Goal: Task Accomplishment & Management: Complete application form

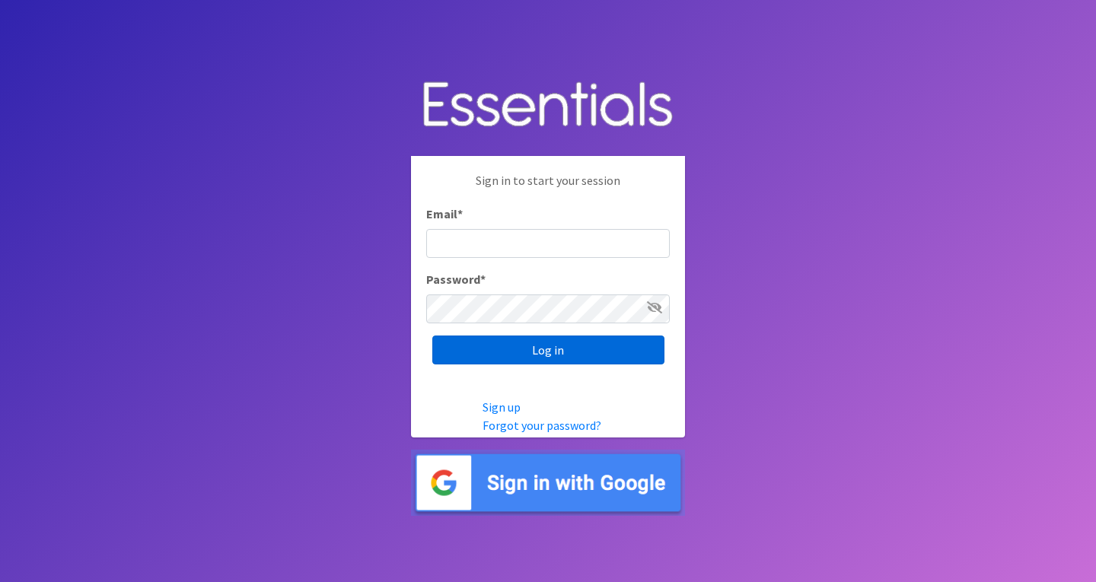
type input "roz@momshelpingmomsfoundation.org"
click at [568, 349] on input "Log in" at bounding box center [548, 350] width 232 height 29
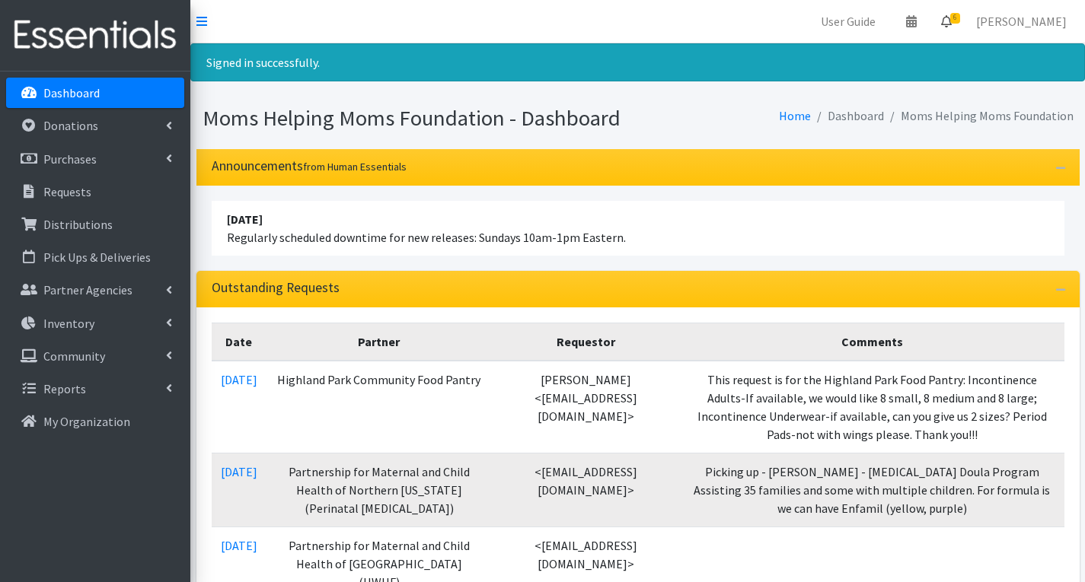
click at [960, 19] on span "6" at bounding box center [955, 18] width 10 height 11
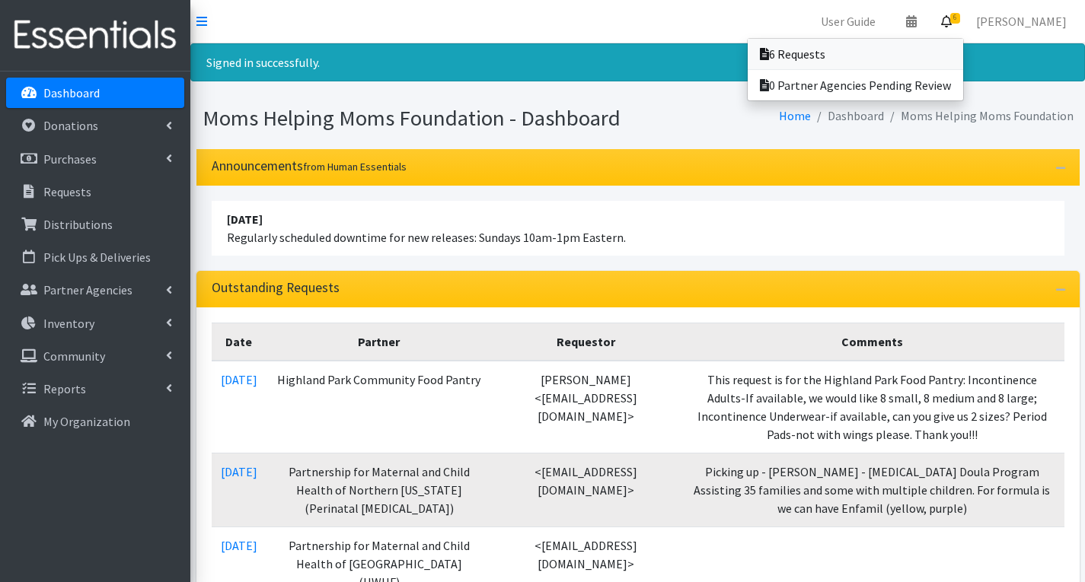
click at [848, 50] on link "6 Requests" at bounding box center [855, 54] width 215 height 30
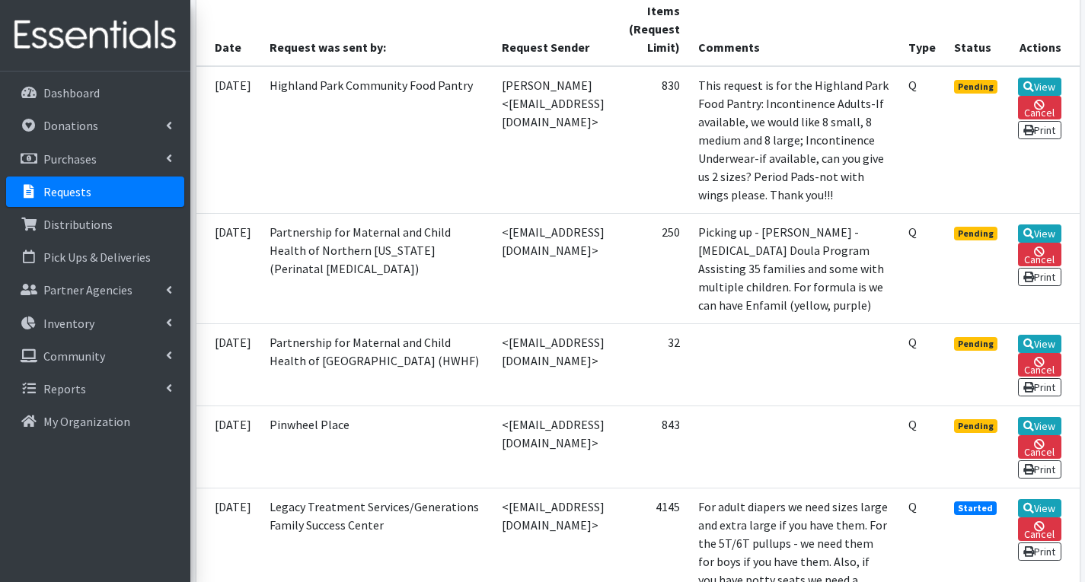
scroll to position [457, 0]
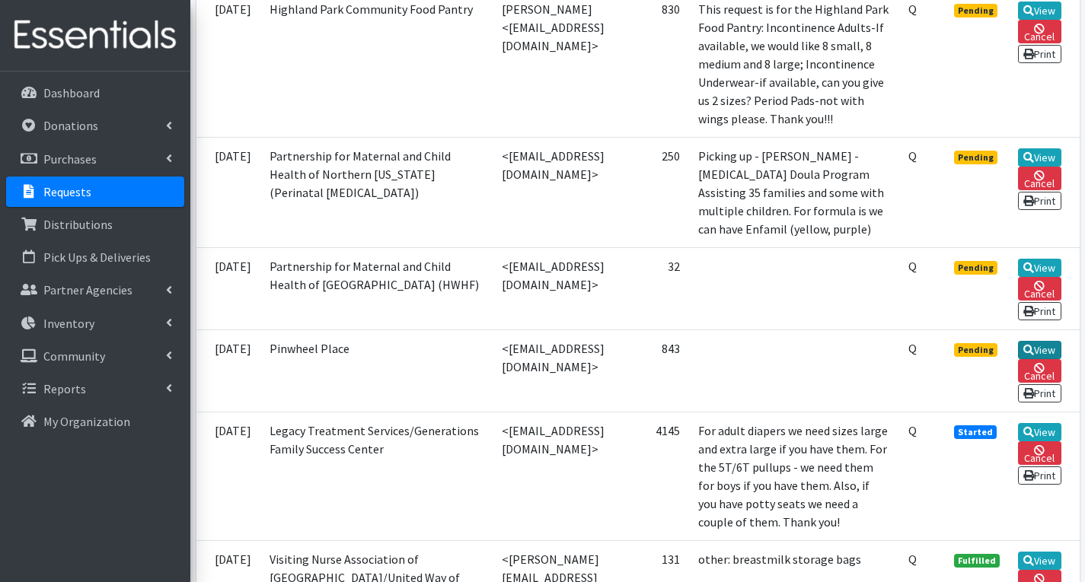
click at [1051, 359] on link "View" at bounding box center [1039, 350] width 43 height 18
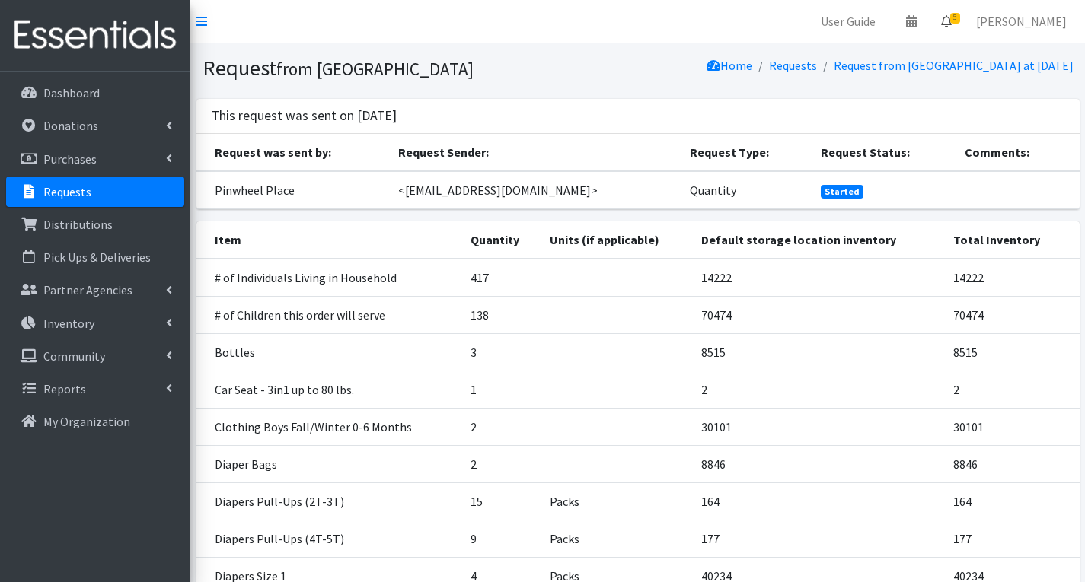
click at [960, 18] on span "5" at bounding box center [955, 18] width 10 height 11
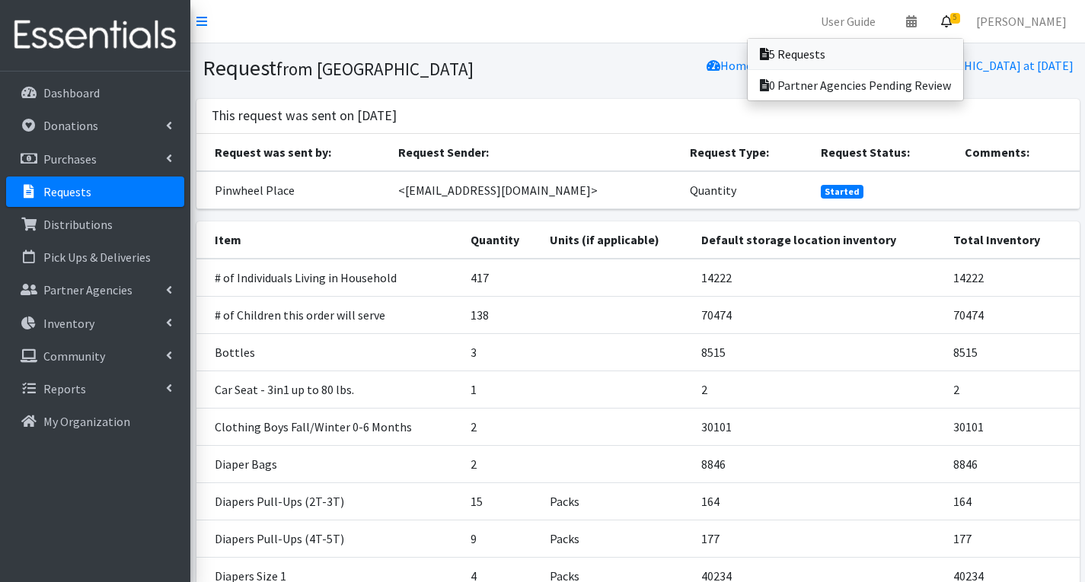
click at [849, 58] on link "5 Requests" at bounding box center [855, 54] width 215 height 30
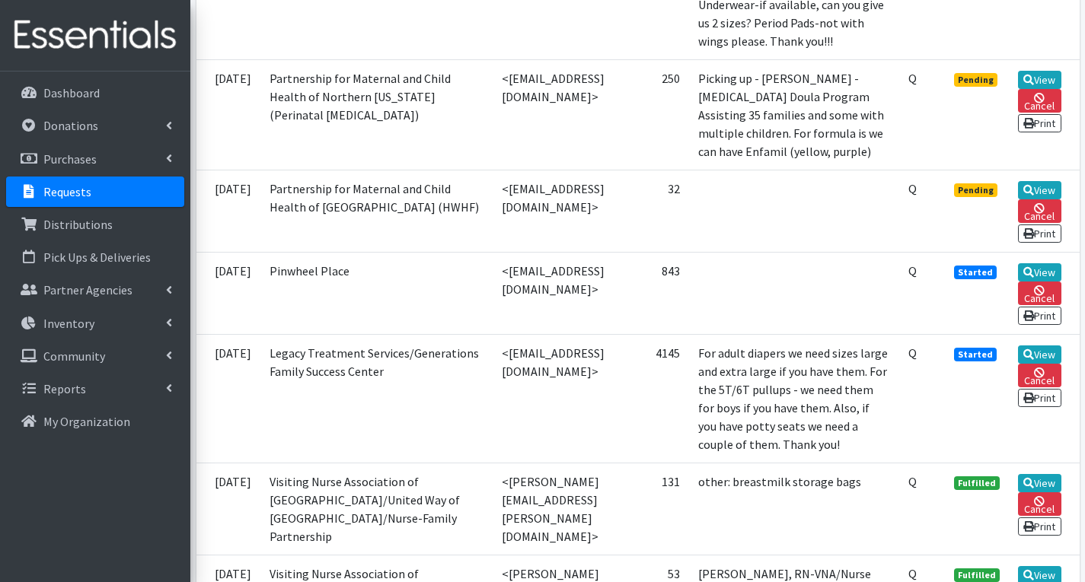
scroll to position [609, 0]
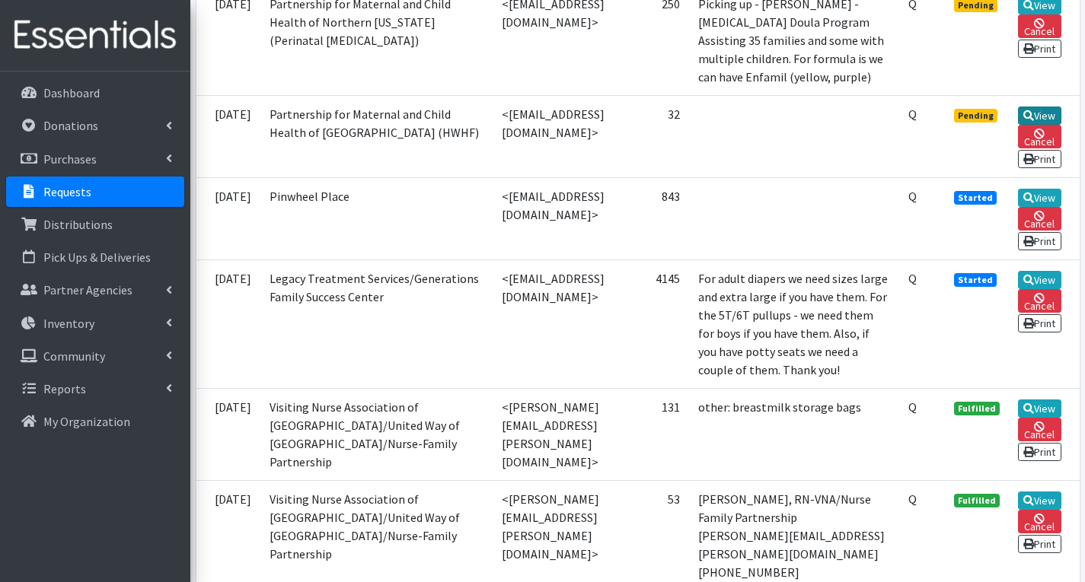
click at [1051, 125] on link "View" at bounding box center [1039, 116] width 43 height 18
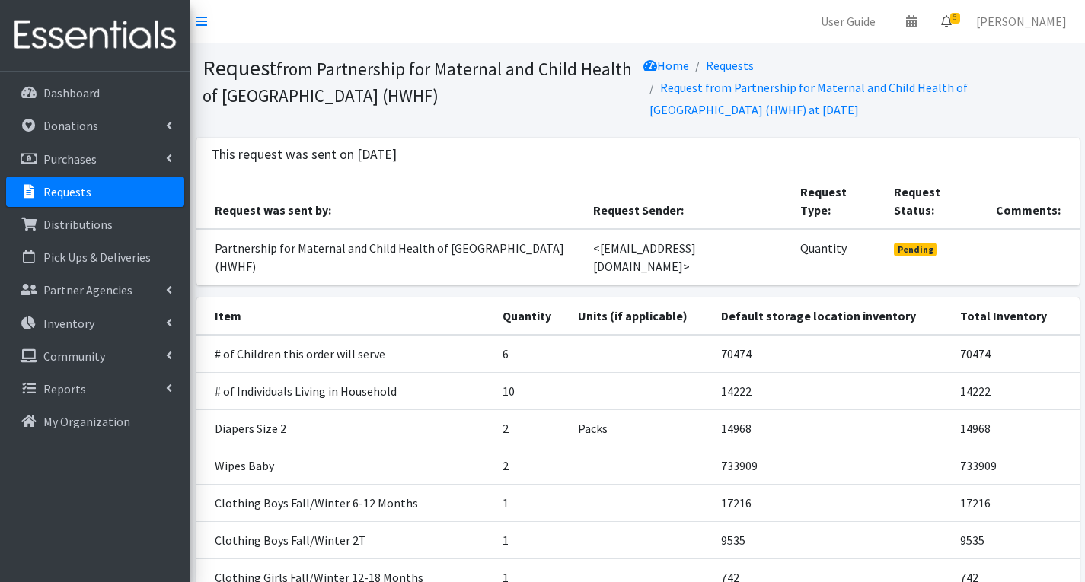
click at [964, 24] on link "5" at bounding box center [946, 21] width 35 height 30
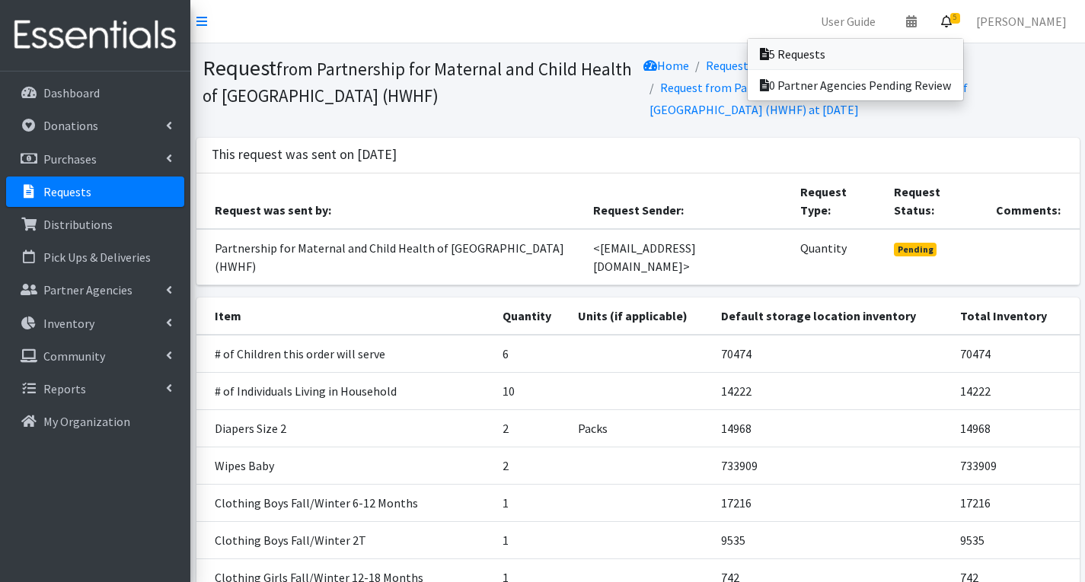
click at [829, 54] on link "5 Requests" at bounding box center [855, 54] width 215 height 30
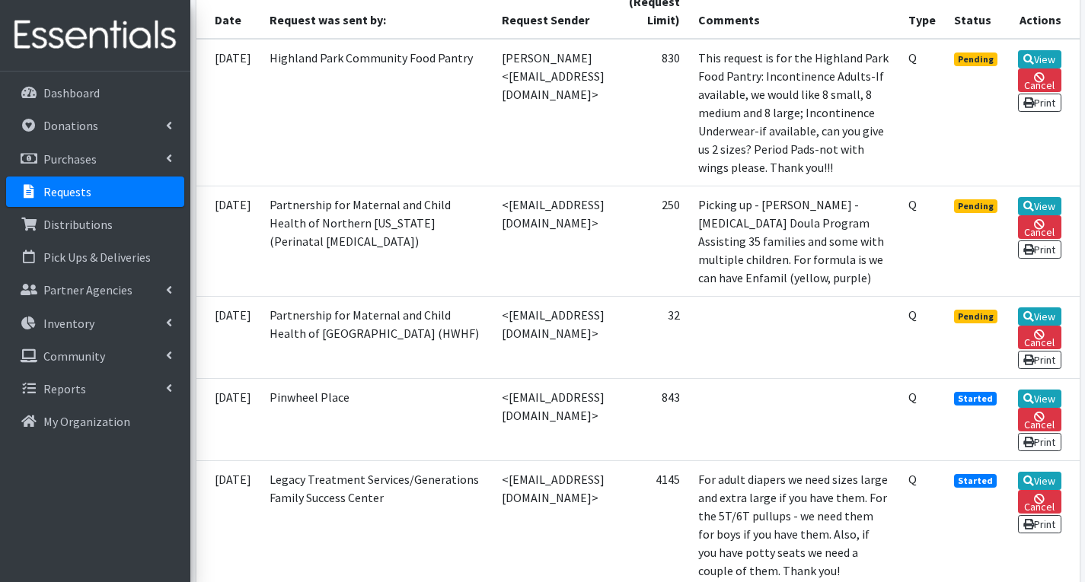
scroll to position [152, 0]
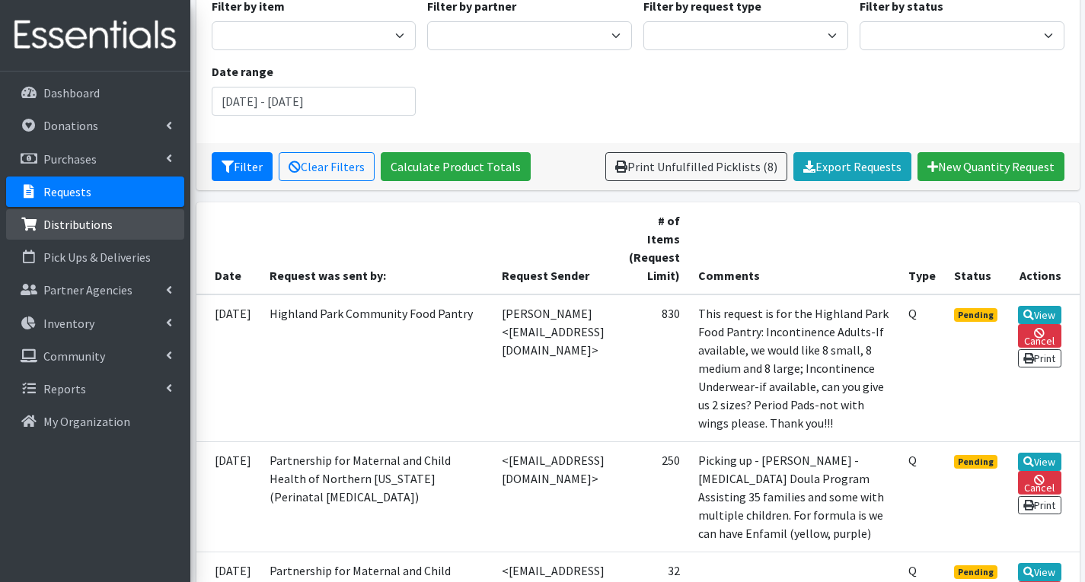
click at [97, 220] on p "Distributions" at bounding box center [77, 224] width 69 height 15
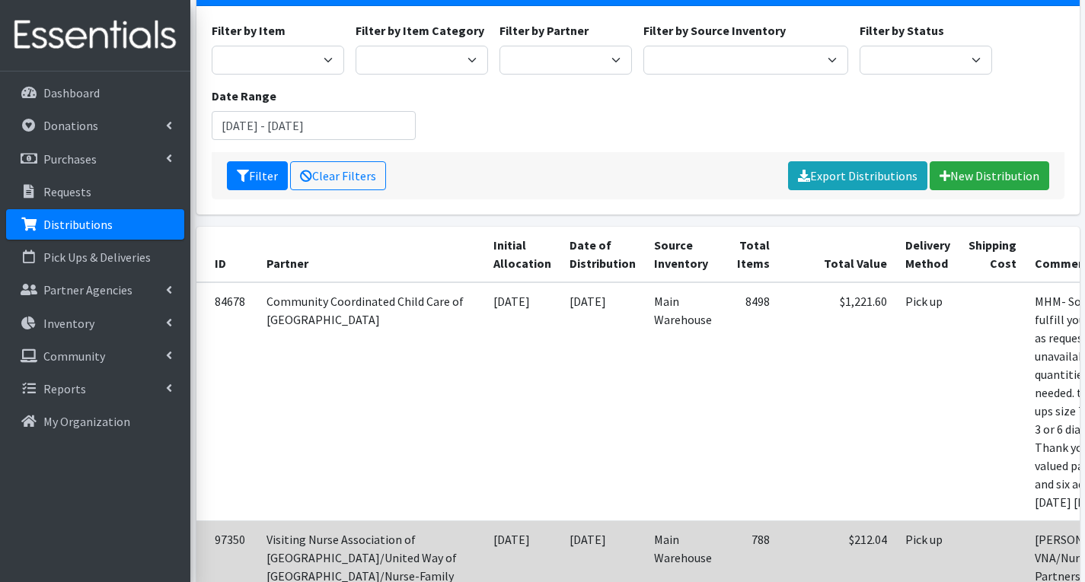
scroll to position [76, 0]
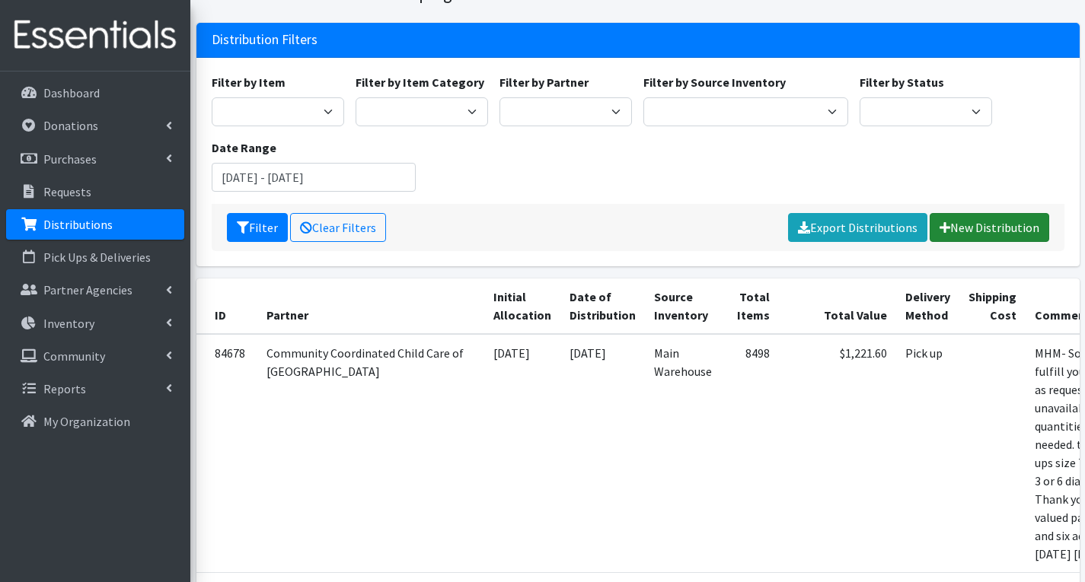
click at [1014, 221] on link "New Distribution" at bounding box center [990, 227] width 120 height 29
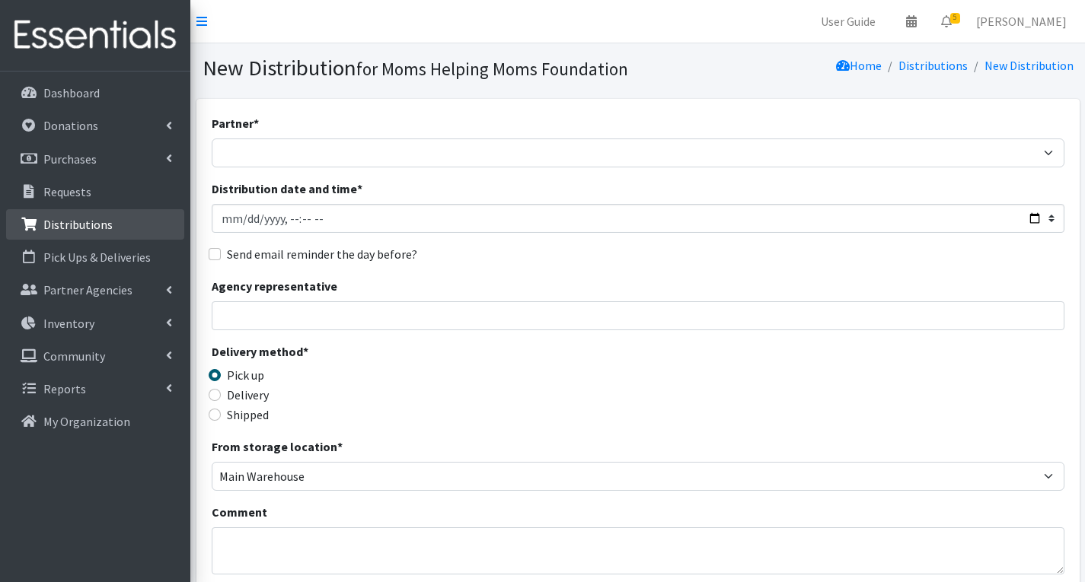
click at [123, 231] on link "Distributions" at bounding box center [95, 224] width 178 height 30
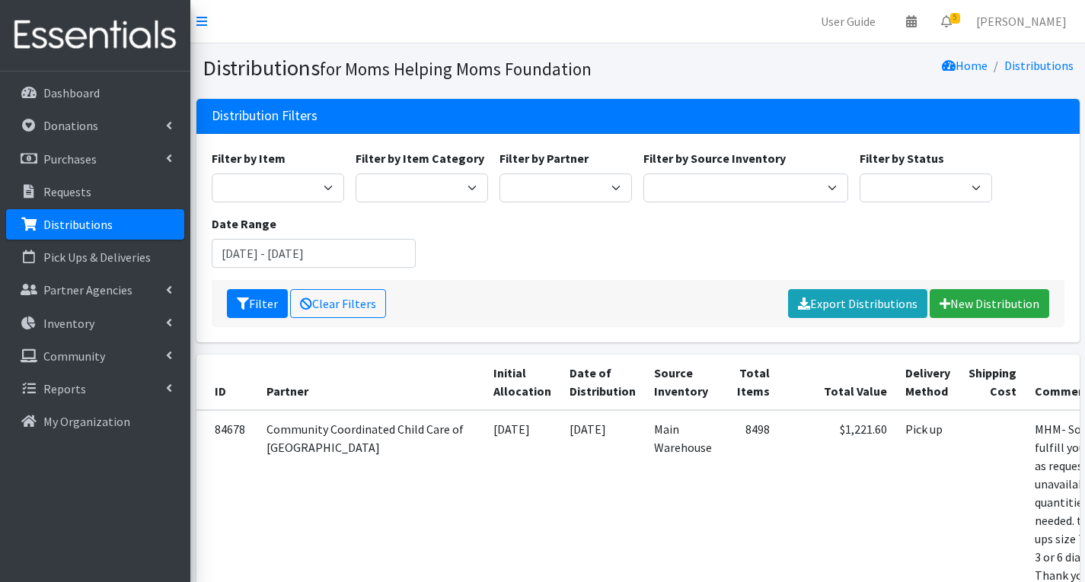
click at [123, 231] on link "Distributions" at bounding box center [95, 224] width 178 height 30
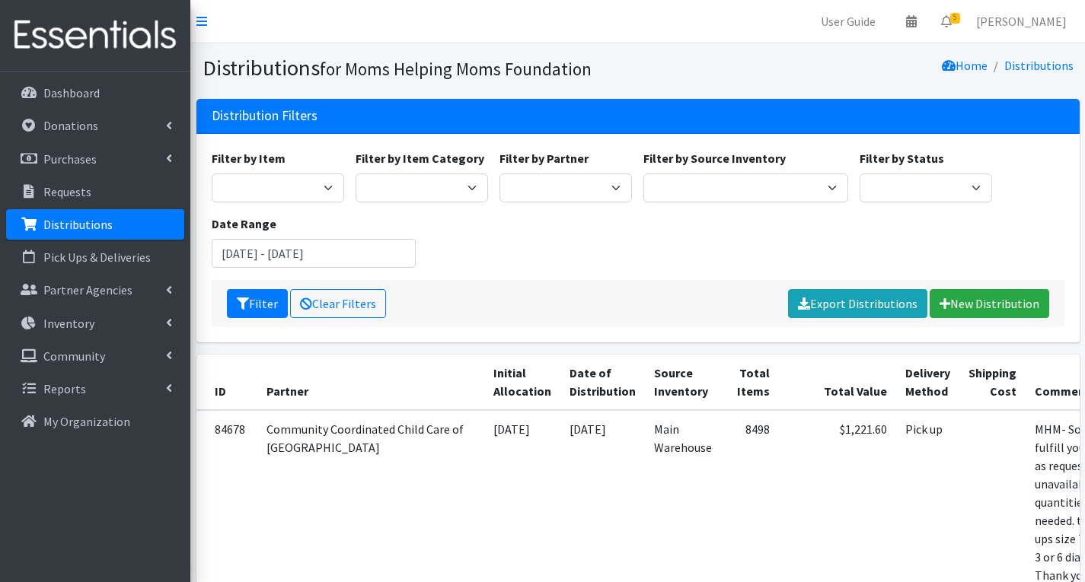
click at [123, 231] on link "Distributions" at bounding box center [95, 224] width 178 height 30
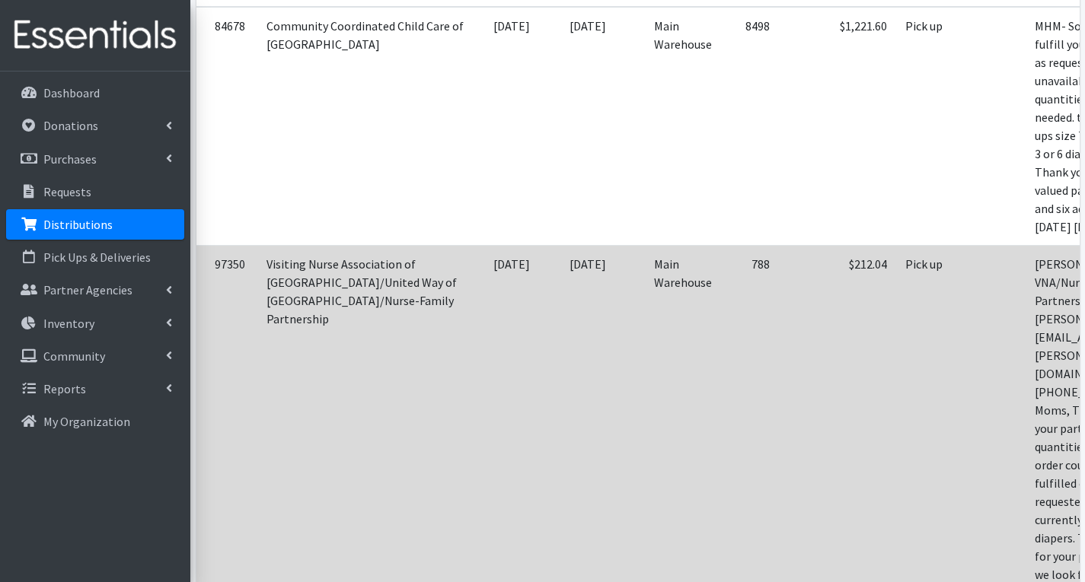
scroll to position [228, 0]
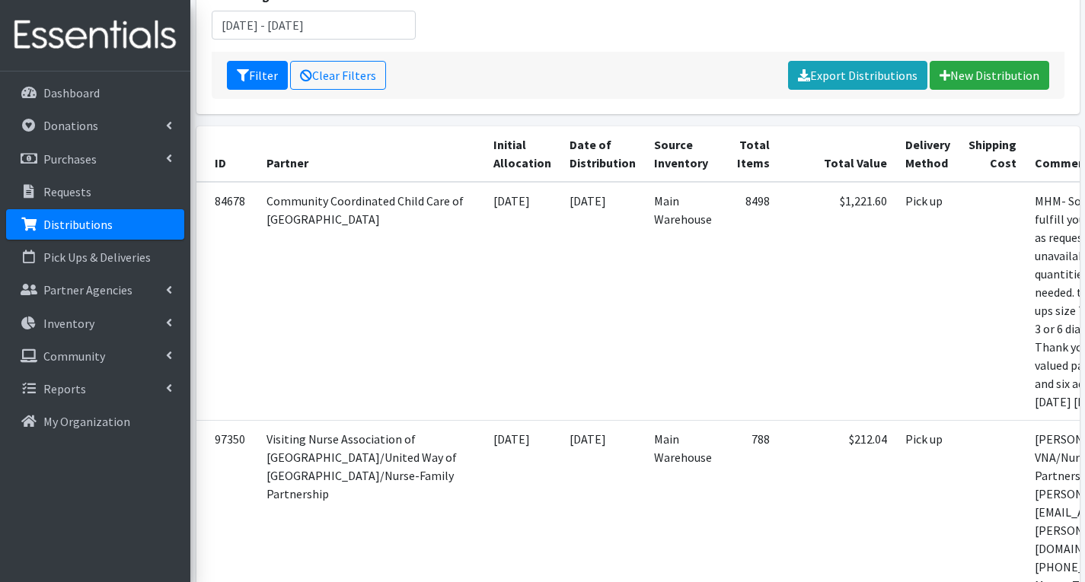
click at [87, 215] on link "Distributions" at bounding box center [95, 224] width 178 height 30
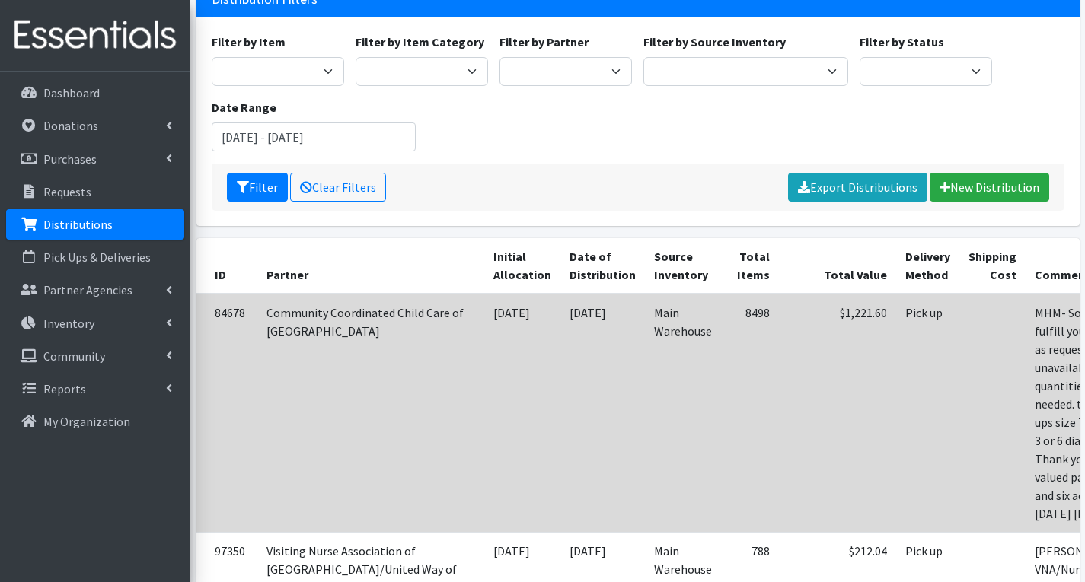
scroll to position [0, 0]
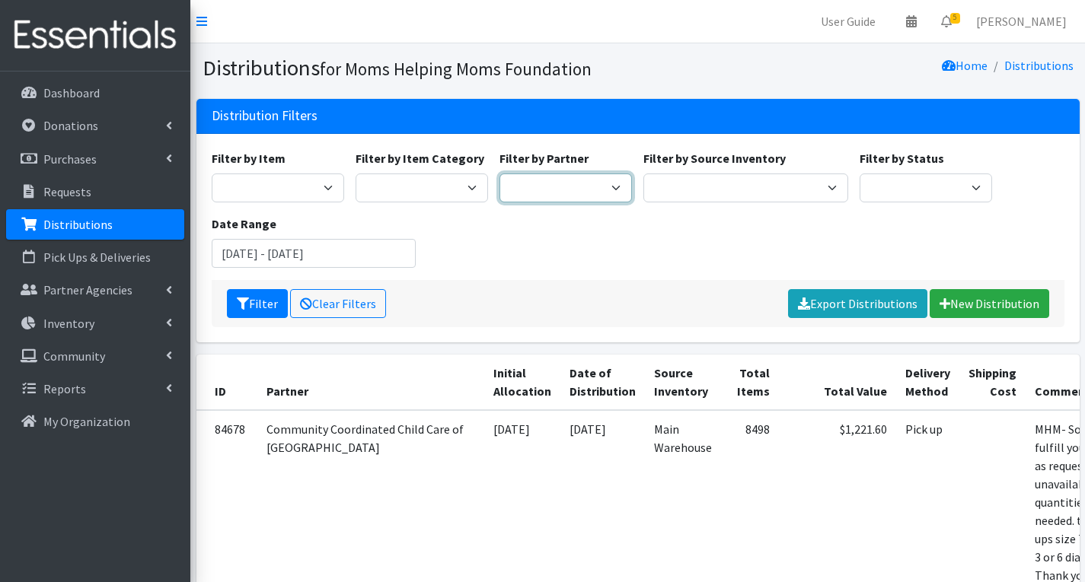
click at [550, 190] on select "Acenda Integrated Health - FSC Acenda Integrated Health - Maternal Health Alter…" at bounding box center [565, 188] width 132 height 29
select select "618"
click at [499, 174] on select "Acenda Integrated Health - FSC Acenda Integrated Health - Maternal Health Alter…" at bounding box center [565, 188] width 132 height 29
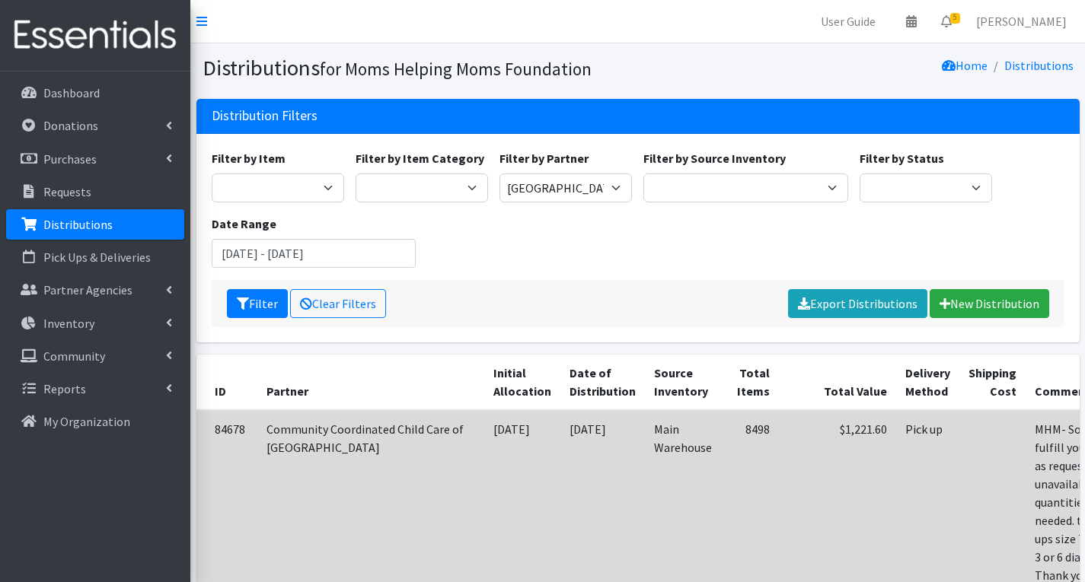
click at [896, 485] on td "Pick up" at bounding box center [927, 529] width 63 height 239
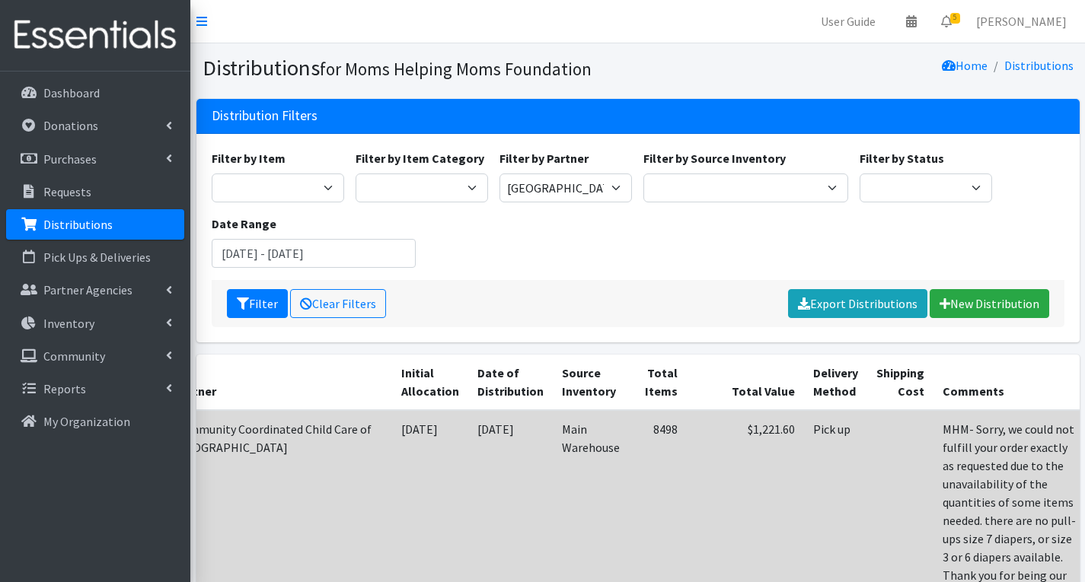
scroll to position [0, 105]
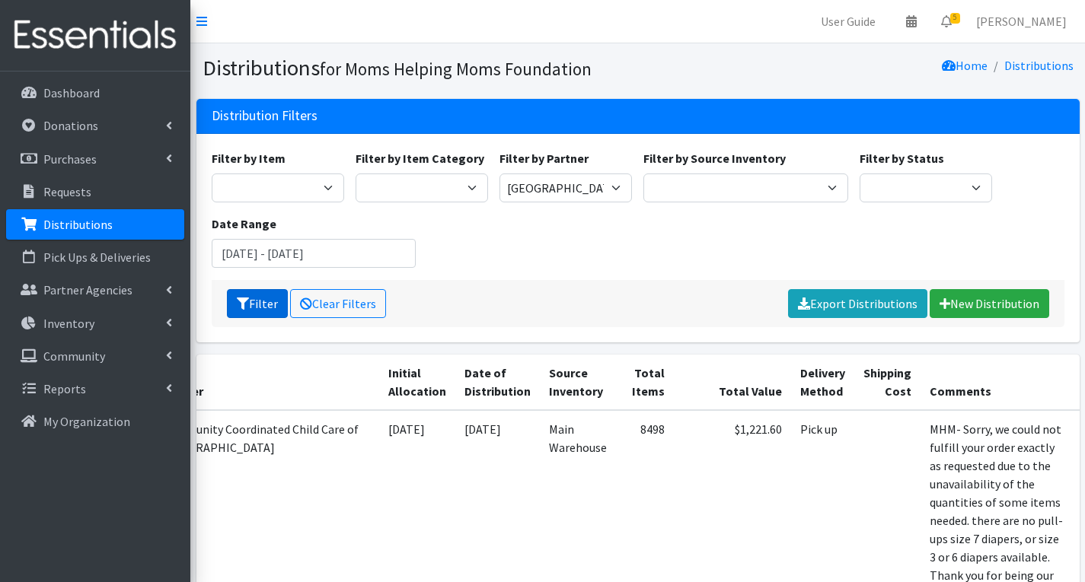
click at [241, 308] on icon "submit" at bounding box center [243, 304] width 12 height 12
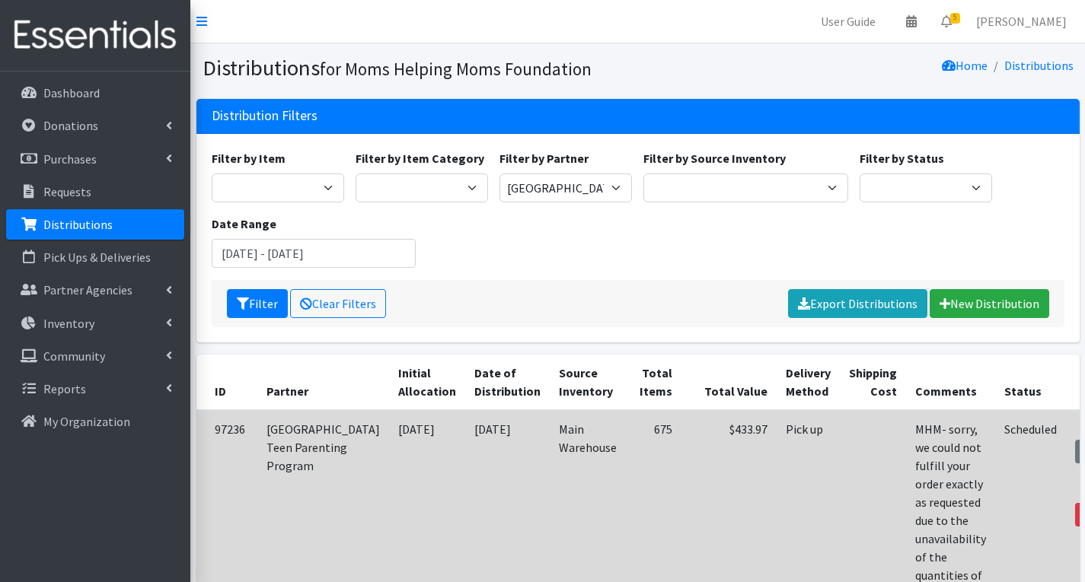
click at [1082, 424] on link "View" at bounding box center [1103, 431] width 43 height 18
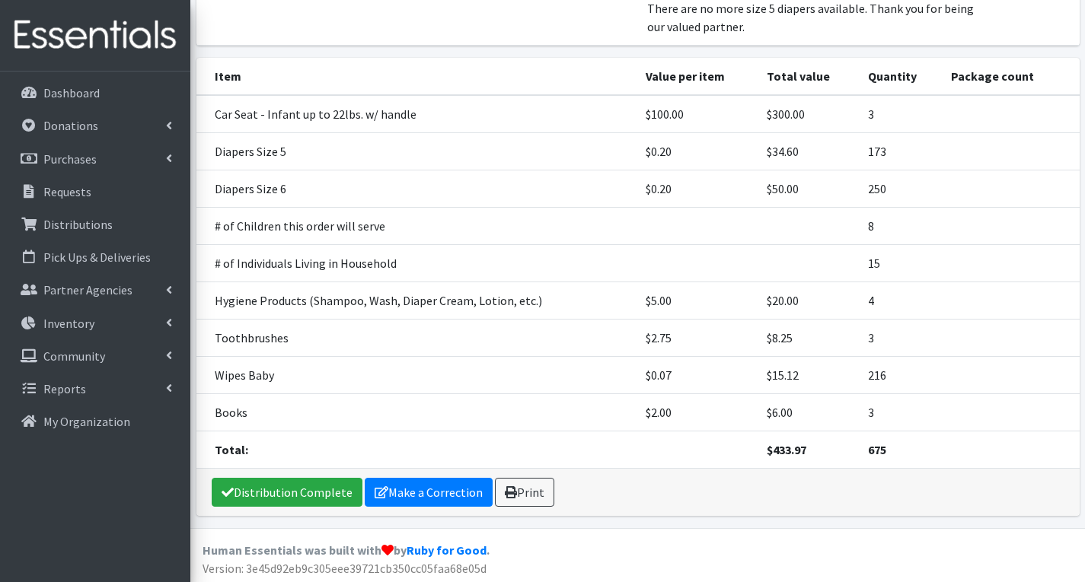
scroll to position [228, 0]
click at [442, 490] on link "Make a Correction" at bounding box center [429, 491] width 128 height 29
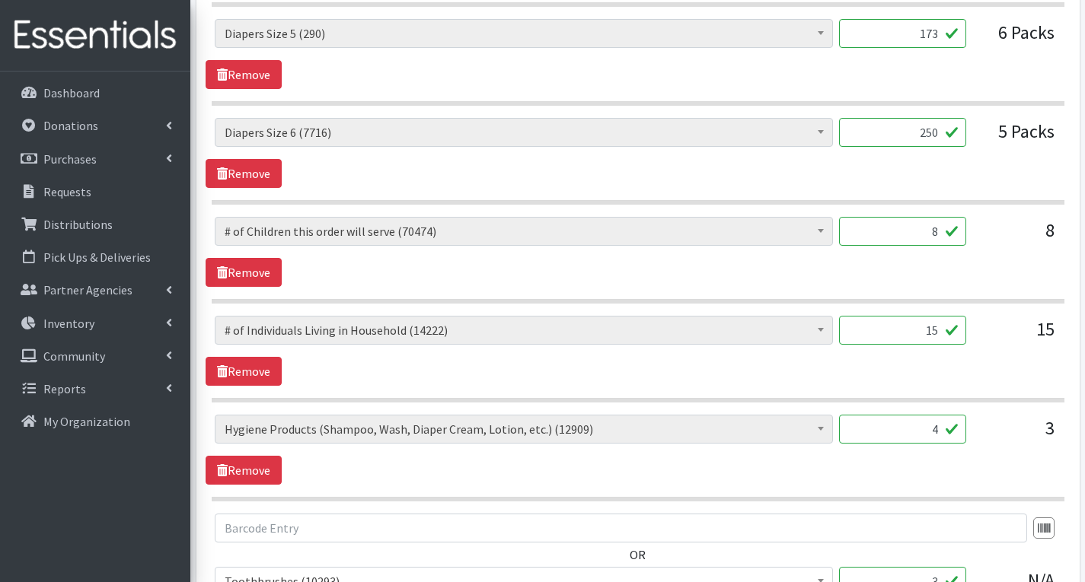
scroll to position [837, 0]
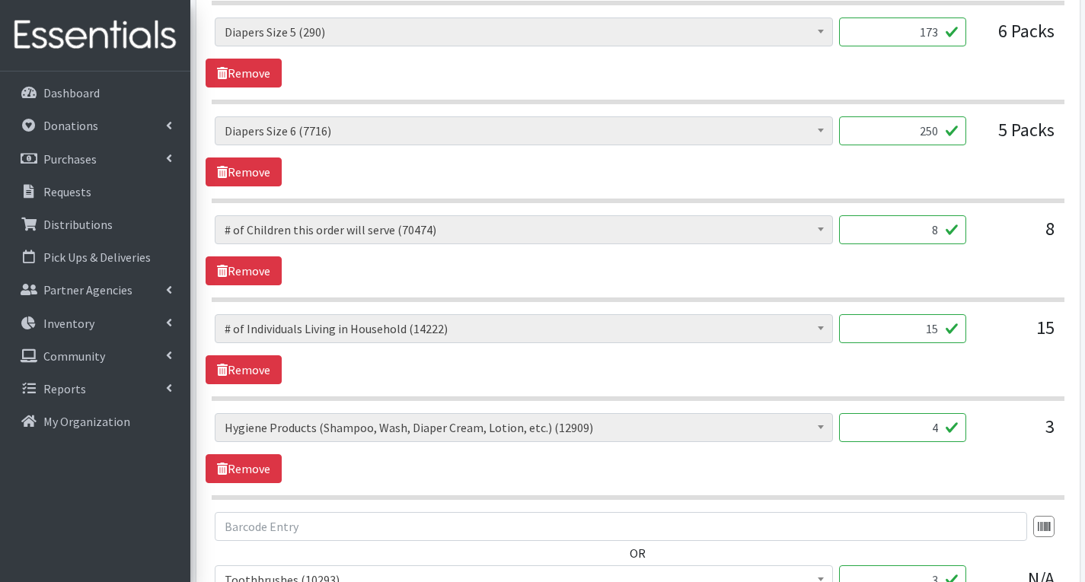
click at [946, 429] on input "4" at bounding box center [902, 427] width 127 height 29
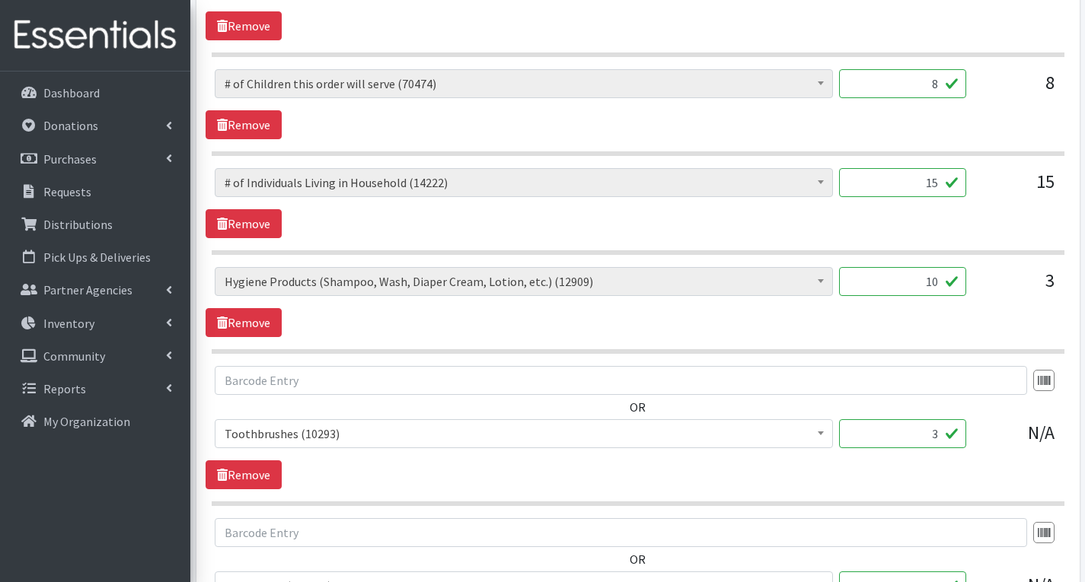
scroll to position [990, 0]
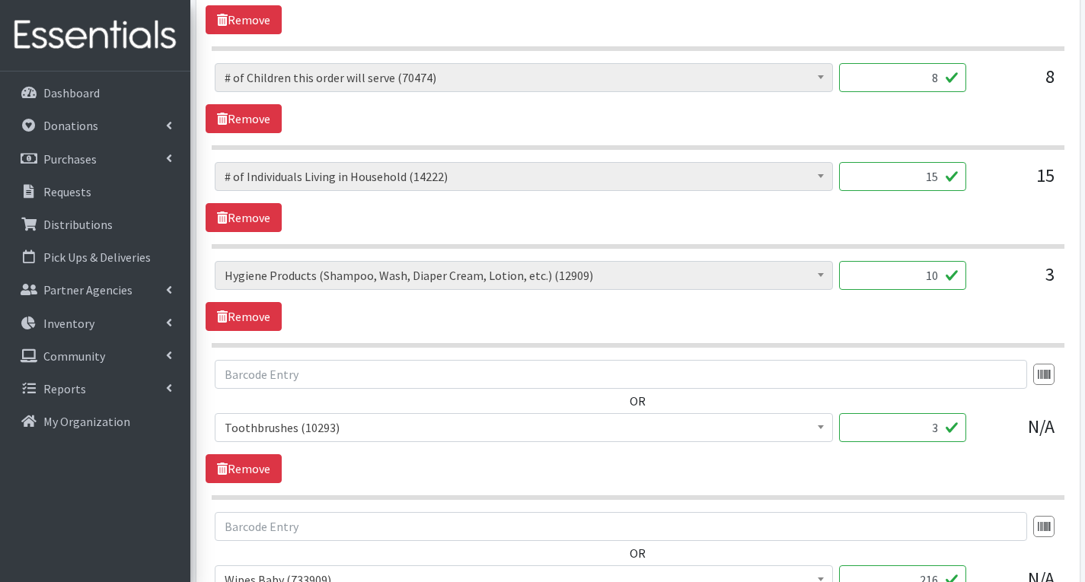
type input "10"
click at [939, 427] on input "3" at bounding box center [902, 427] width 127 height 29
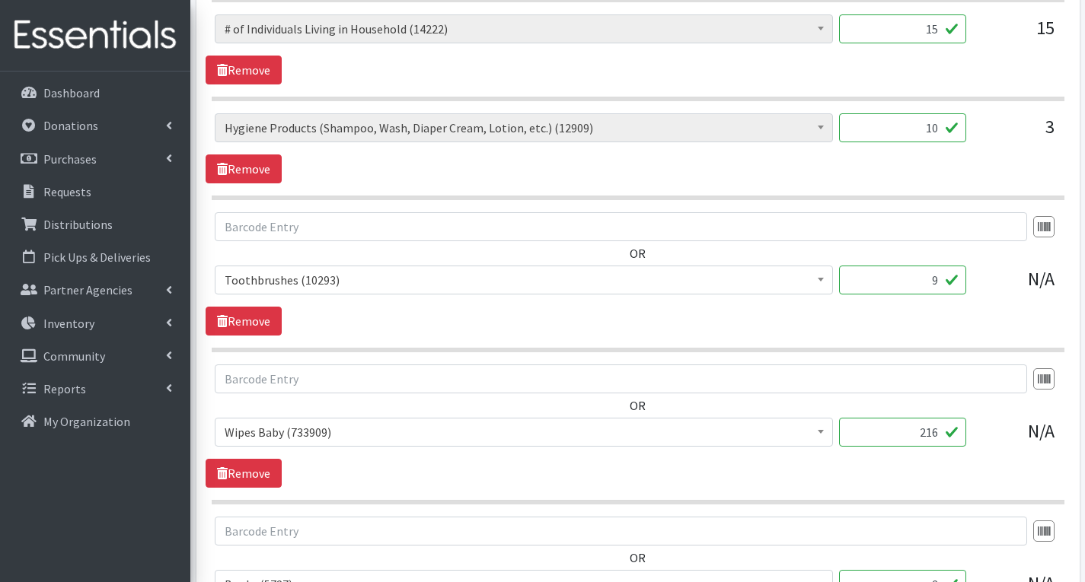
scroll to position [1142, 0]
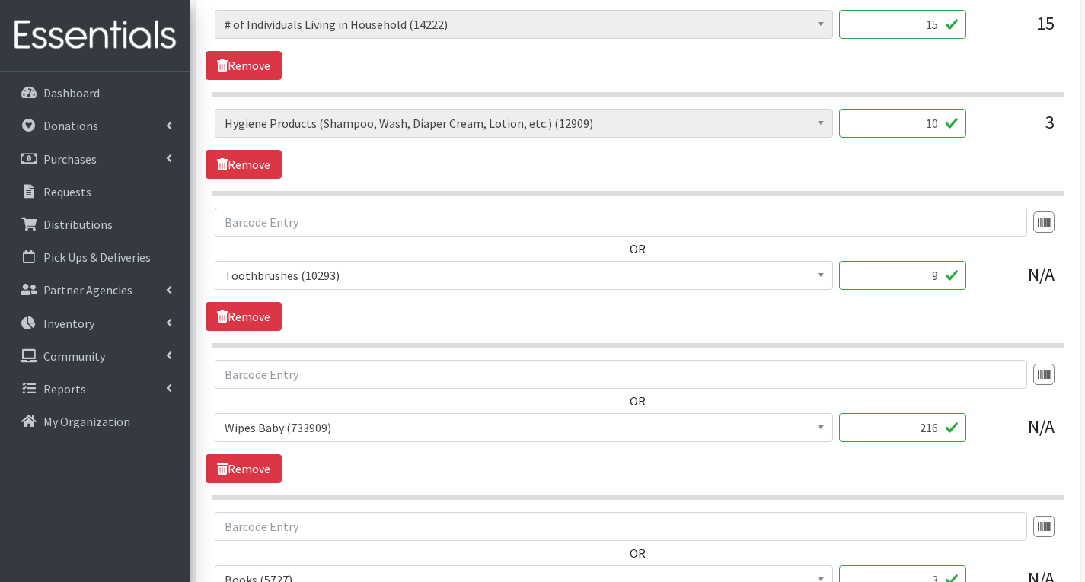
type input "9"
click at [941, 426] on input "216" at bounding box center [902, 427] width 127 height 29
type input "2"
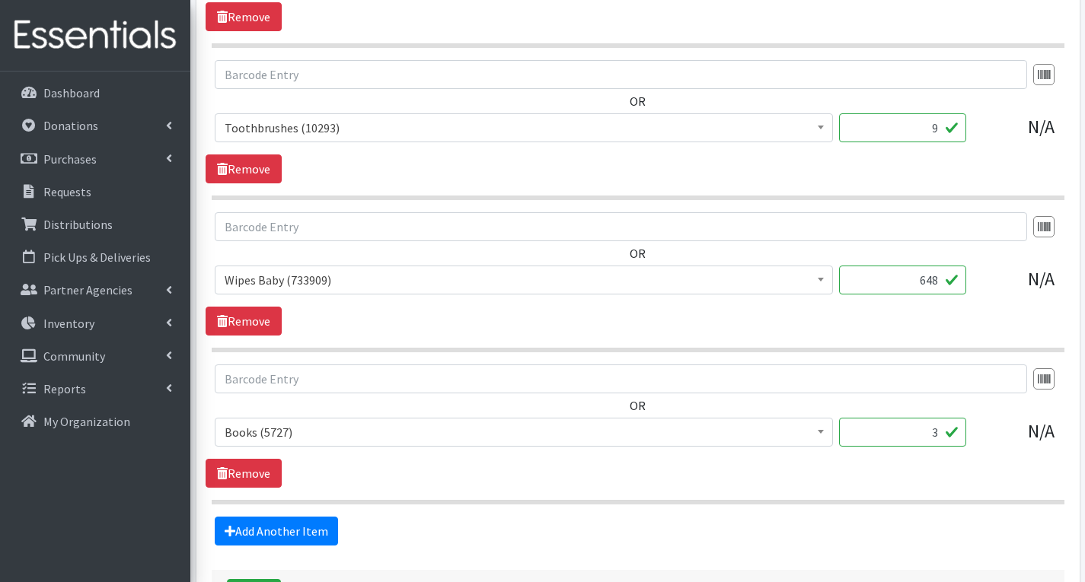
scroll to position [1294, 0]
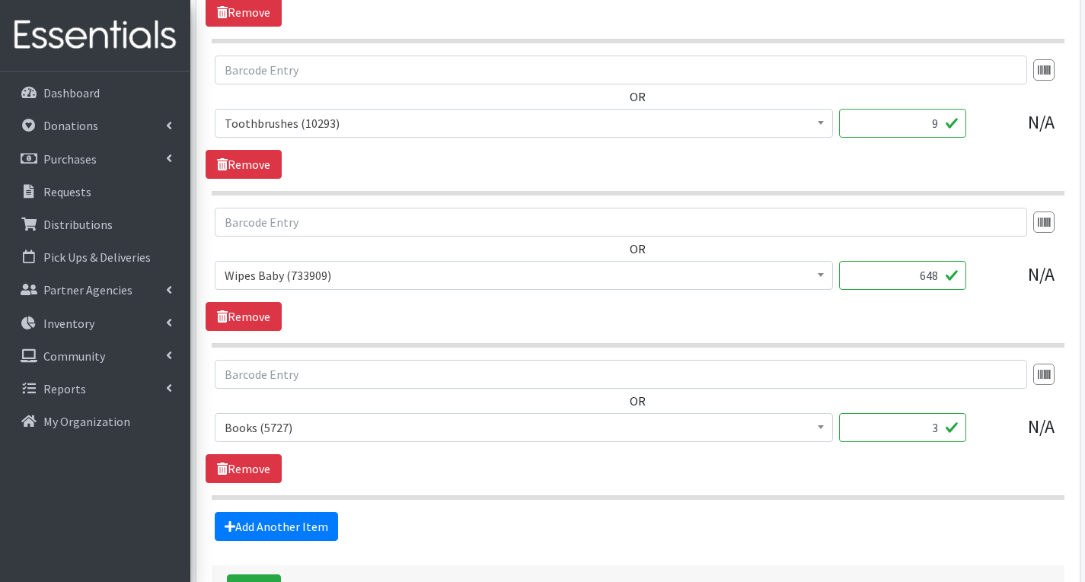
type input "648"
click at [939, 431] on input "3" at bounding box center [902, 427] width 127 height 29
type input "9"
click at [287, 530] on link "Add Another Item" at bounding box center [276, 526] width 123 height 29
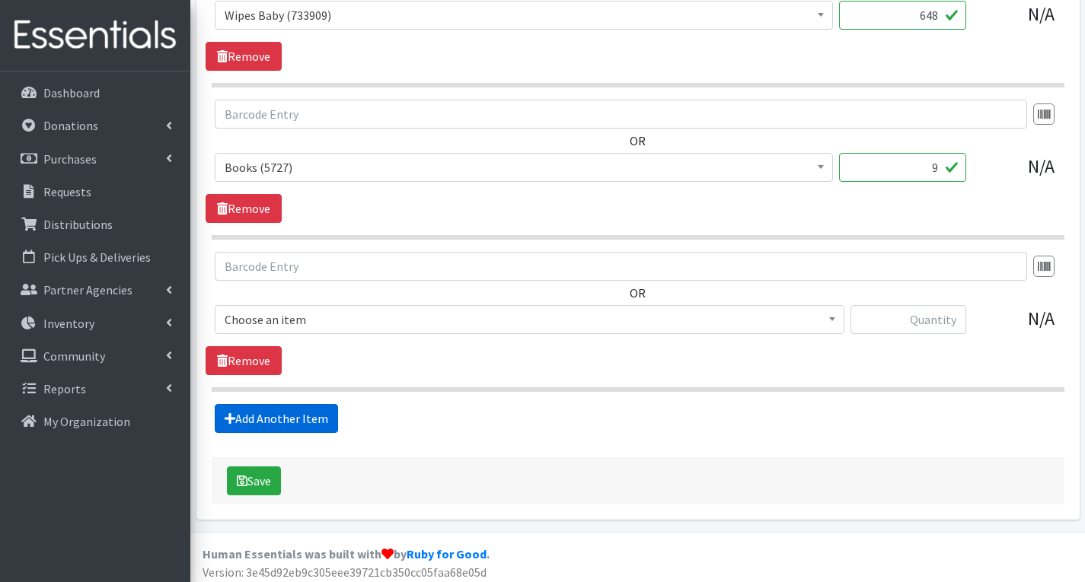
scroll to position [1561, 0]
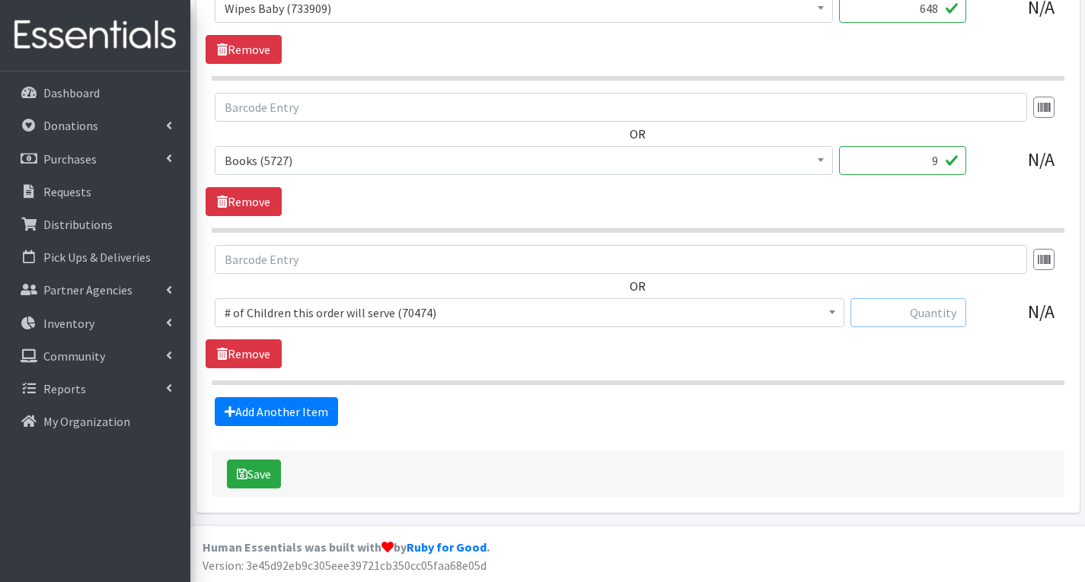
click at [935, 321] on input "text" at bounding box center [908, 312] width 116 height 29
type input "12"
click at [757, 321] on span "# of Children this order will serve (70474)" at bounding box center [530, 312] width 610 height 21
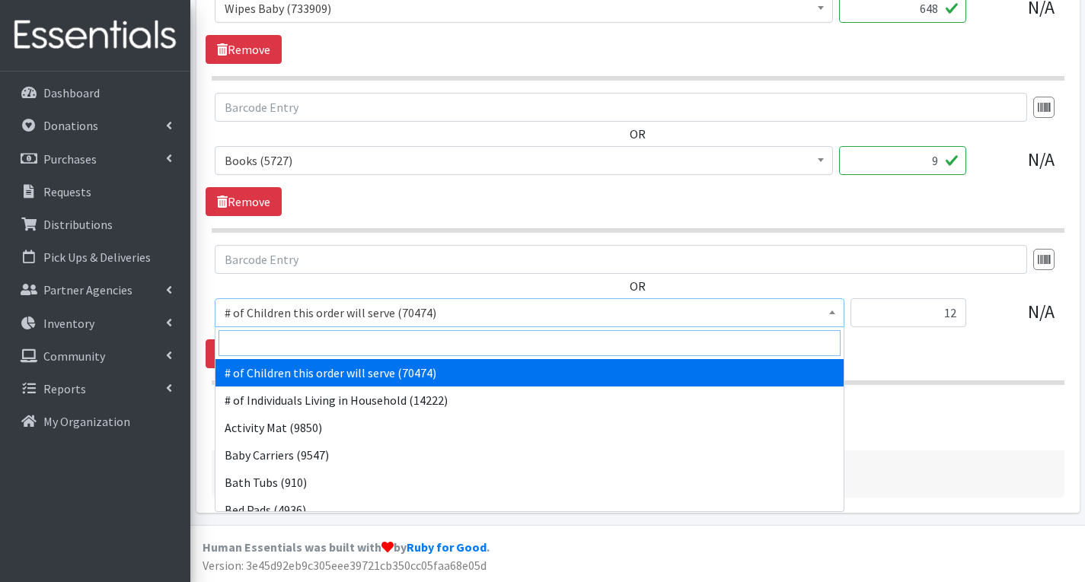
click at [423, 335] on input "search" at bounding box center [529, 343] width 622 height 26
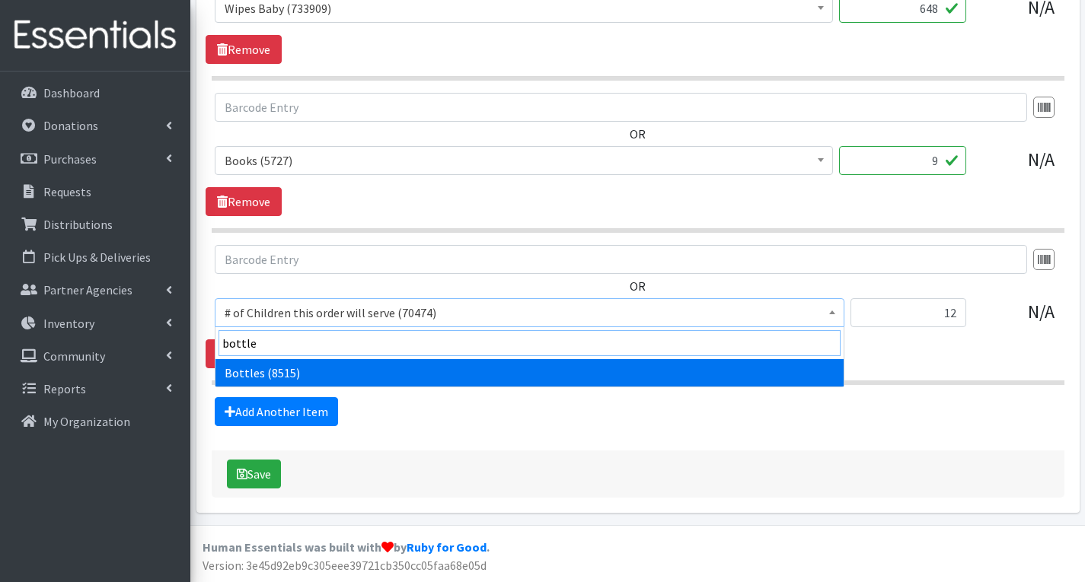
type input "bottle"
select select "1974"
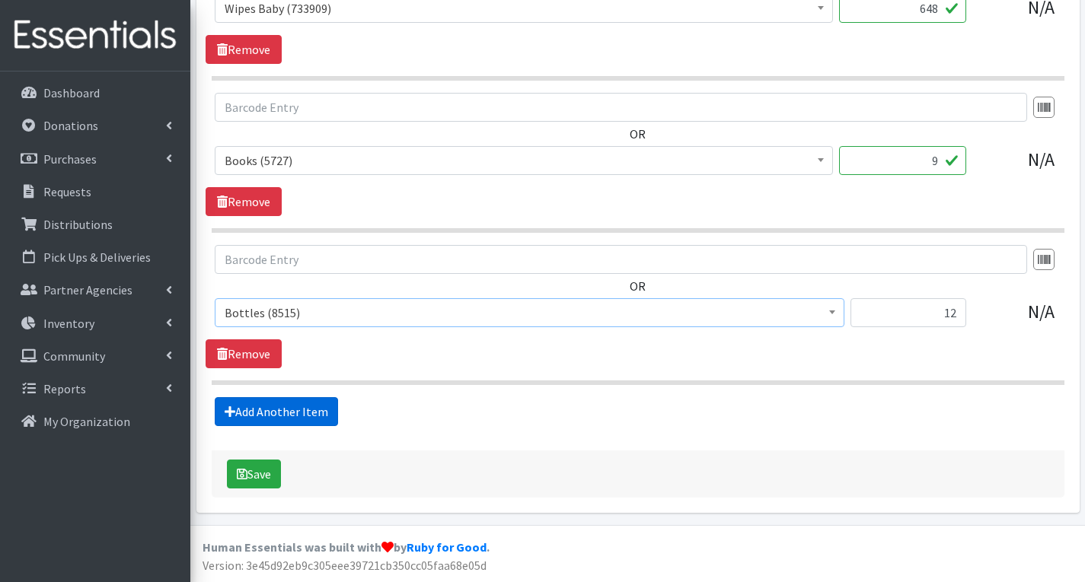
click at [298, 411] on link "Add Another Item" at bounding box center [276, 411] width 123 height 29
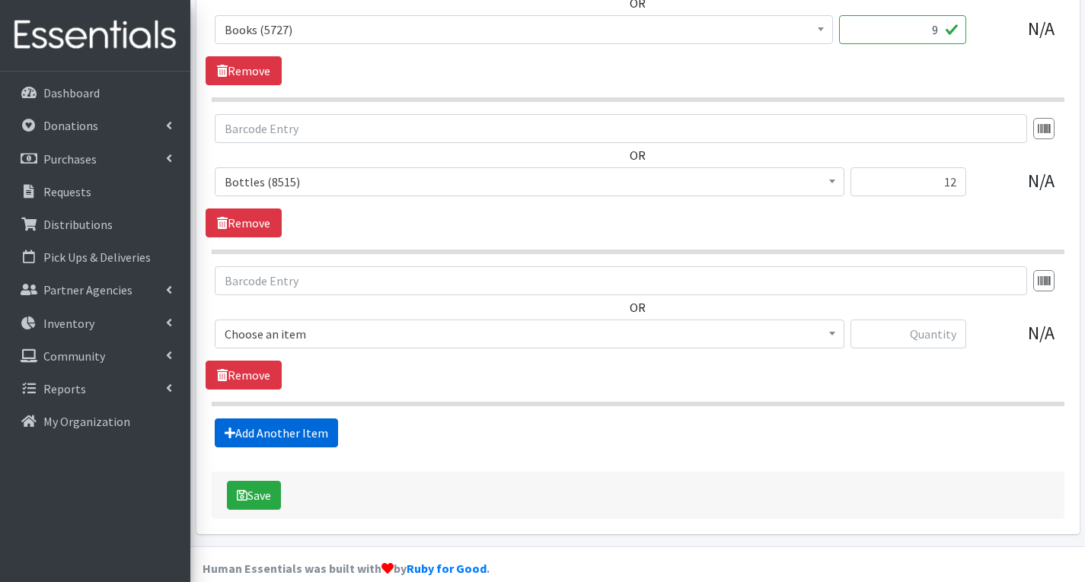
scroll to position [1714, 0]
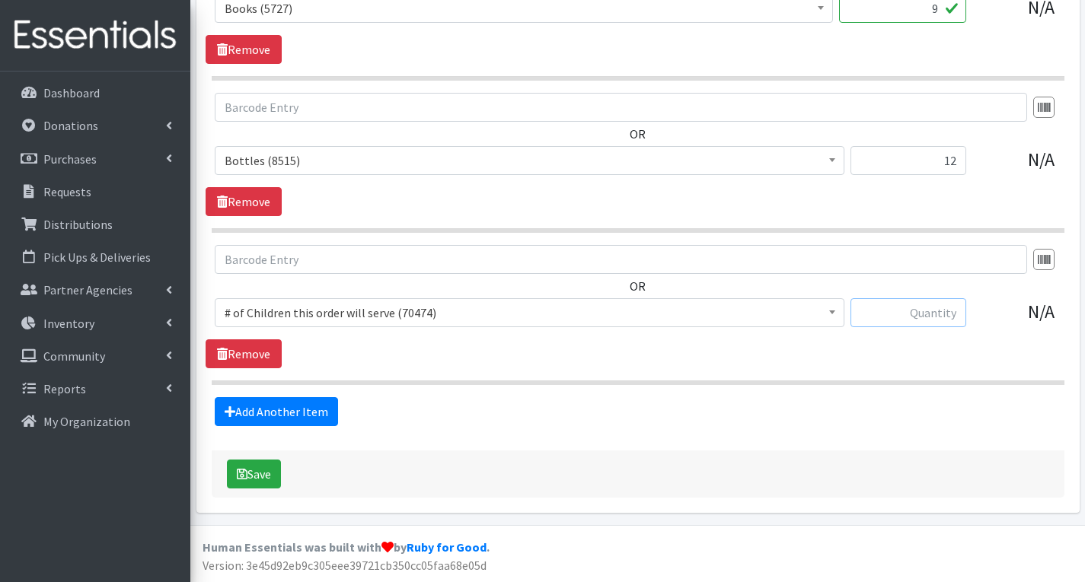
click at [901, 316] on input "text" at bounding box center [908, 312] width 116 height 29
type input "6"
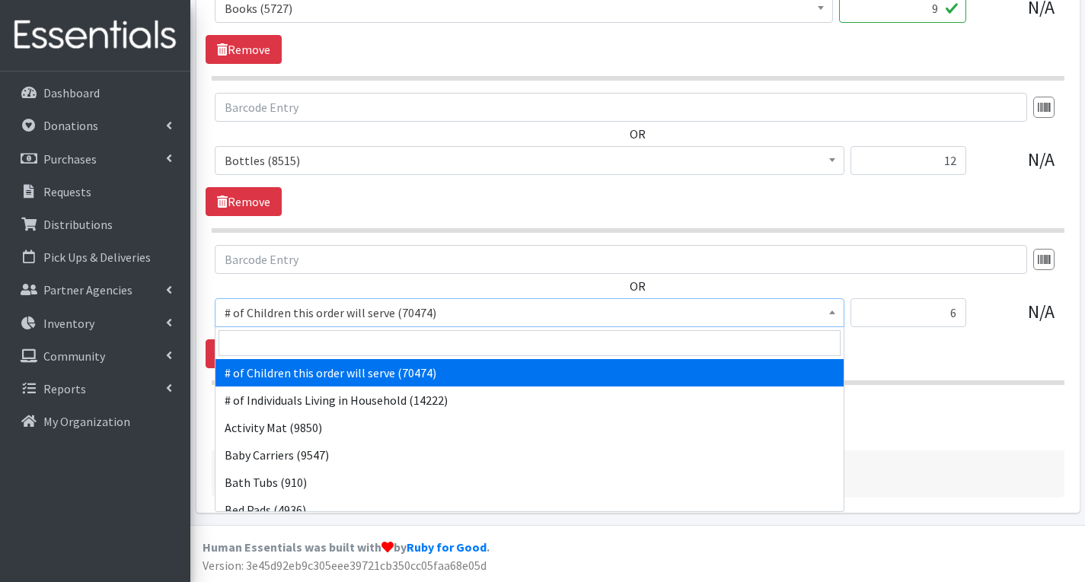
click at [489, 314] on span "# of Children this order will serve (70474)" at bounding box center [530, 312] width 610 height 21
click at [325, 345] on input "search" at bounding box center [529, 343] width 622 height 26
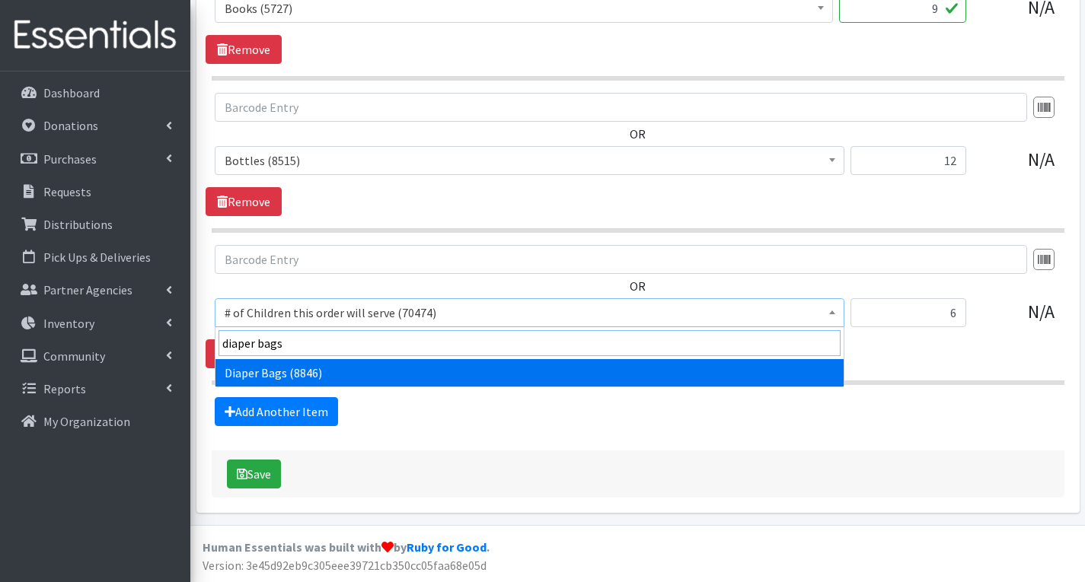
click at [298, 355] on input "diaper bags" at bounding box center [529, 343] width 622 height 26
type input "diaper bags"
select select "1948"
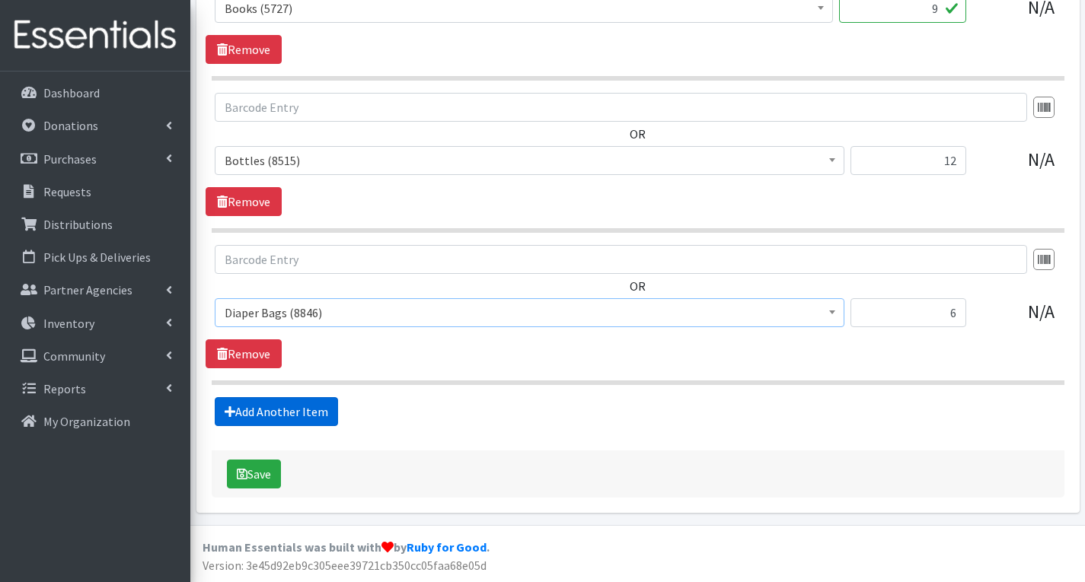
click at [305, 405] on link "Add Another Item" at bounding box center [276, 411] width 123 height 29
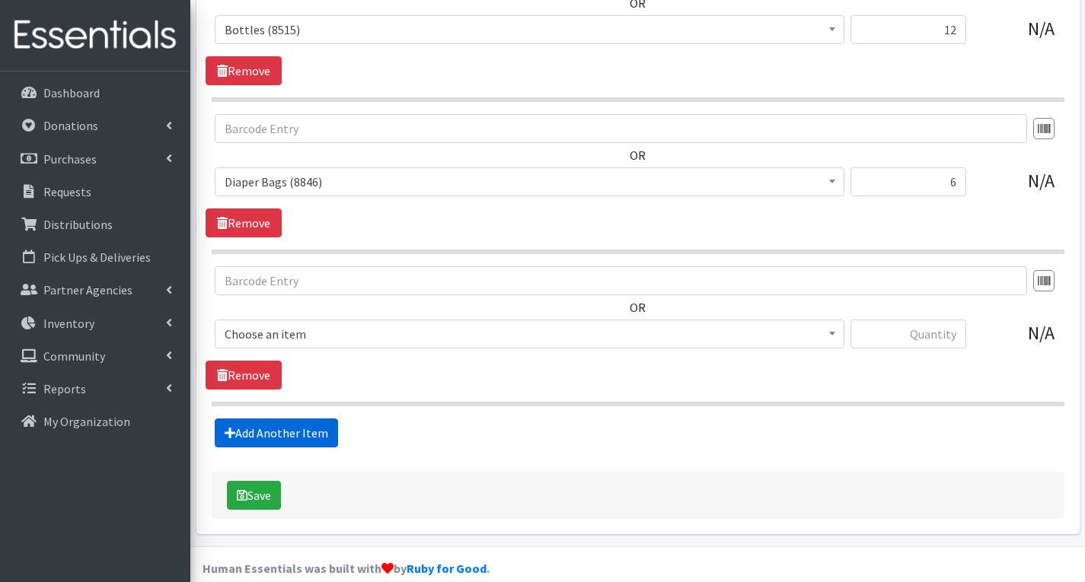
scroll to position [1866, 0]
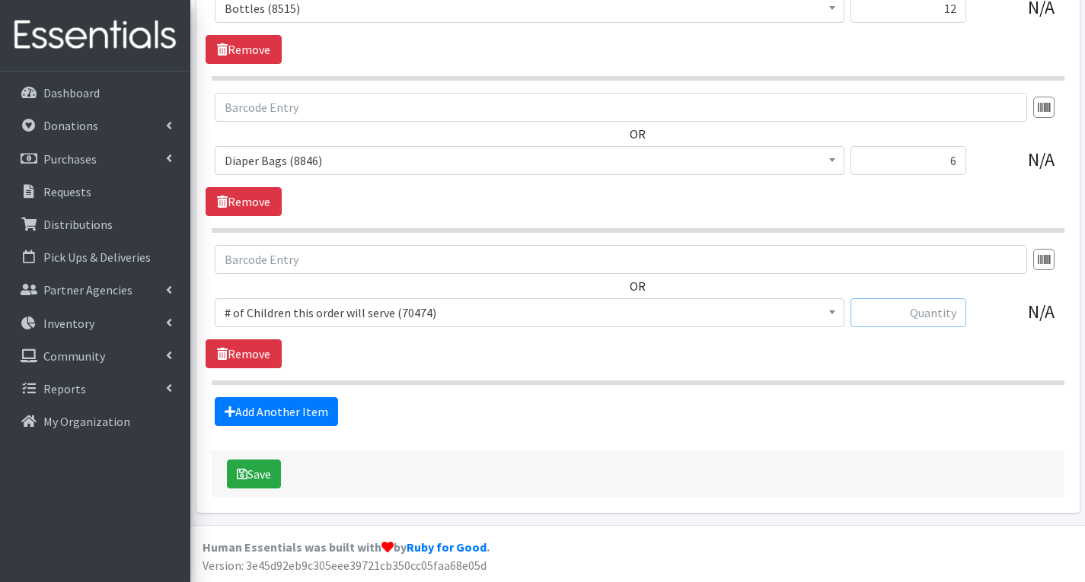
click at [909, 314] on input "text" at bounding box center [908, 312] width 116 height 29
click at [767, 313] on span "# of Children this order will serve (70474)" at bounding box center [530, 312] width 610 height 21
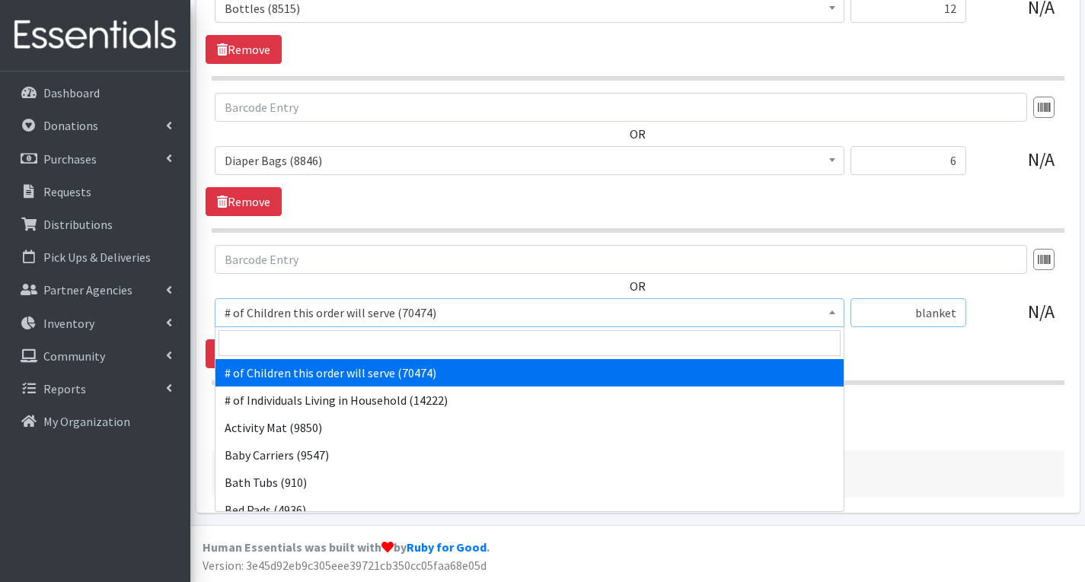
click at [958, 314] on input "blanket" at bounding box center [908, 312] width 116 height 29
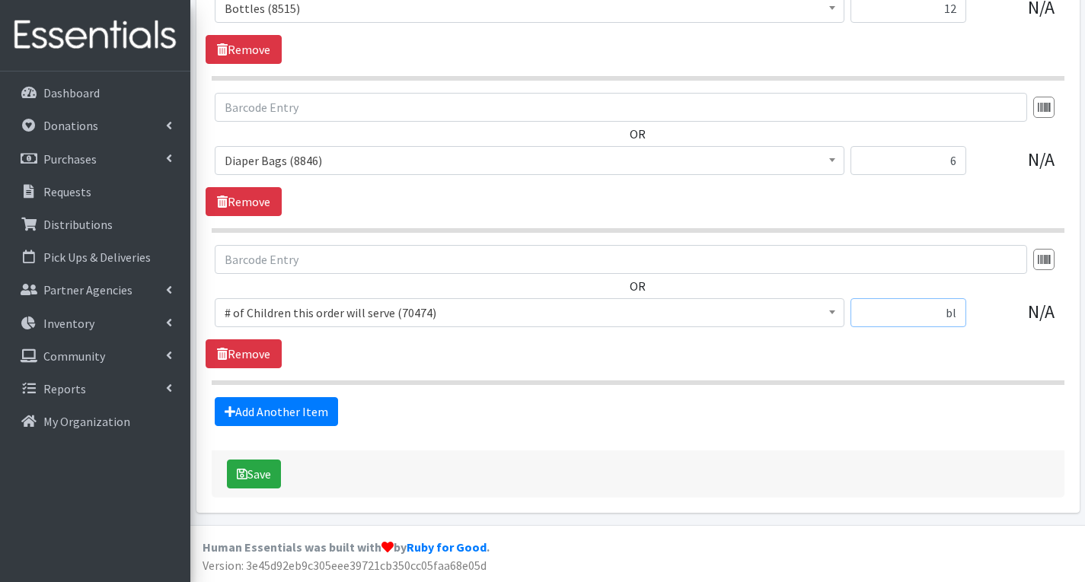
type input "b"
type input "40"
click at [687, 311] on span "# of Children this order will serve (70474)" at bounding box center [530, 312] width 610 height 21
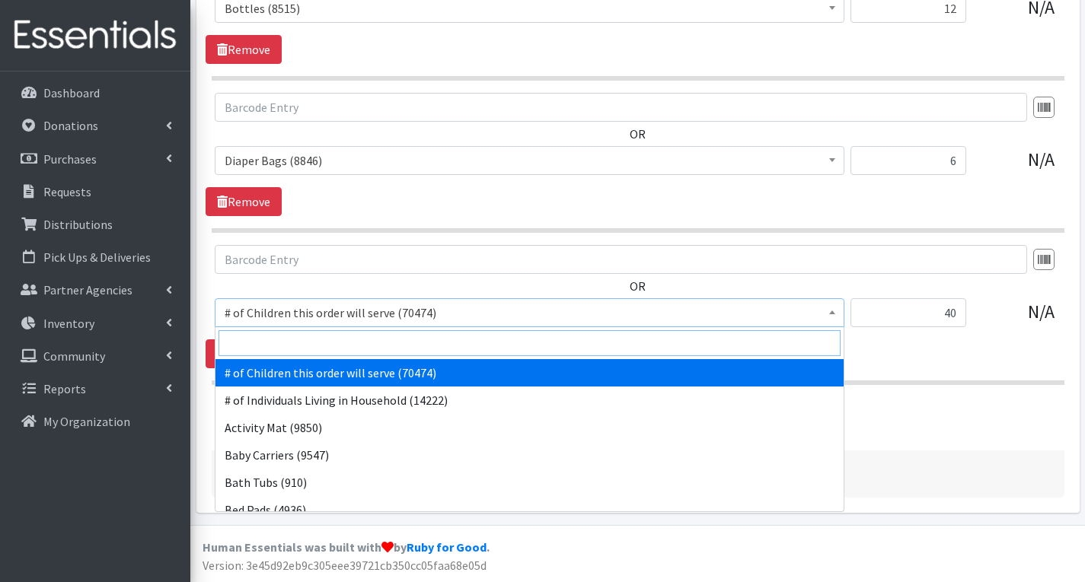
click at [441, 352] on input "search" at bounding box center [529, 343] width 622 height 26
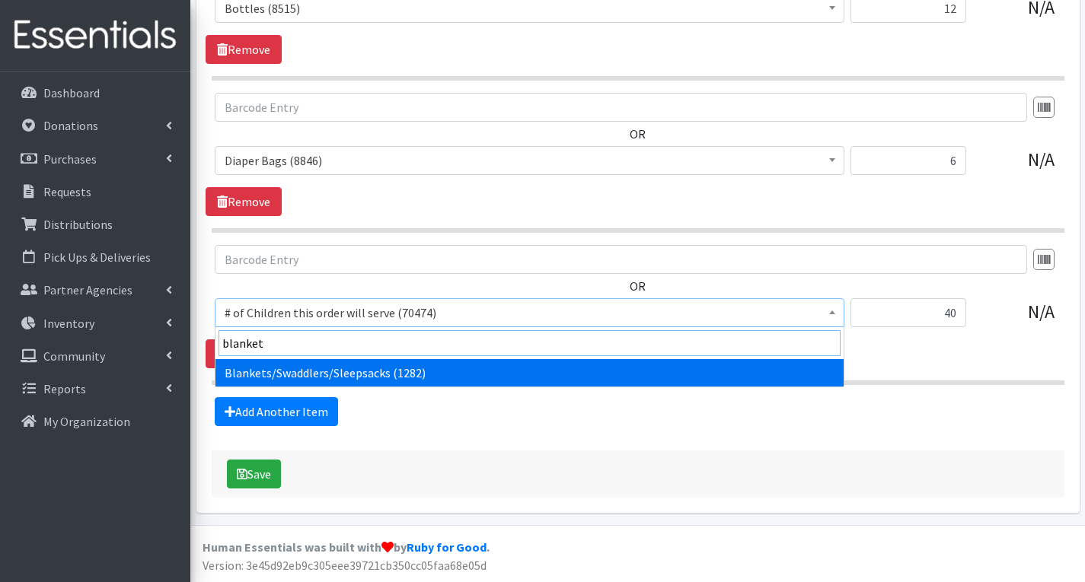
type input "blanket"
select select "1933"
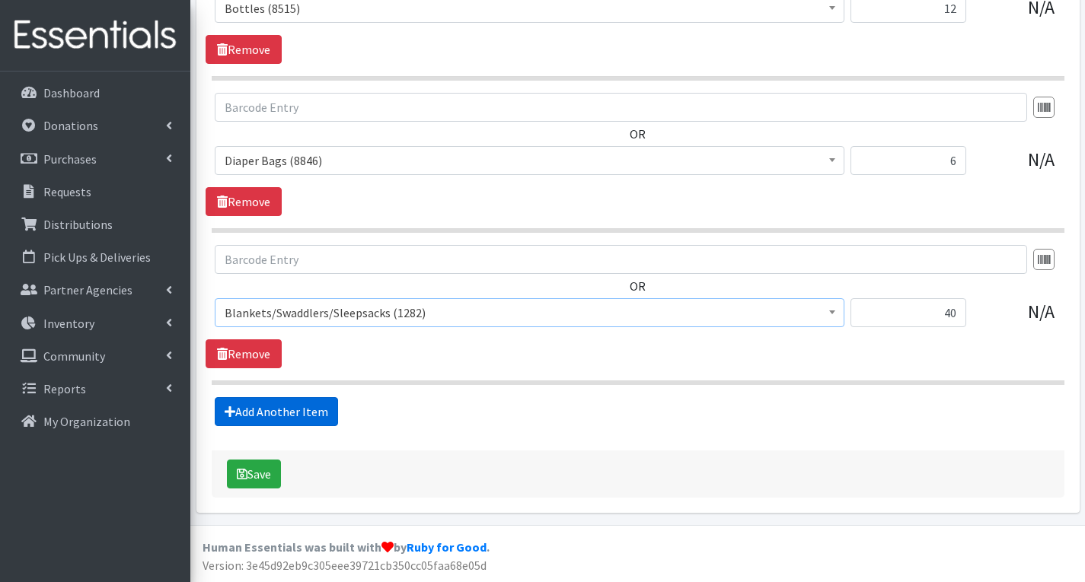
click at [290, 416] on link "Add Another Item" at bounding box center [276, 411] width 123 height 29
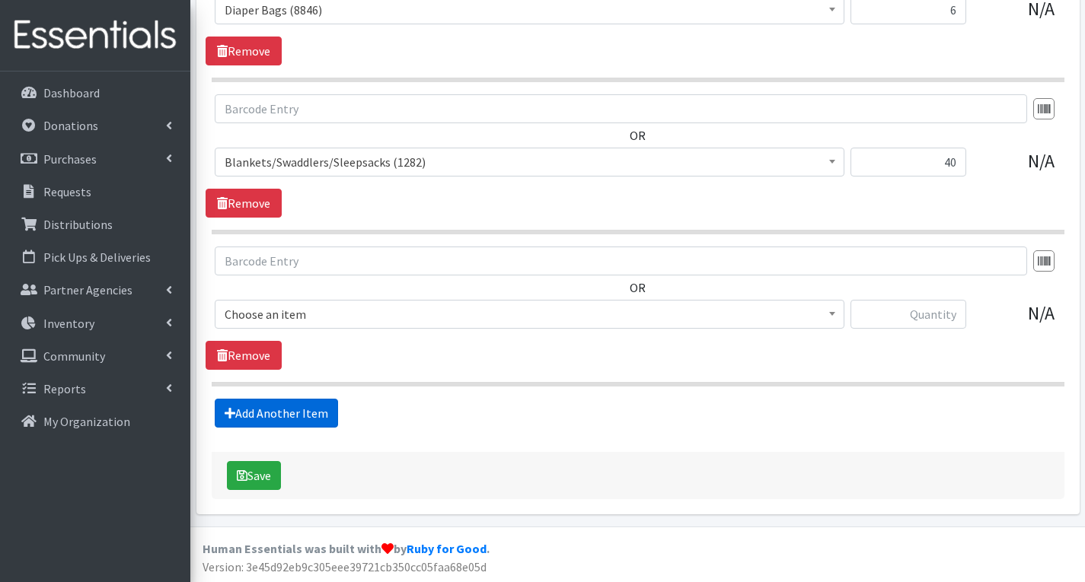
scroll to position [2018, 0]
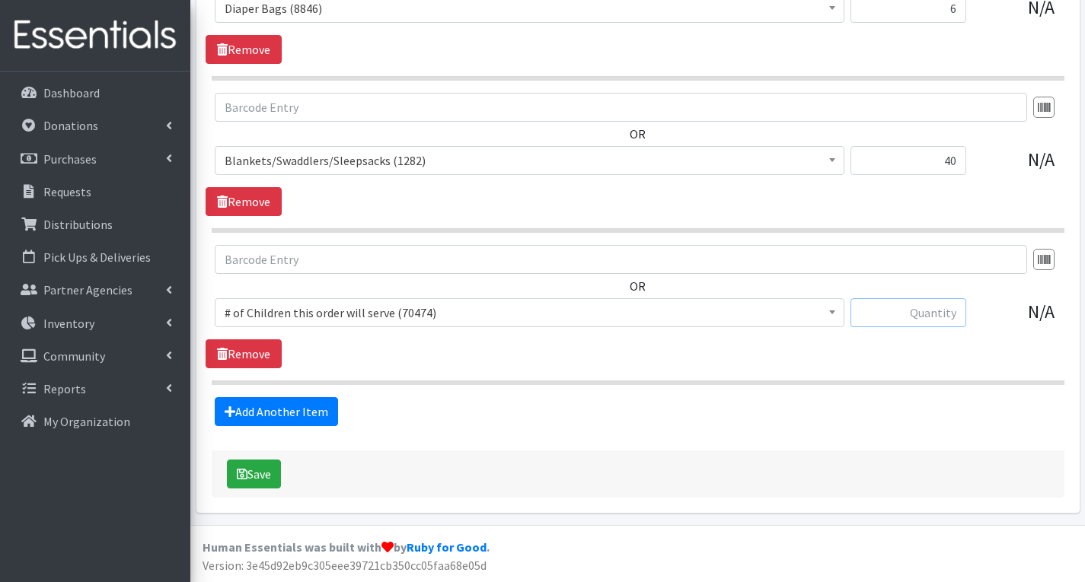
click at [930, 316] on input "text" at bounding box center [908, 312] width 116 height 29
type input "6"
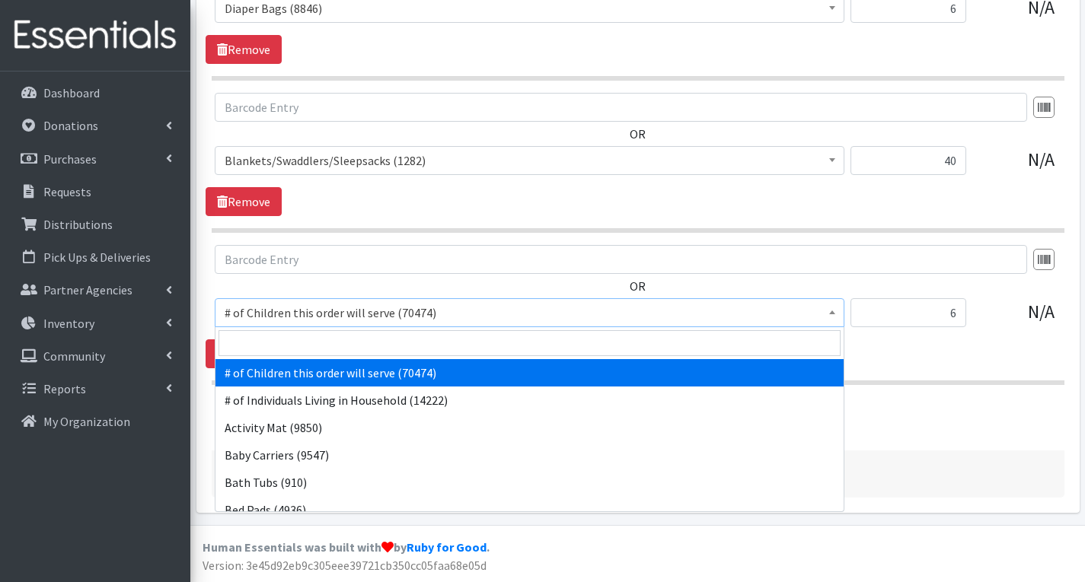
click at [579, 317] on span "# of Children this order will serve (70474)" at bounding box center [530, 312] width 610 height 21
click at [431, 346] on input "search" at bounding box center [529, 343] width 622 height 26
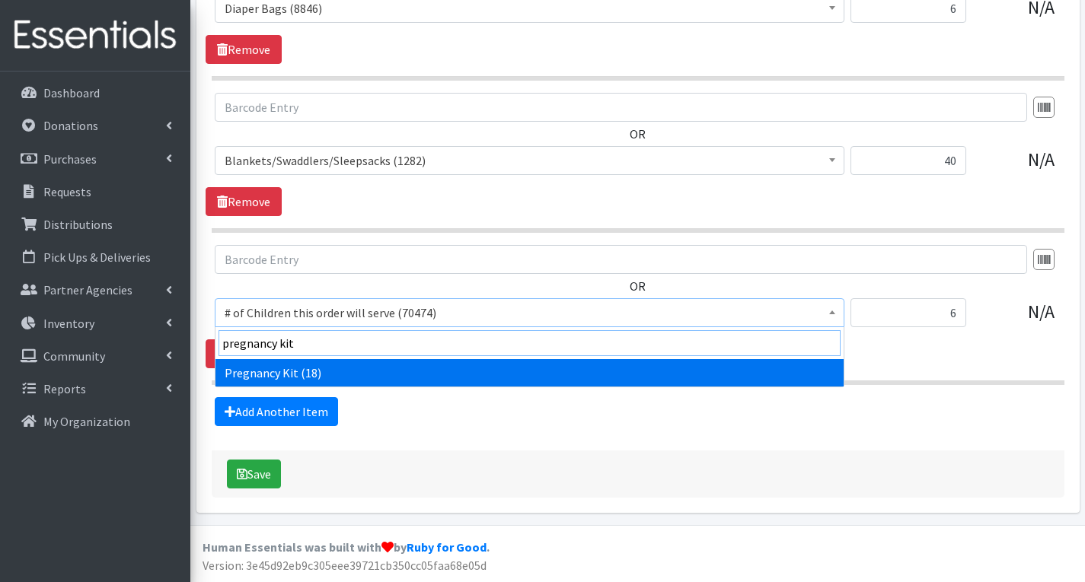
type input "pregnancy kit"
select select "11410"
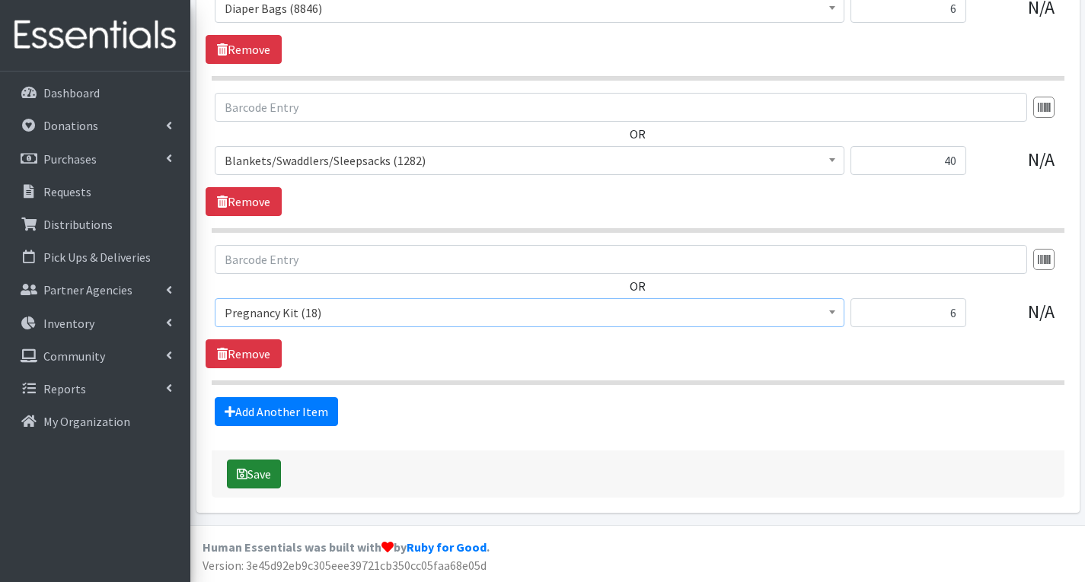
click at [264, 477] on button "Save" at bounding box center [254, 474] width 54 height 29
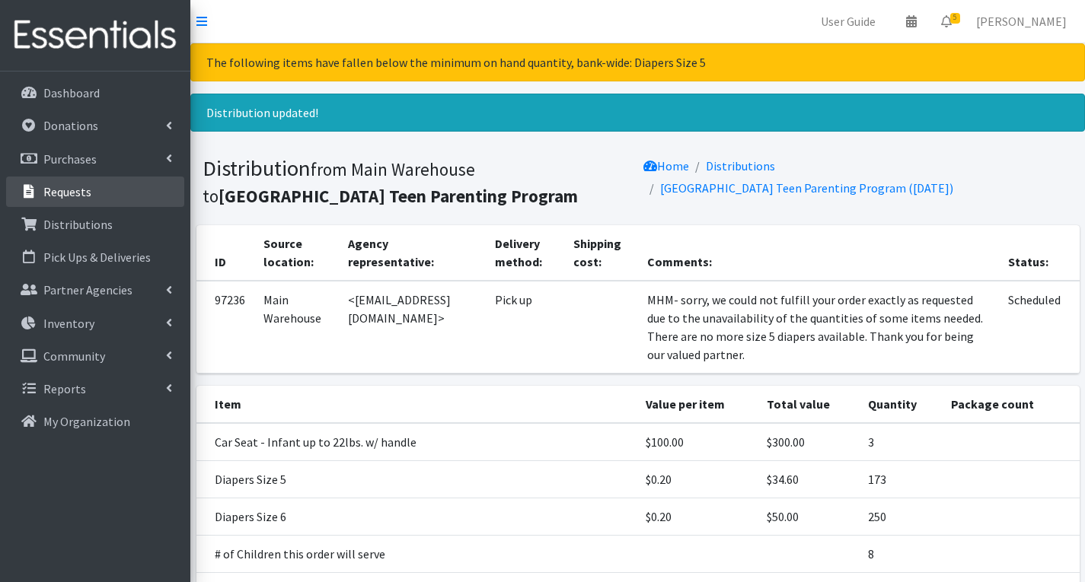
click at [81, 193] on p "Requests" at bounding box center [67, 191] width 48 height 15
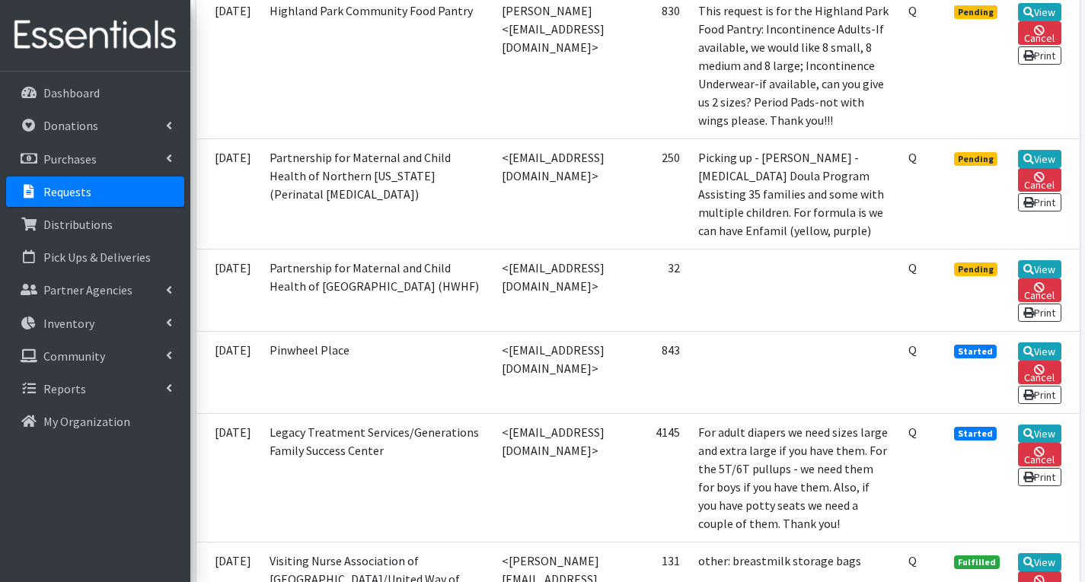
scroll to position [457, 0]
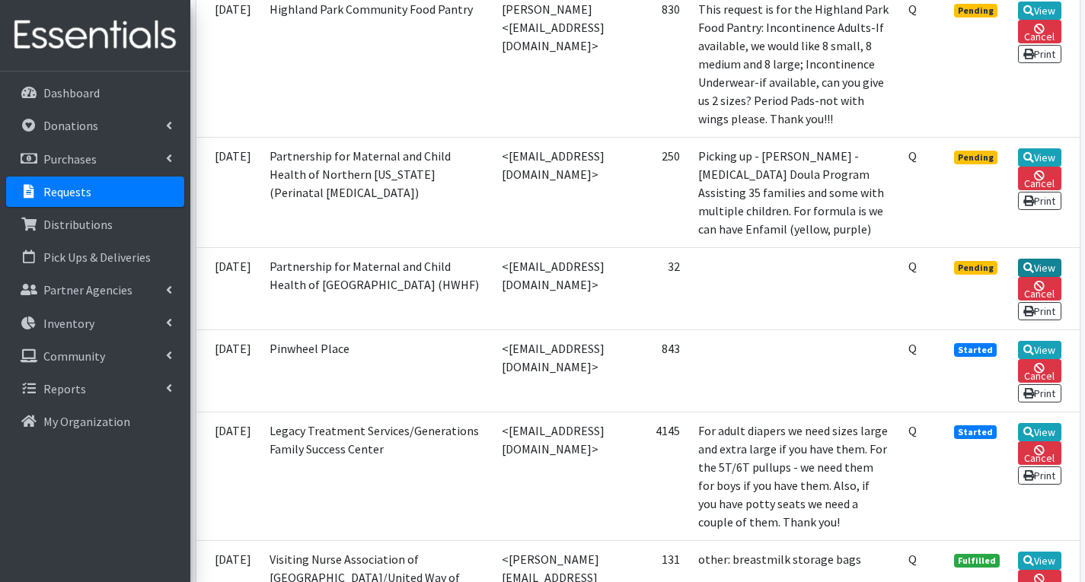
click at [1048, 277] on link "View" at bounding box center [1039, 268] width 43 height 18
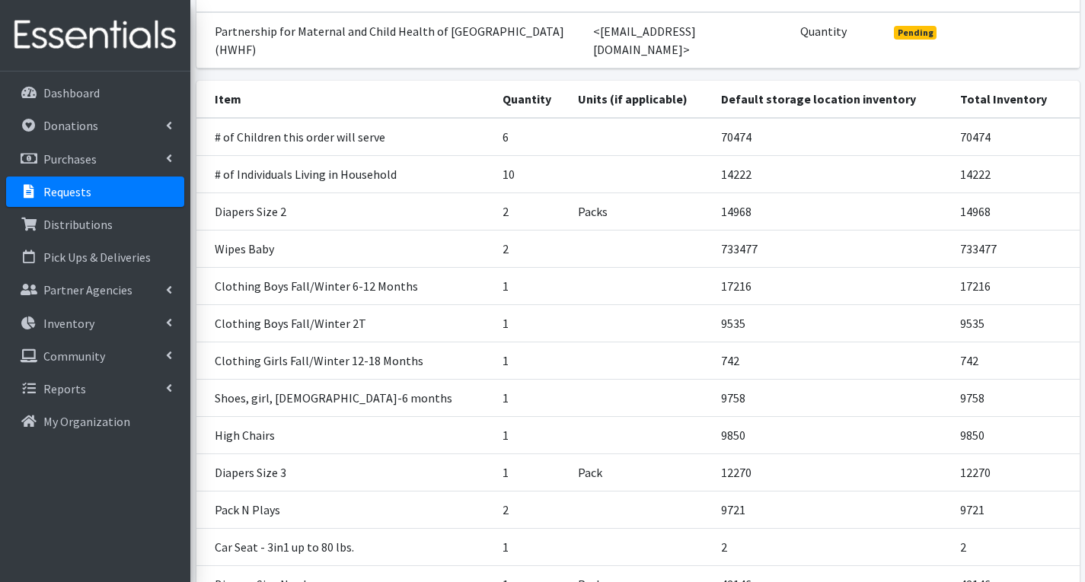
scroll to position [381, 0]
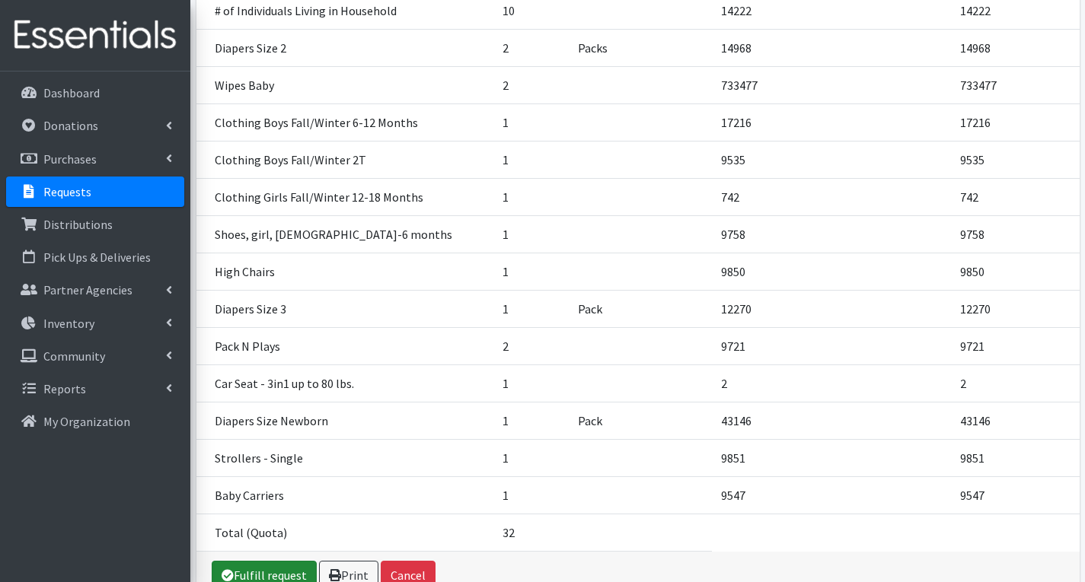
click at [276, 561] on link "Fulfill request" at bounding box center [264, 575] width 105 height 29
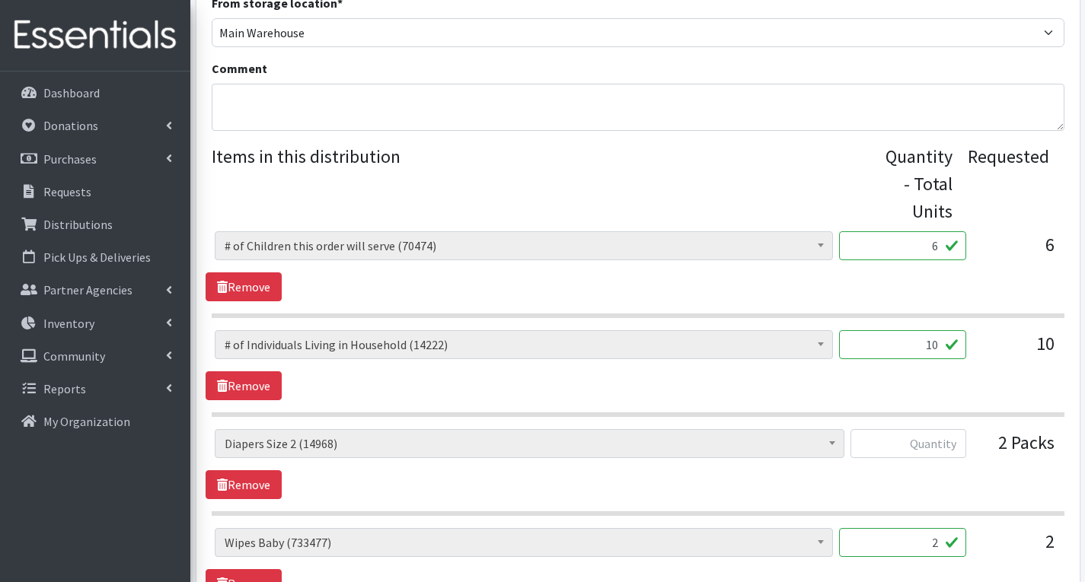
scroll to position [533, 0]
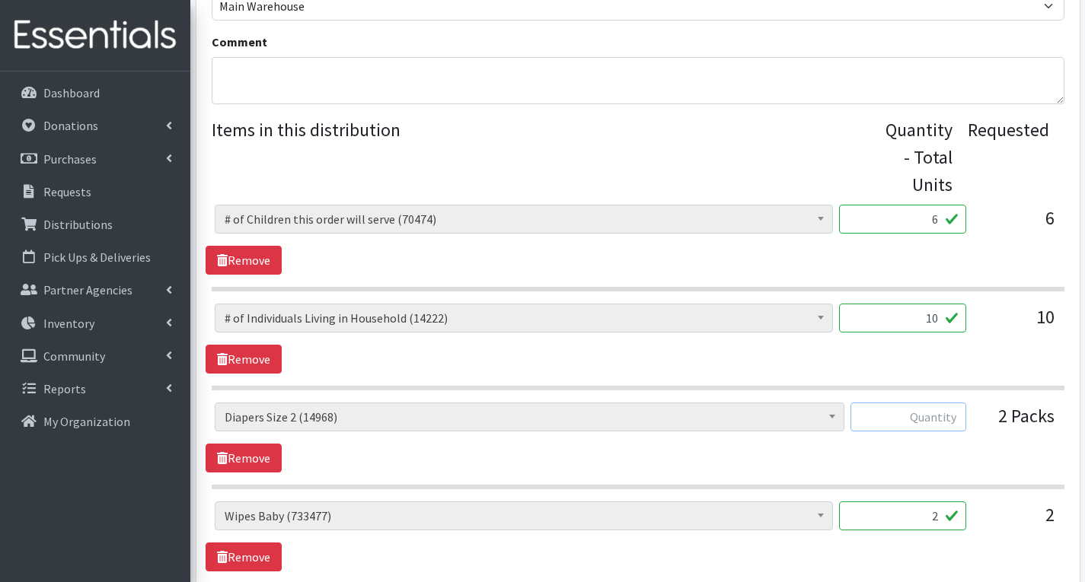
click at [962, 413] on input "text" at bounding box center [908, 417] width 116 height 29
type input "1oo"
click at [943, 521] on input "2" at bounding box center [902, 516] width 127 height 29
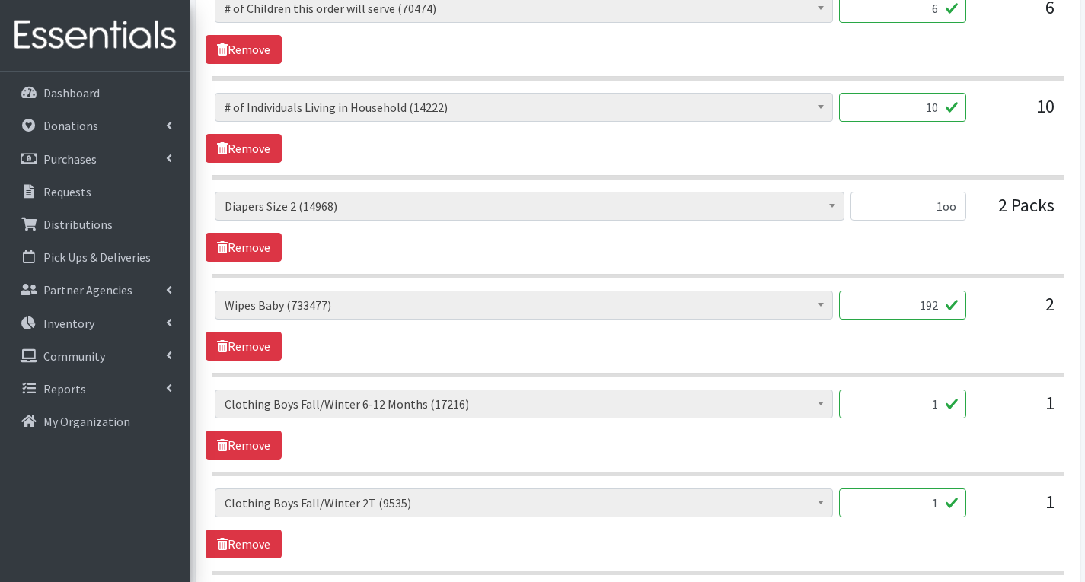
scroll to position [761, 0]
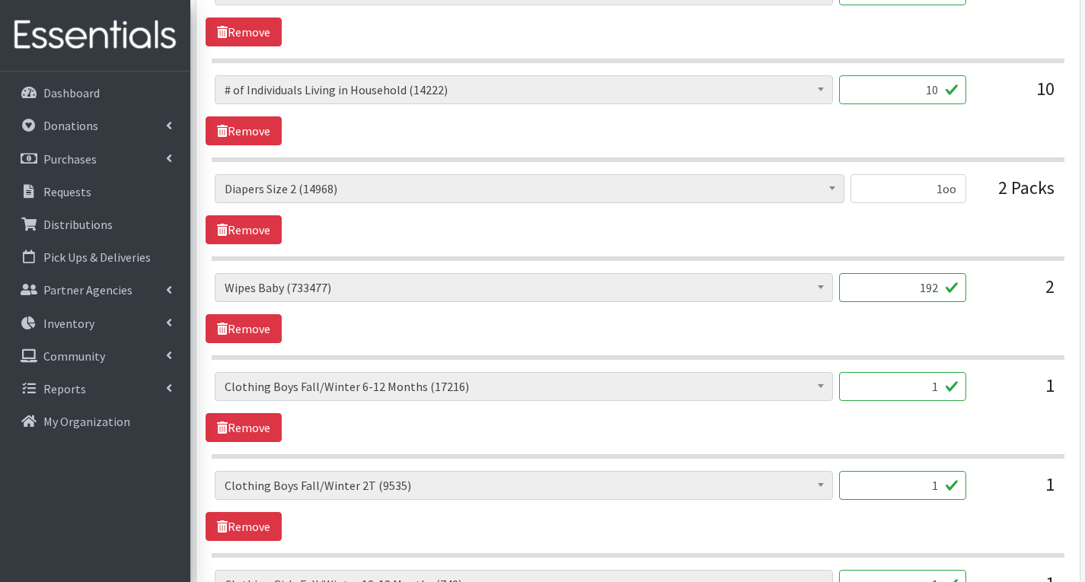
type input "192"
click at [940, 391] on input "1" at bounding box center [902, 386] width 127 height 29
type input "40"
click at [943, 490] on input "1" at bounding box center [902, 485] width 127 height 29
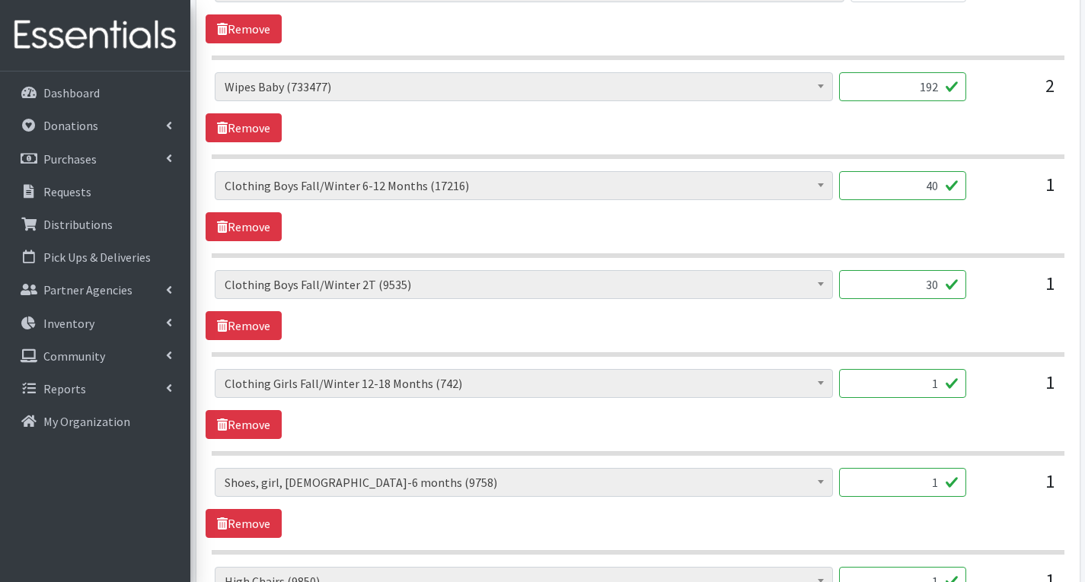
scroll to position [990, 0]
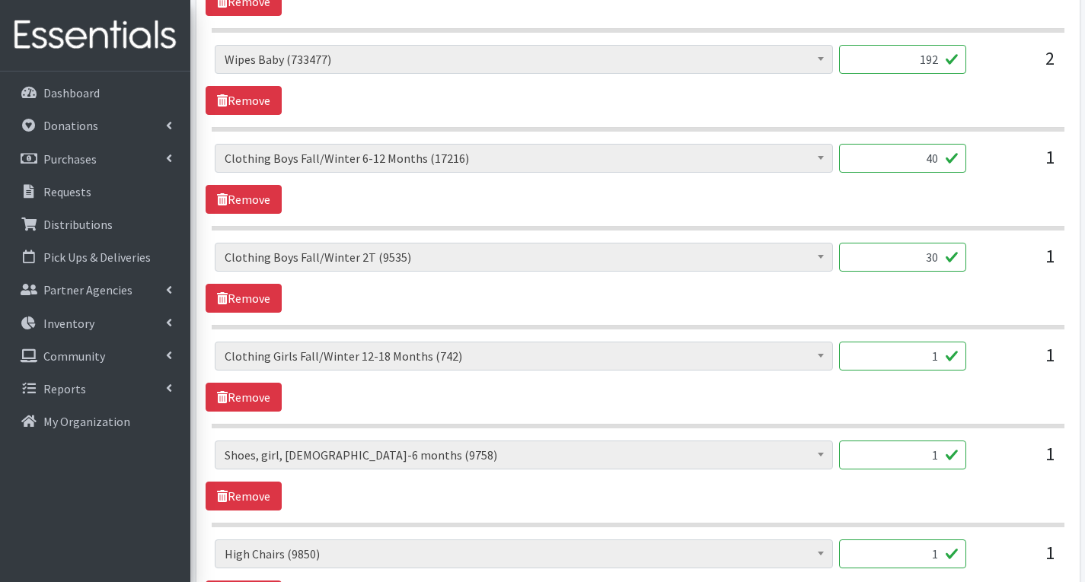
type input "30"
click at [940, 353] on input "1" at bounding box center [902, 356] width 127 height 29
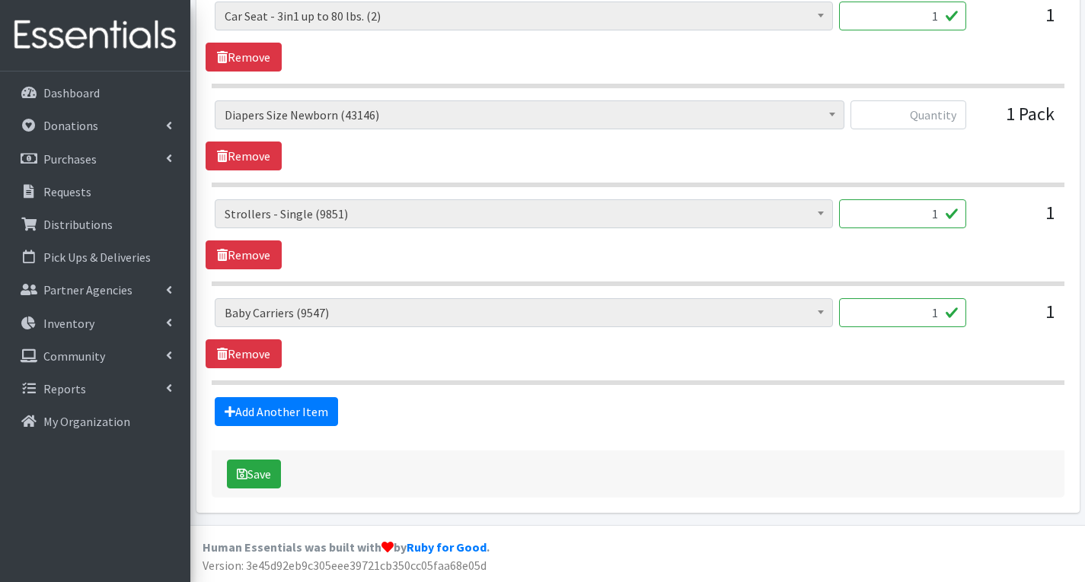
scroll to position [1749, 0]
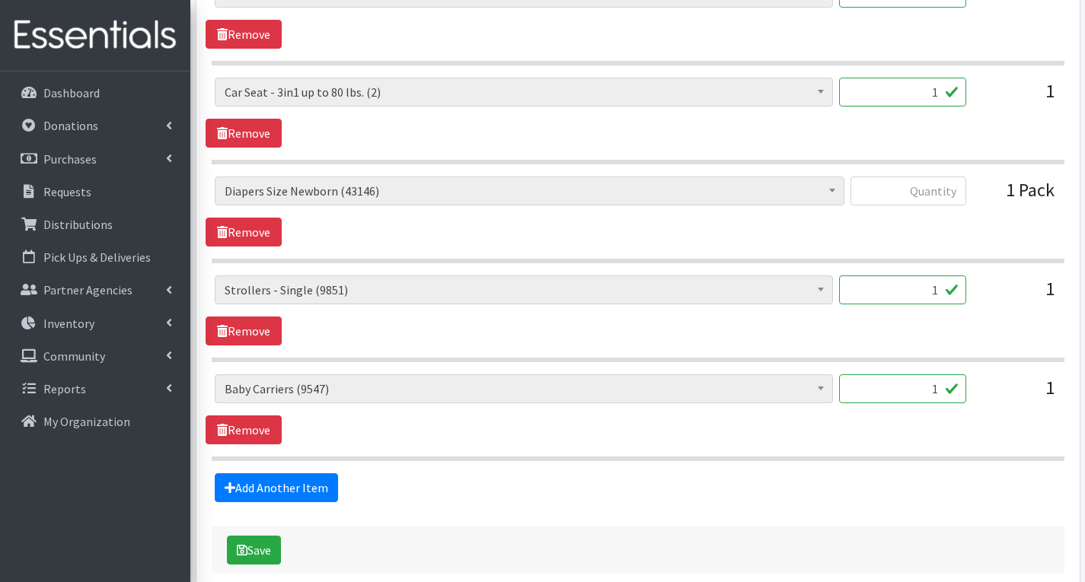
type input "40"
click at [948, 197] on input "text" at bounding box center [908, 191] width 116 height 29
type input "5"
type input "70"
click at [983, 400] on div "1" at bounding box center [1016, 395] width 76 height 41
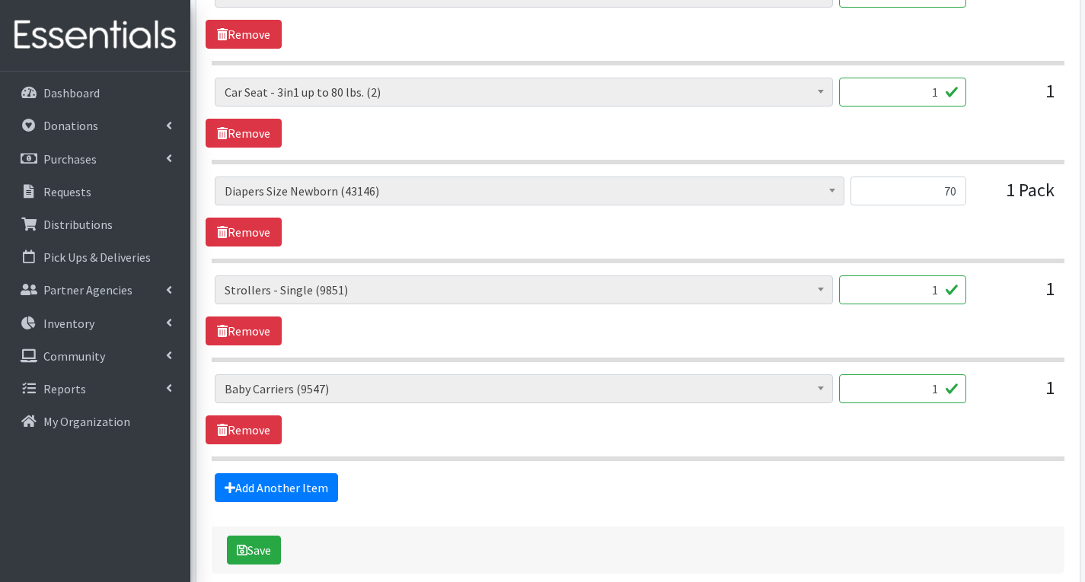
click at [957, 146] on div "# of Children this order will serve (70474) # of Individuals Living in Househol…" at bounding box center [638, 113] width 864 height 70
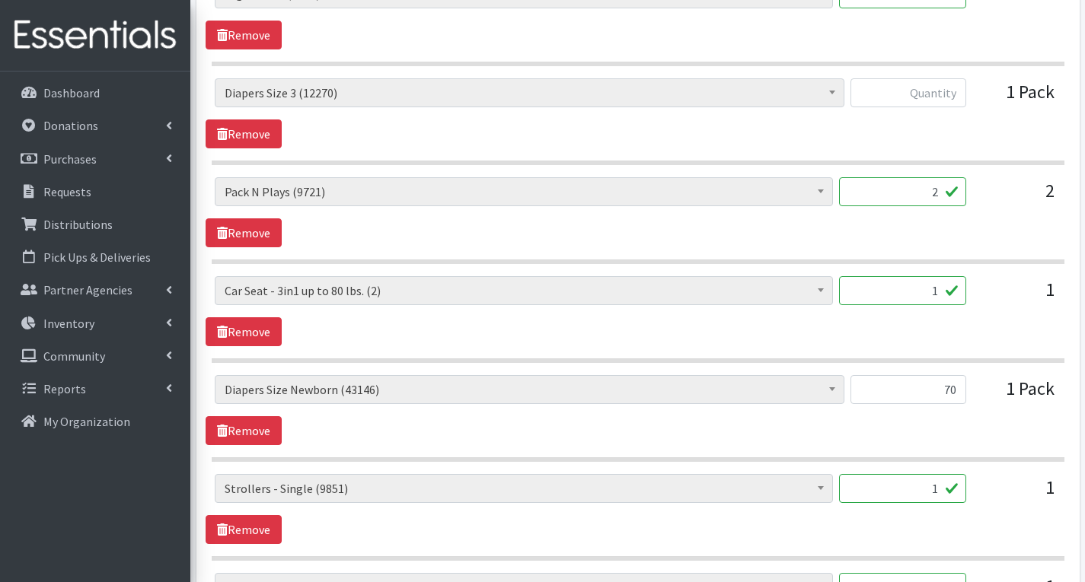
scroll to position [1520, 0]
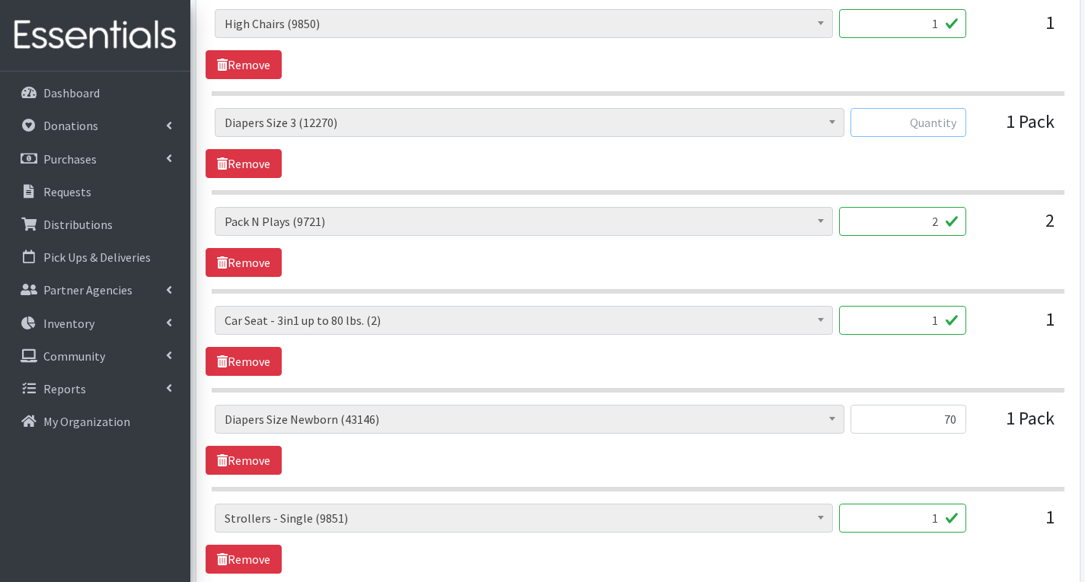
click at [951, 126] on input "text" at bounding box center [908, 122] width 116 height 29
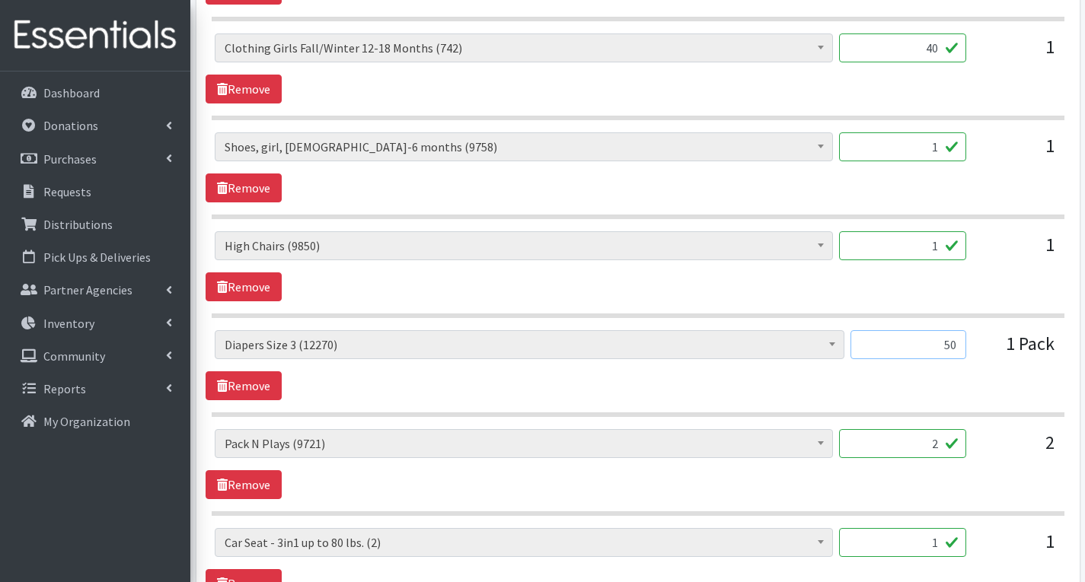
scroll to position [1292, 0]
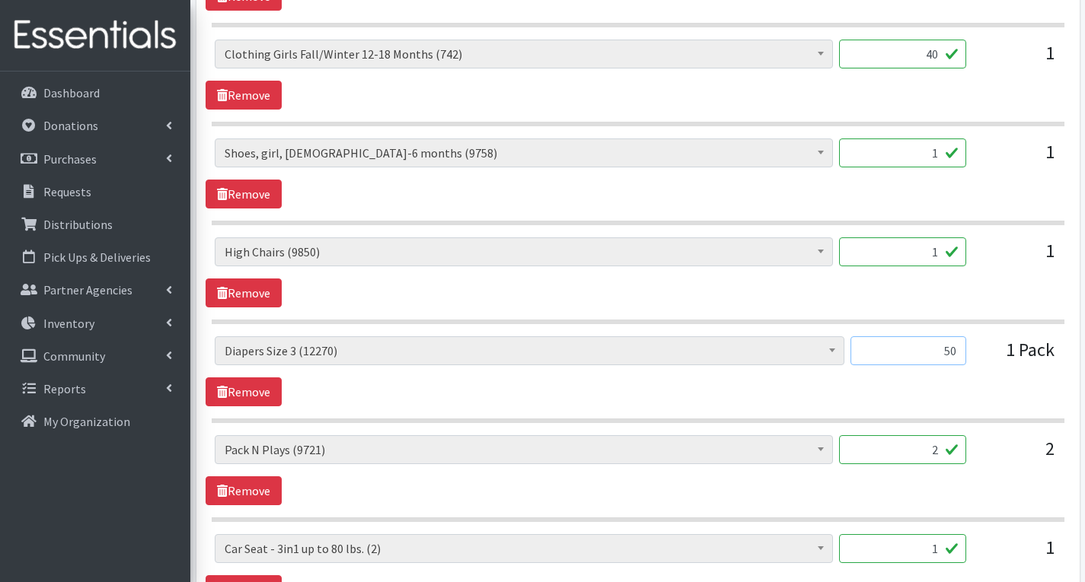
type input "50"
click at [946, 159] on input "1" at bounding box center [902, 153] width 127 height 29
type input "4"
click at [962, 368] on div "50" at bounding box center [908, 356] width 116 height 41
click at [956, 353] on input "50" at bounding box center [908, 350] width 116 height 29
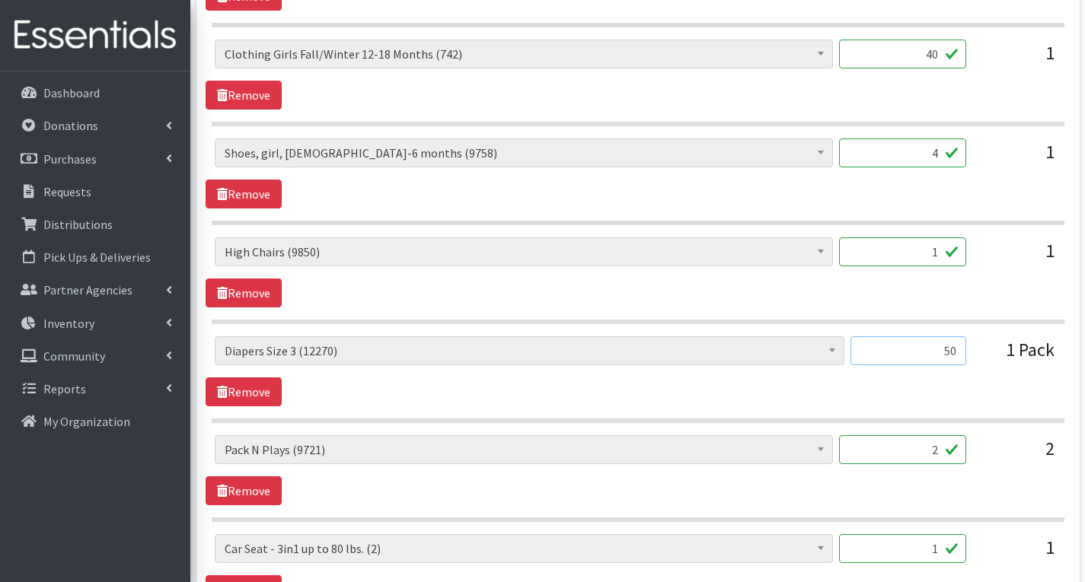
type input "5"
type input "68"
click at [992, 394] on div "# of Children this order will serve (70474) # of Individuals Living in Househol…" at bounding box center [638, 371] width 864 height 70
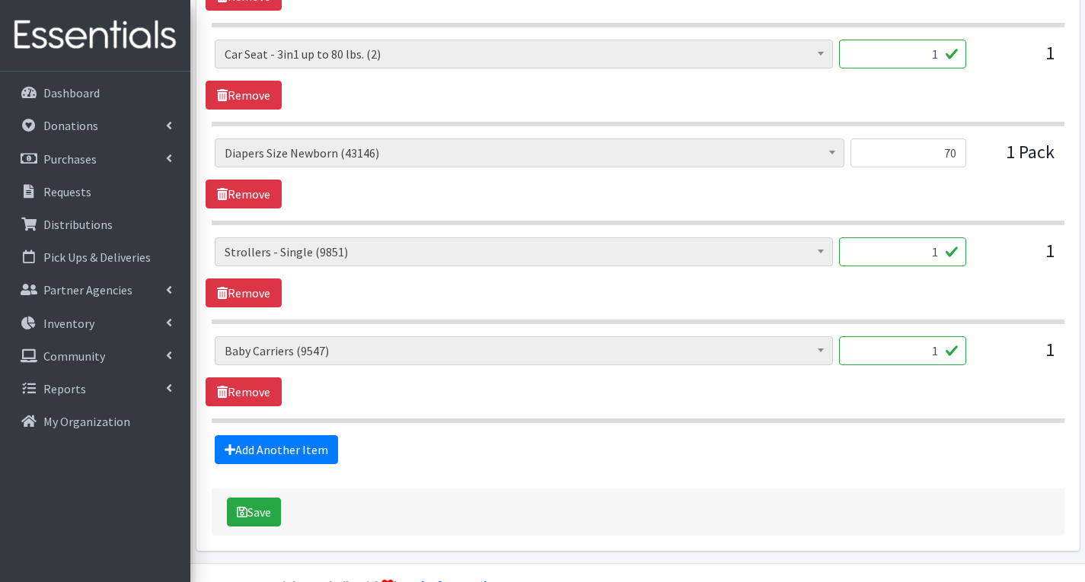
scroll to position [1825, 0]
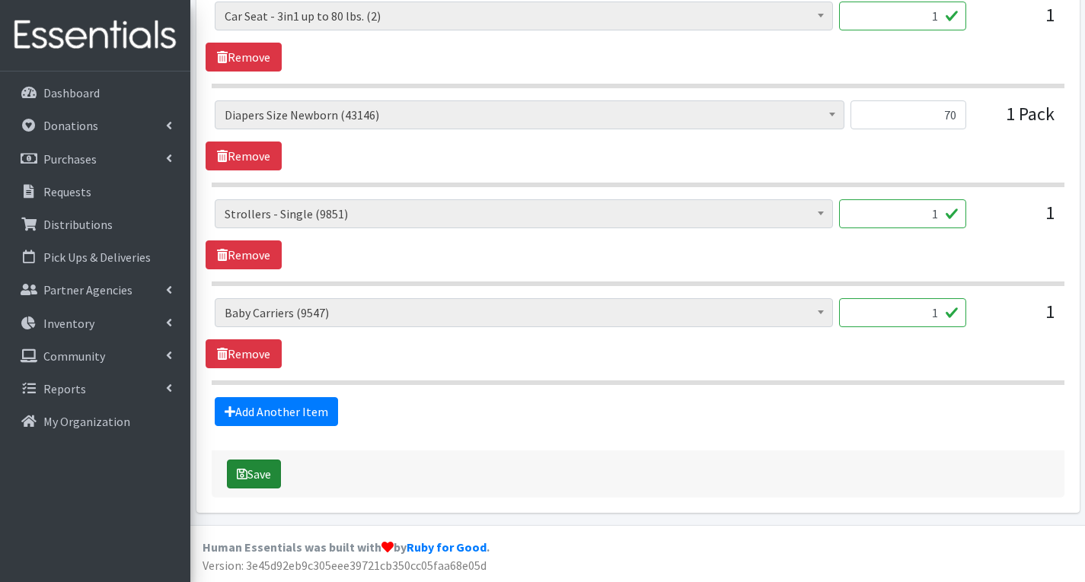
click at [267, 474] on button "Save" at bounding box center [254, 474] width 54 height 29
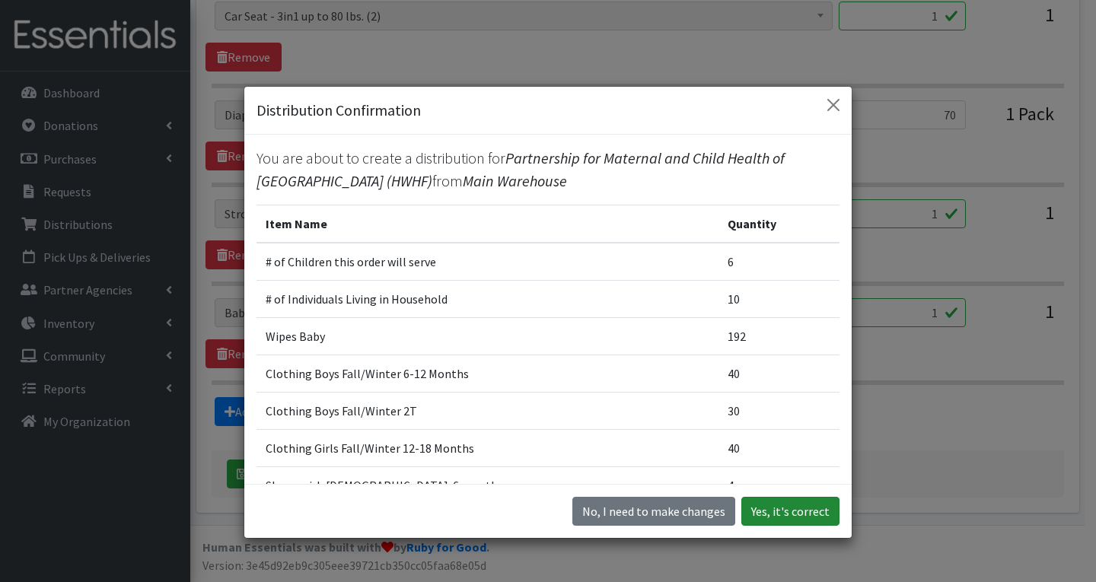
click at [808, 508] on button "Yes, it's correct" at bounding box center [790, 511] width 98 height 29
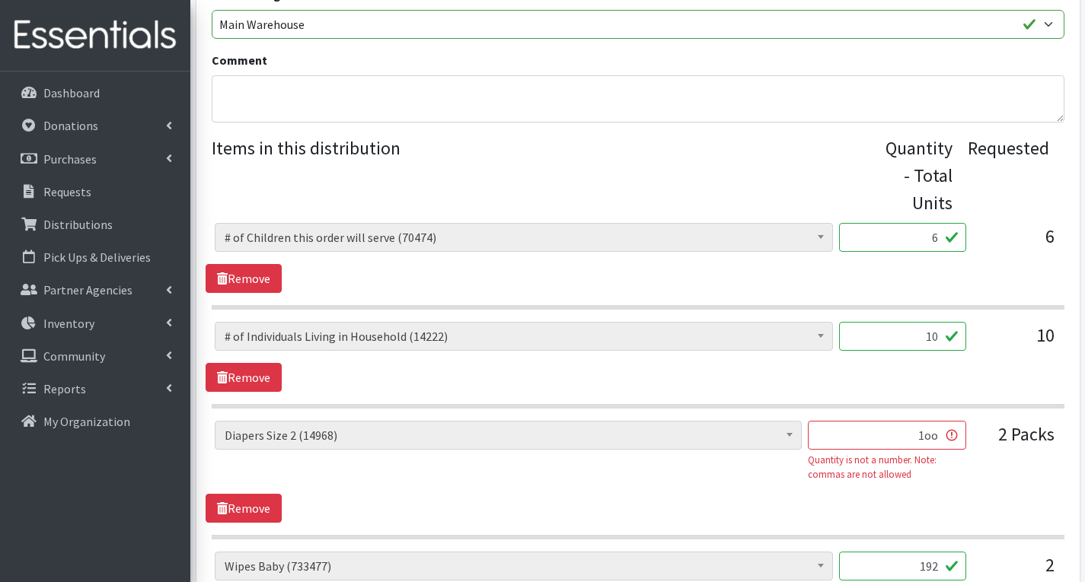
scroll to position [609, 0]
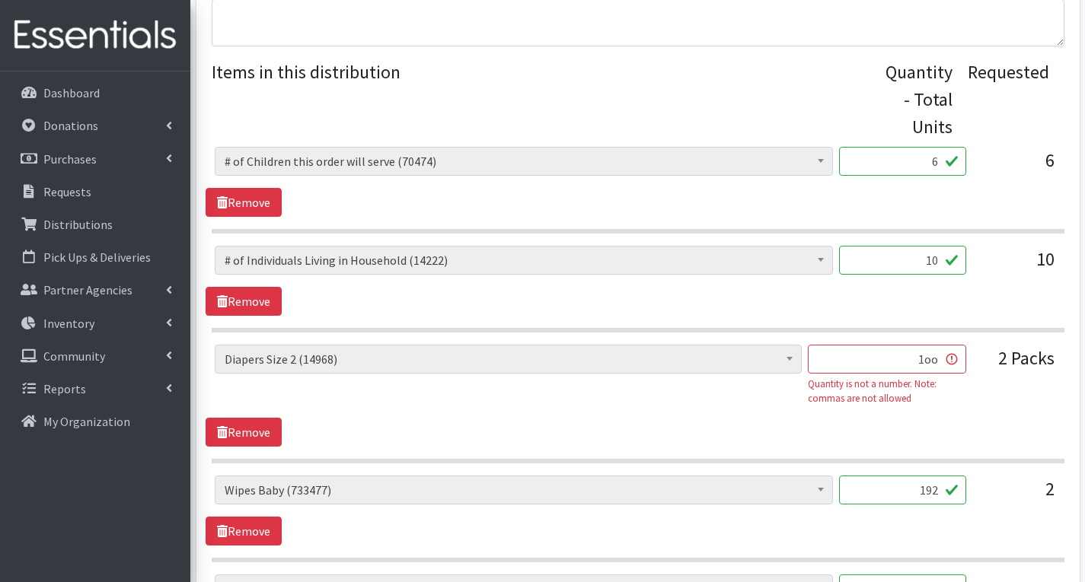
click at [939, 367] on input "1oo" at bounding box center [887, 359] width 158 height 29
type input "1"
type input "100"
click at [988, 392] on div "2 Packs" at bounding box center [1016, 381] width 76 height 73
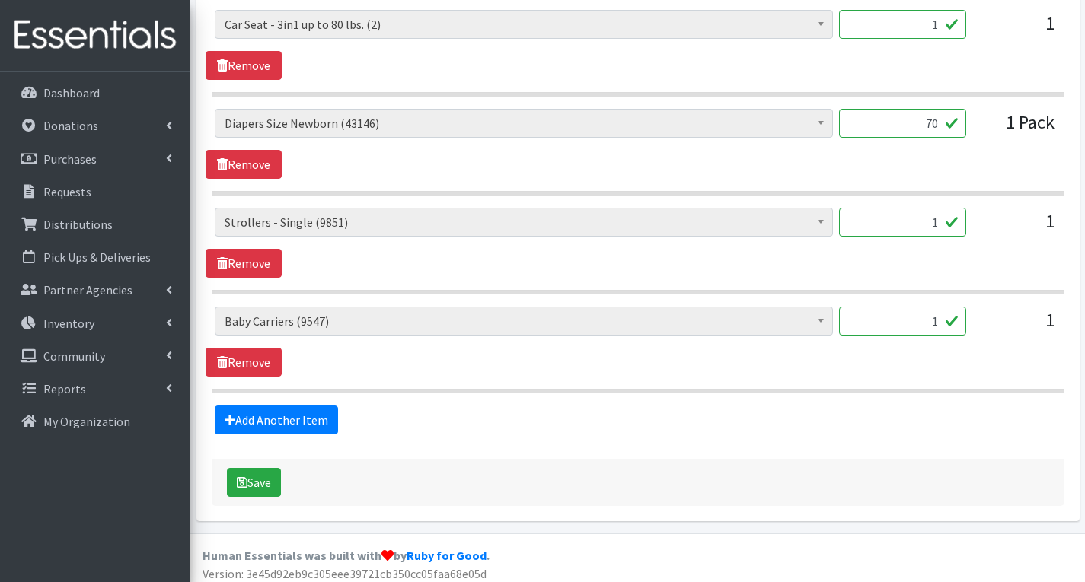
scroll to position [1875, 0]
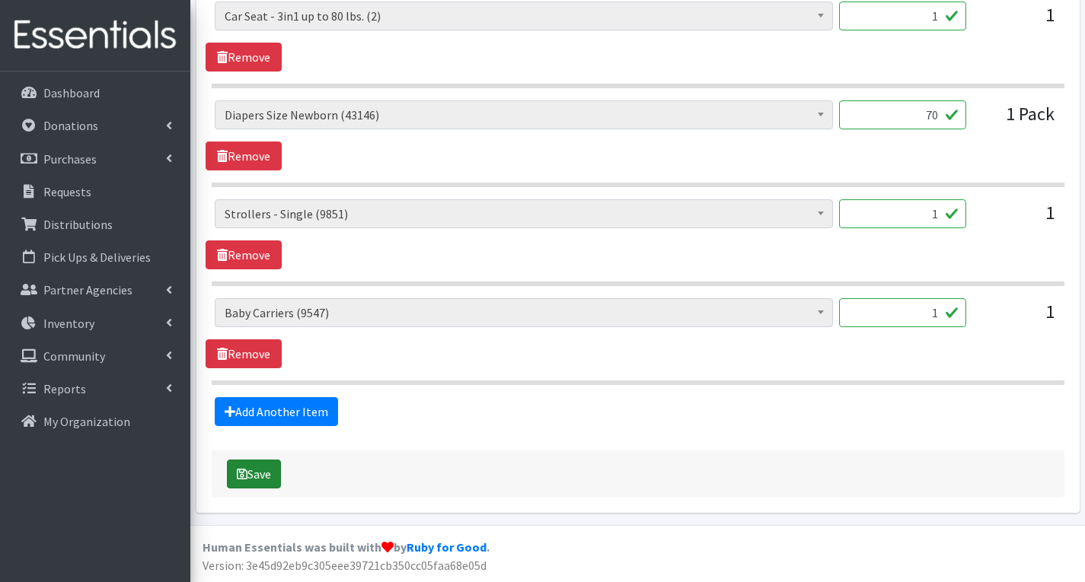
click at [272, 480] on button "Save" at bounding box center [254, 474] width 54 height 29
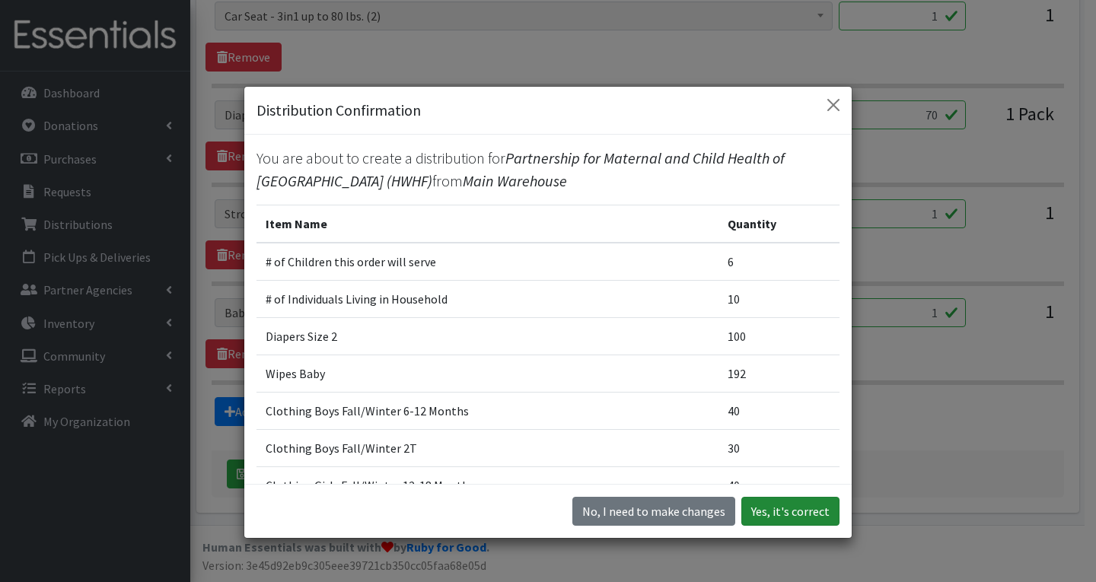
click at [787, 515] on button "Yes, it's correct" at bounding box center [790, 511] width 98 height 29
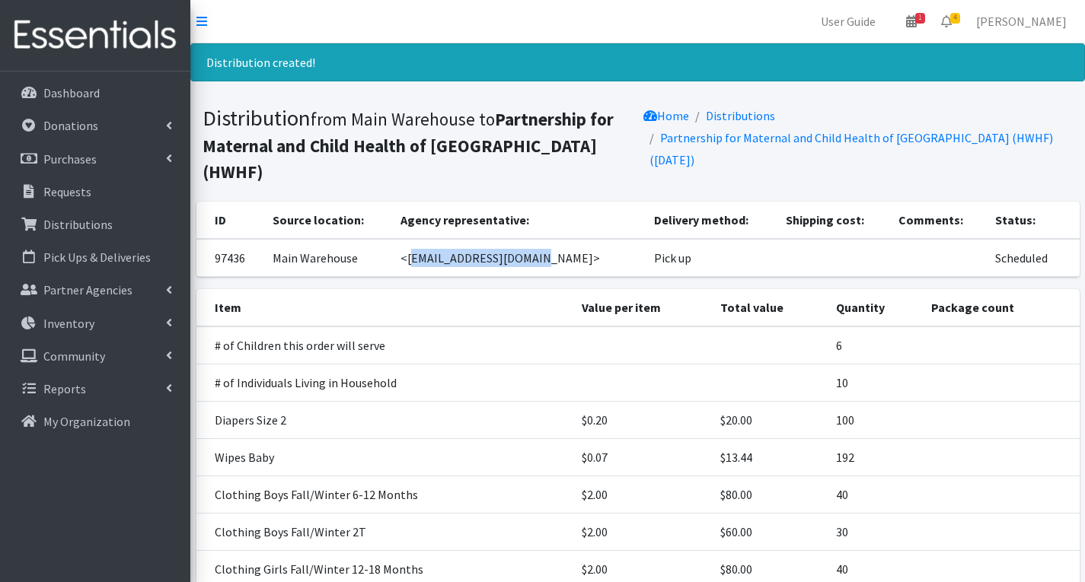
drag, startPoint x: 423, startPoint y: 232, endPoint x: 550, endPoint y: 250, distance: 128.3
click at [550, 250] on td "<adelossantos@pmch.org>" at bounding box center [518, 258] width 254 height 38
copy td "adelossantos@pmch.org"
click at [960, 17] on span "4" at bounding box center [955, 18] width 10 height 11
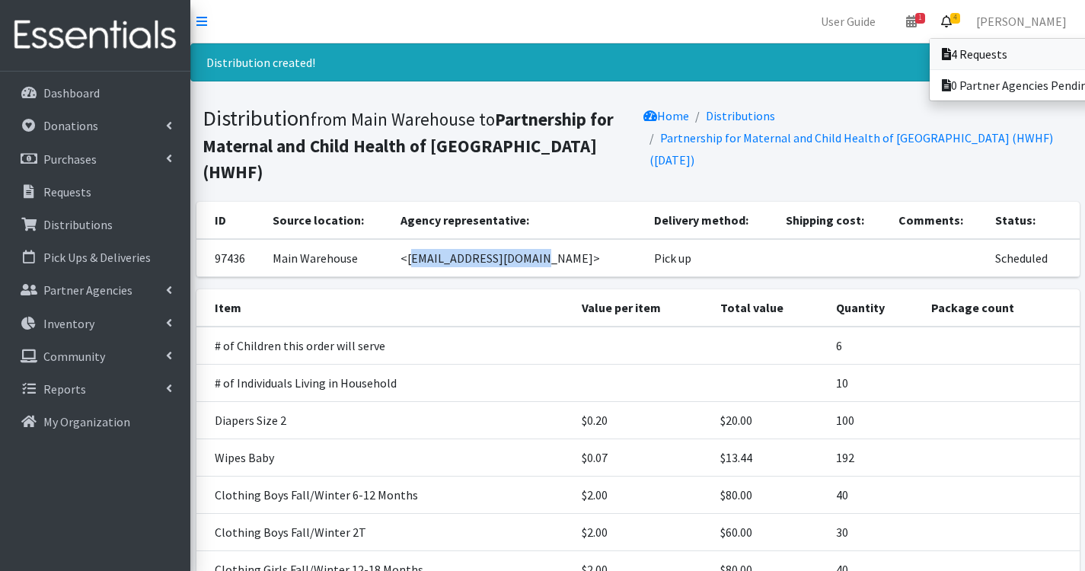
click at [1006, 55] on link "4 Requests" at bounding box center [1036, 54] width 212 height 30
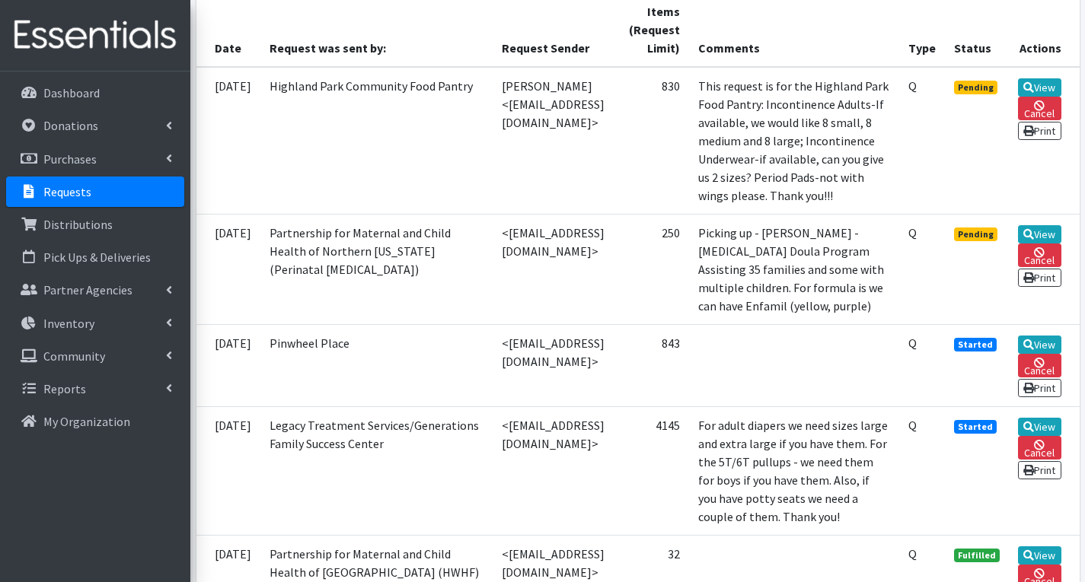
scroll to position [381, 0]
click at [1034, 85] on icon at bounding box center [1028, 86] width 11 height 11
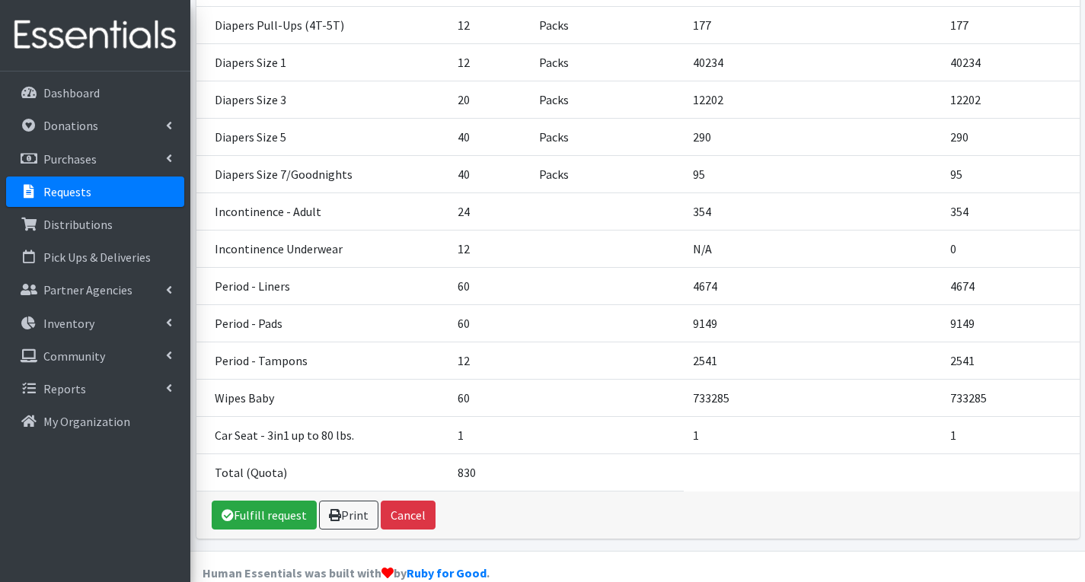
scroll to position [481, 0]
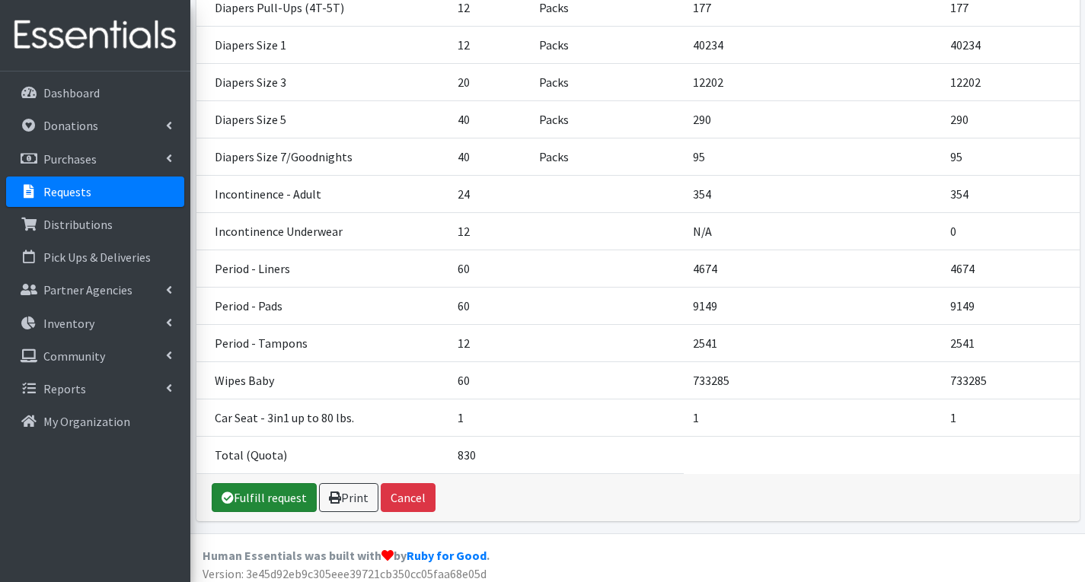
click at [287, 493] on link "Fulfill request" at bounding box center [264, 497] width 105 height 29
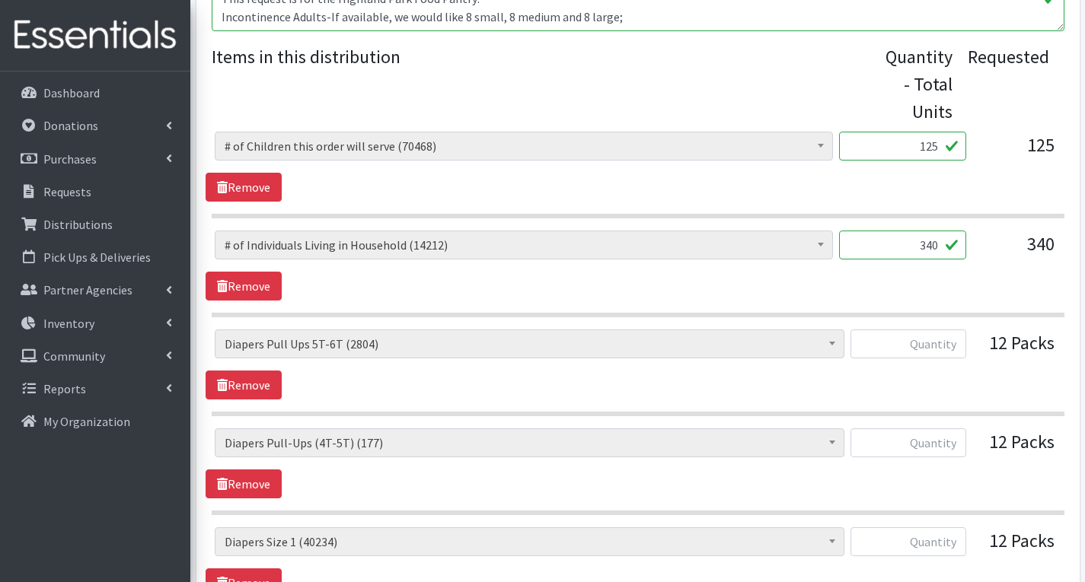
scroll to position [609, 0]
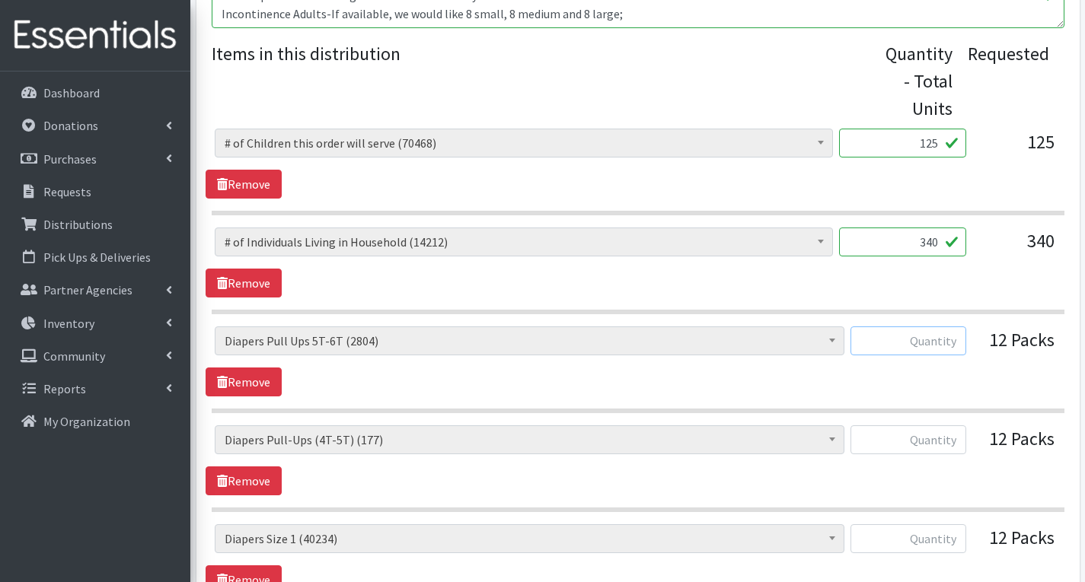
drag, startPoint x: 949, startPoint y: 346, endPoint x: 949, endPoint y: 336, distance: 9.9
click at [949, 336] on input "text" at bounding box center [908, 341] width 116 height 29
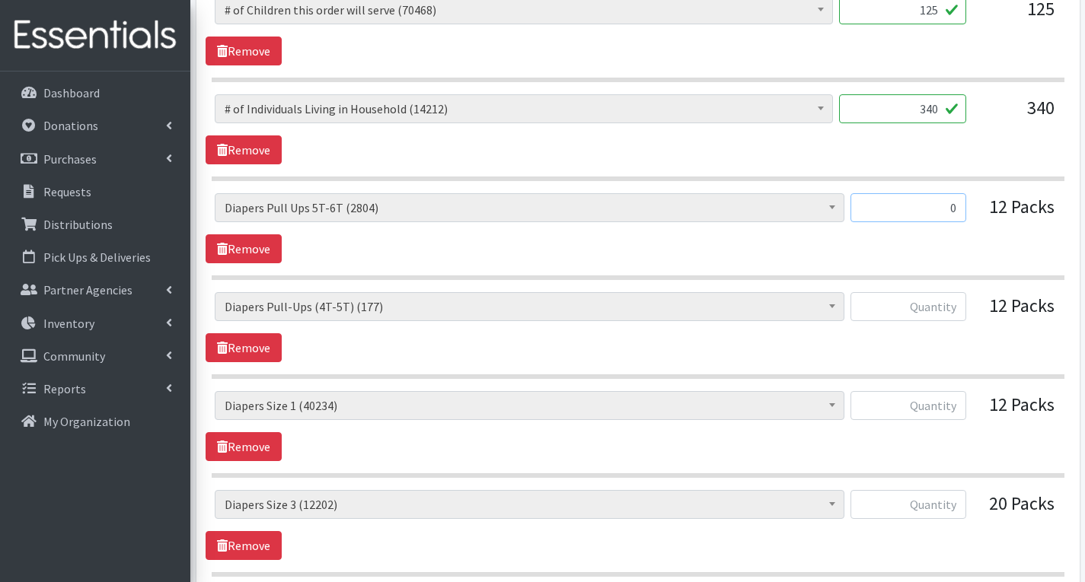
scroll to position [761, 0]
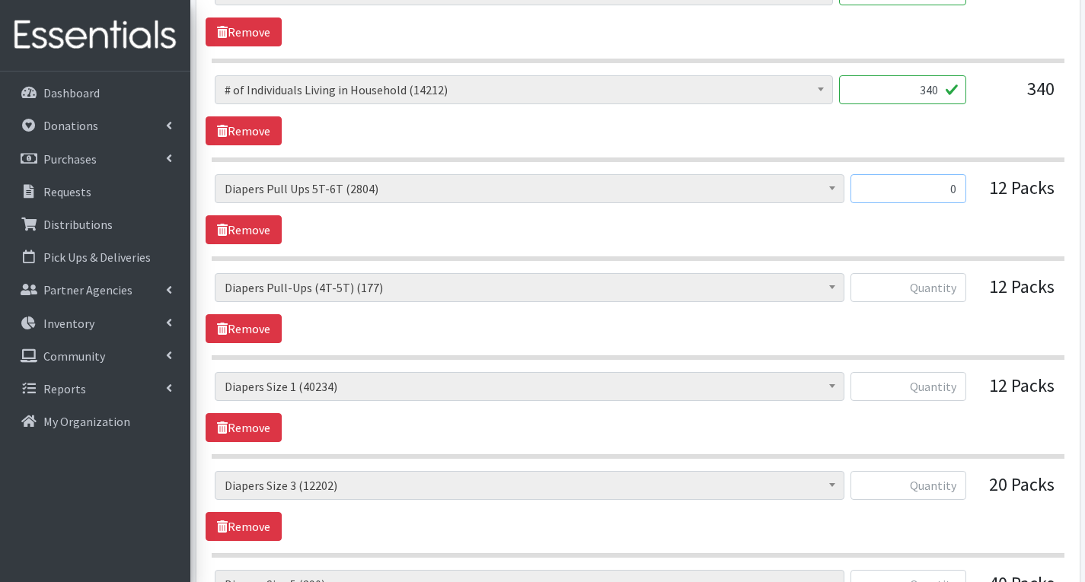
type input "0"
click at [958, 391] on input "text" at bounding box center [908, 386] width 116 height 29
type input "600"
click at [948, 486] on input "text" at bounding box center [908, 485] width 116 height 29
type input "1000"
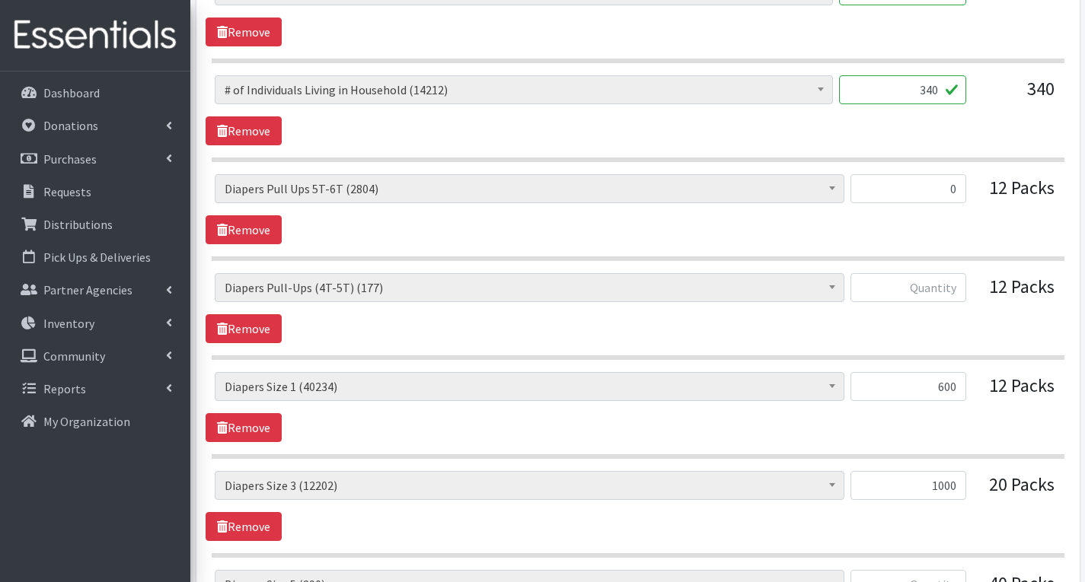
click at [1033, 429] on div "# of Children this order will serve (70468) # of Individuals Living in Househol…" at bounding box center [638, 407] width 864 height 70
click at [960, 389] on input "600" at bounding box center [908, 386] width 116 height 29
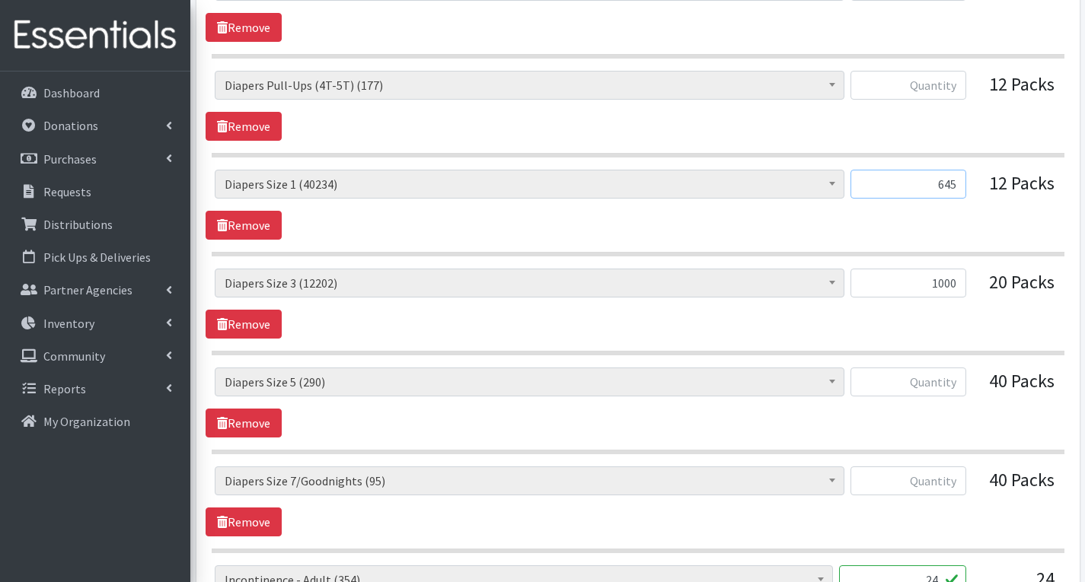
scroll to position [990, 0]
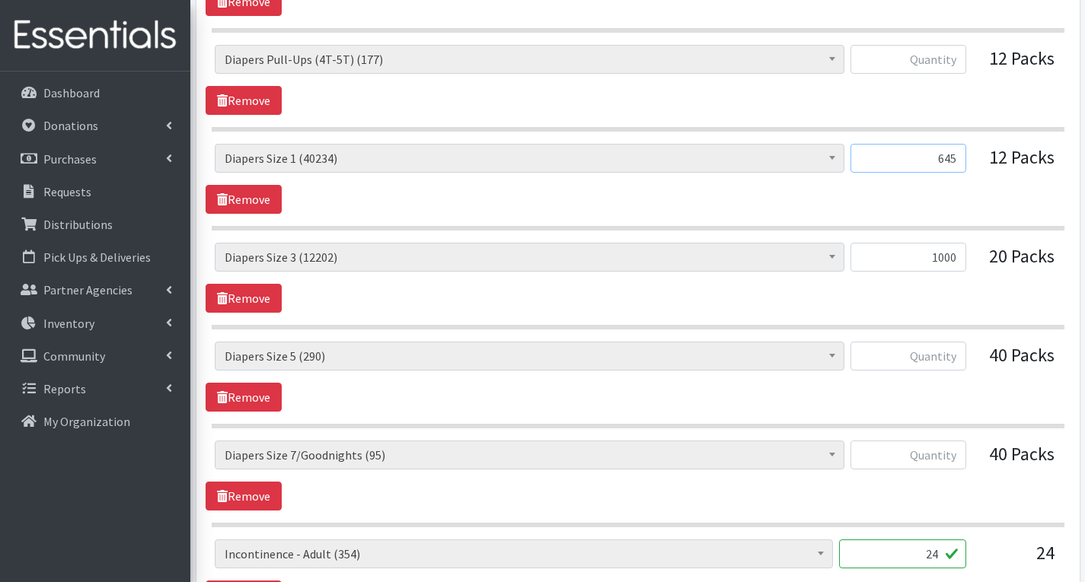
type input "645"
click at [933, 356] on input "text" at bounding box center [908, 356] width 116 height 29
type input "2000"
click at [1002, 380] on div "40 Packs" at bounding box center [1016, 362] width 76 height 41
click at [952, 461] on input "text" at bounding box center [908, 455] width 116 height 29
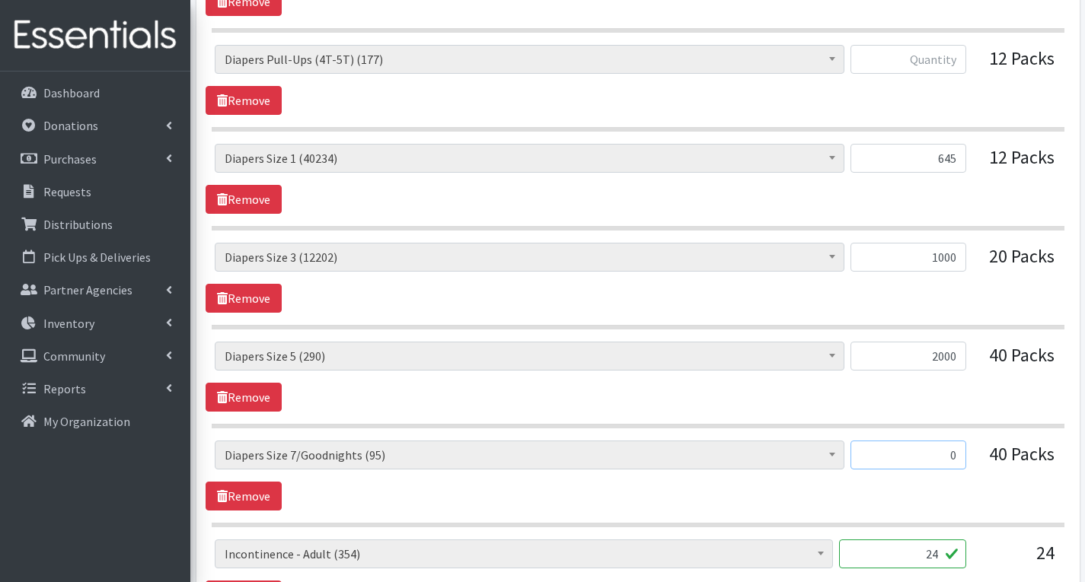
type input "0"
click at [962, 354] on input "2000" at bounding box center [908, 356] width 116 height 29
type input "2"
type input "1500"
click at [952, 407] on div "# of Children this order will serve (70468) # of Individuals Living in Househol…" at bounding box center [638, 377] width 864 height 70
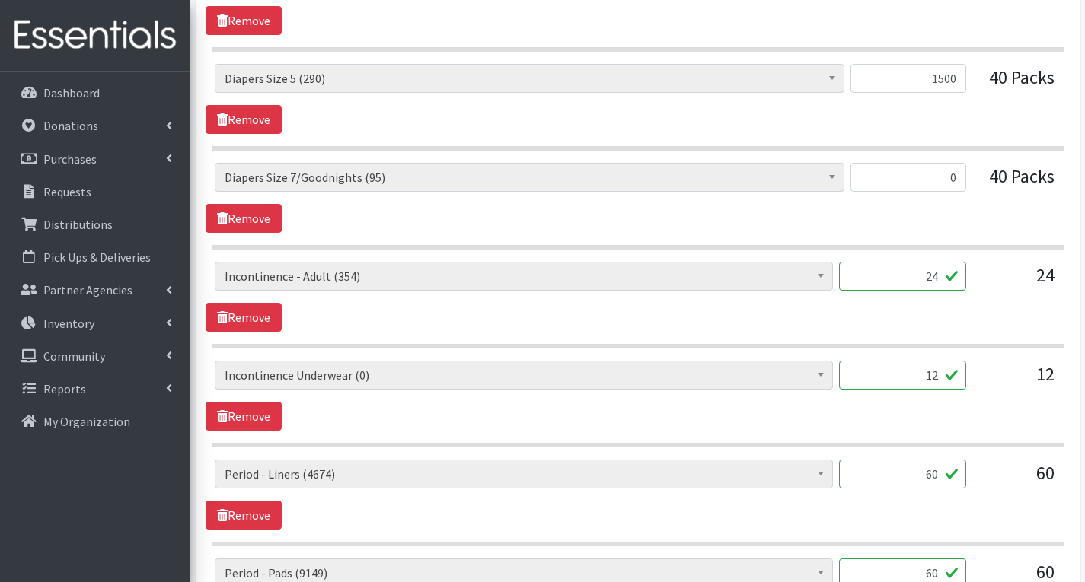
scroll to position [1294, 0]
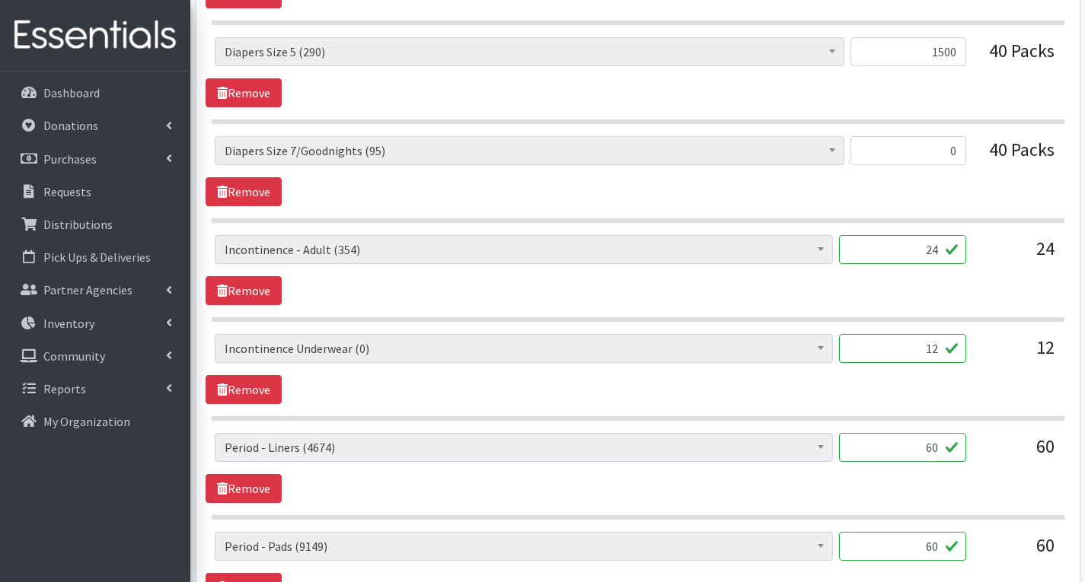
click at [939, 349] on input "12" at bounding box center [902, 348] width 127 height 29
type input "1"
type input "0"
click at [933, 453] on input "60" at bounding box center [902, 447] width 127 height 29
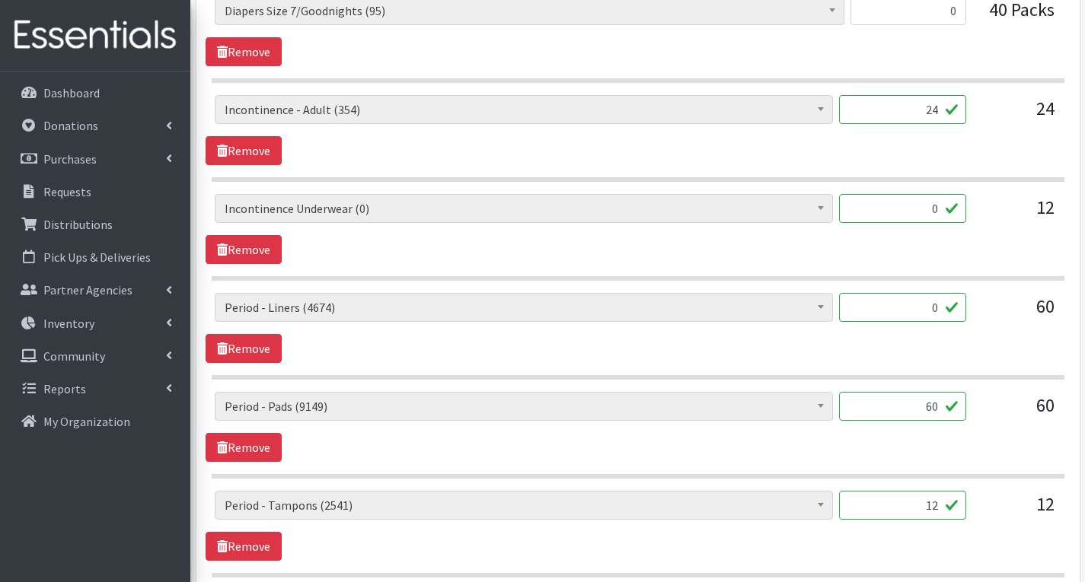
scroll to position [1446, 0]
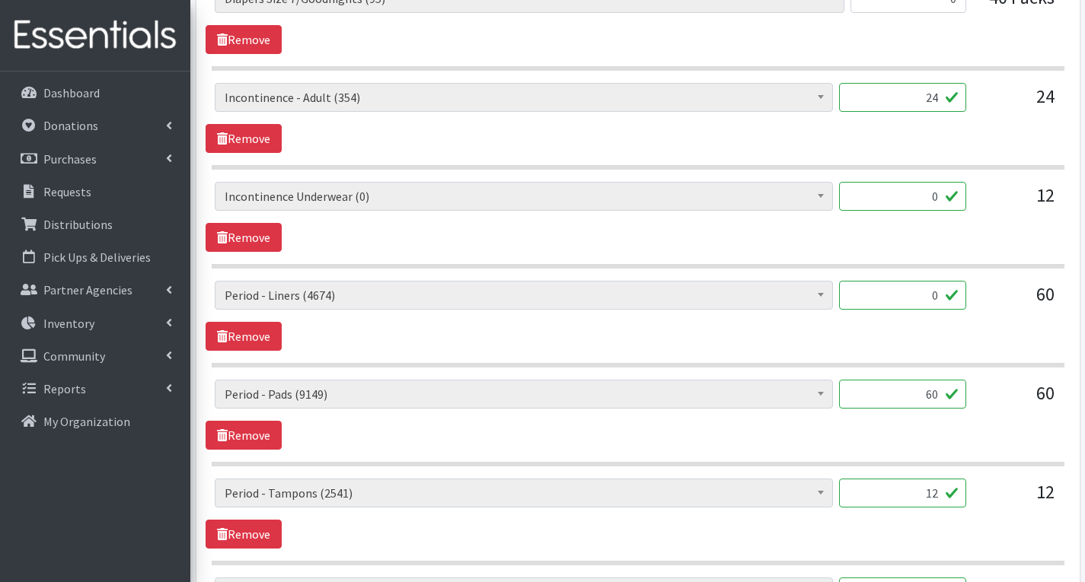
type input "0"
click at [945, 497] on input "12" at bounding box center [902, 493] width 127 height 29
type input "1"
type input "0"
click at [941, 397] on input "60" at bounding box center [902, 394] width 127 height 29
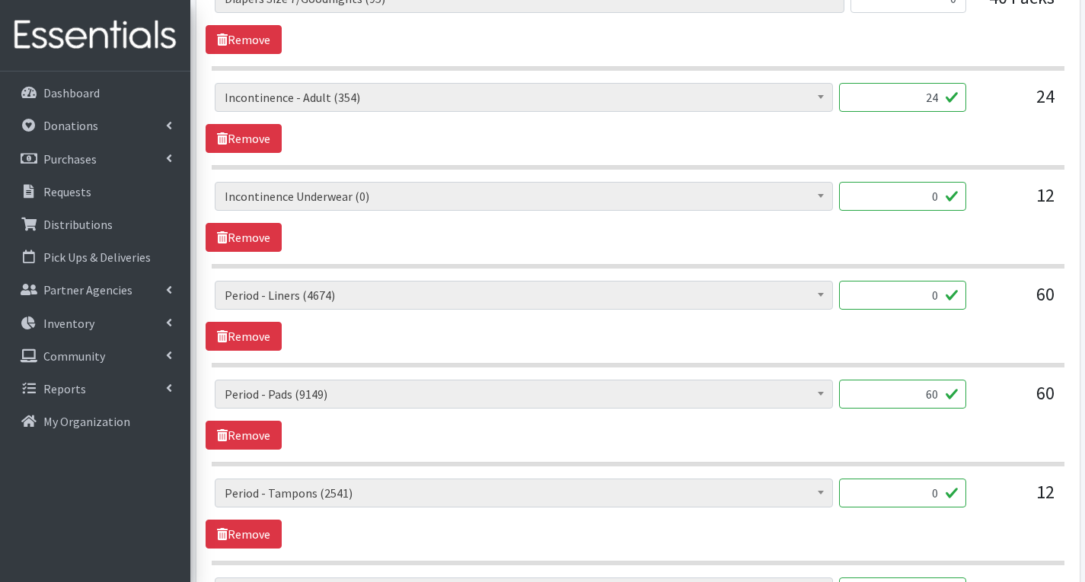
type input "6"
type input "0"
click at [958, 426] on div "# of Children this order will serve (70468) # of Individuals Living in Househol…" at bounding box center [638, 415] width 864 height 70
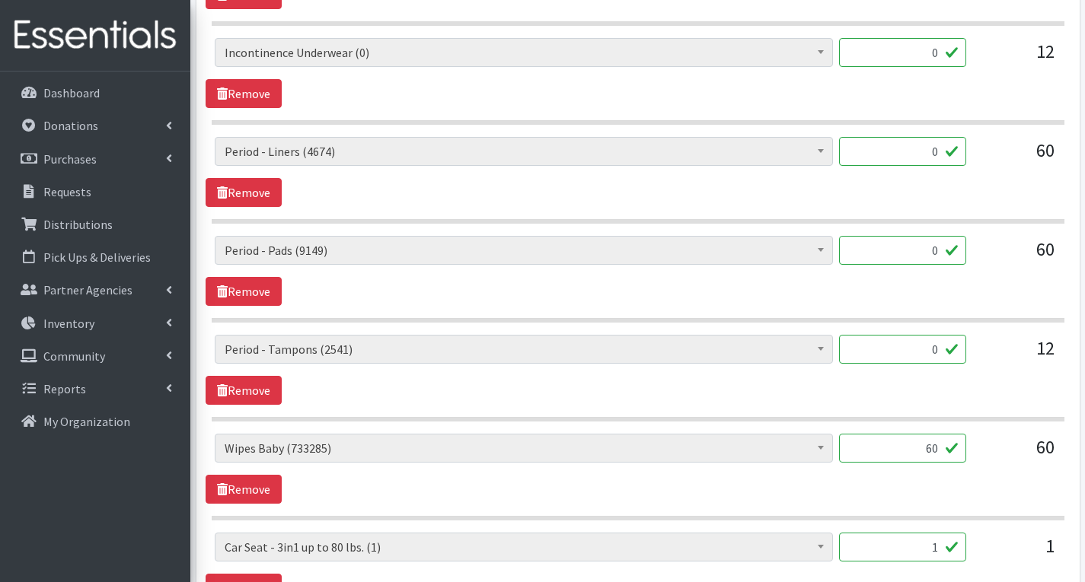
scroll to position [1599, 0]
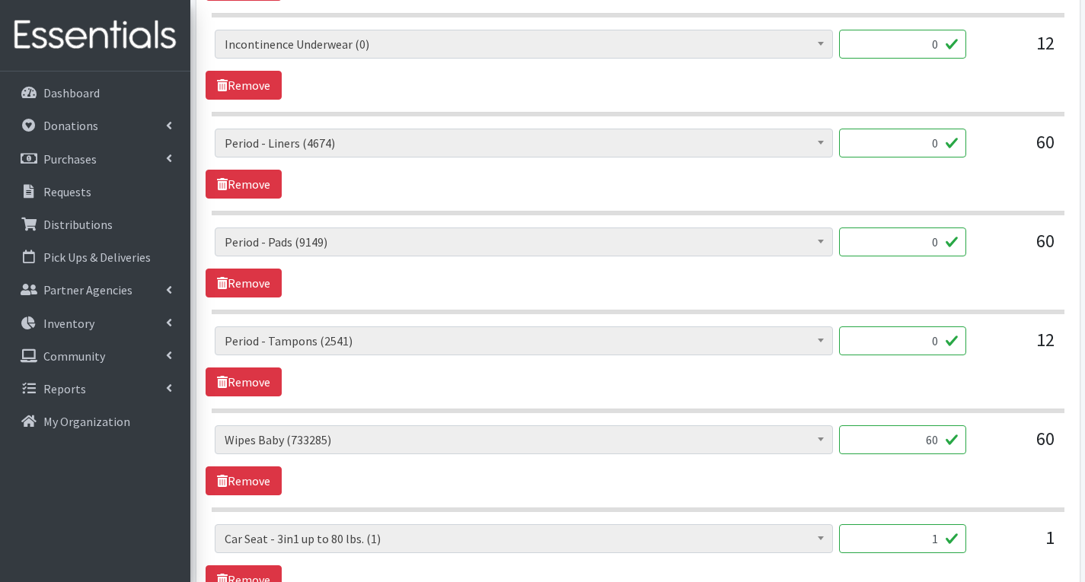
click at [942, 443] on input "60" at bounding box center [902, 440] width 127 height 29
type input "6"
type input "2840"
click at [734, 394] on div "# of Children this order will serve (70468) # of Individuals Living in Househol…" at bounding box center [638, 362] width 864 height 70
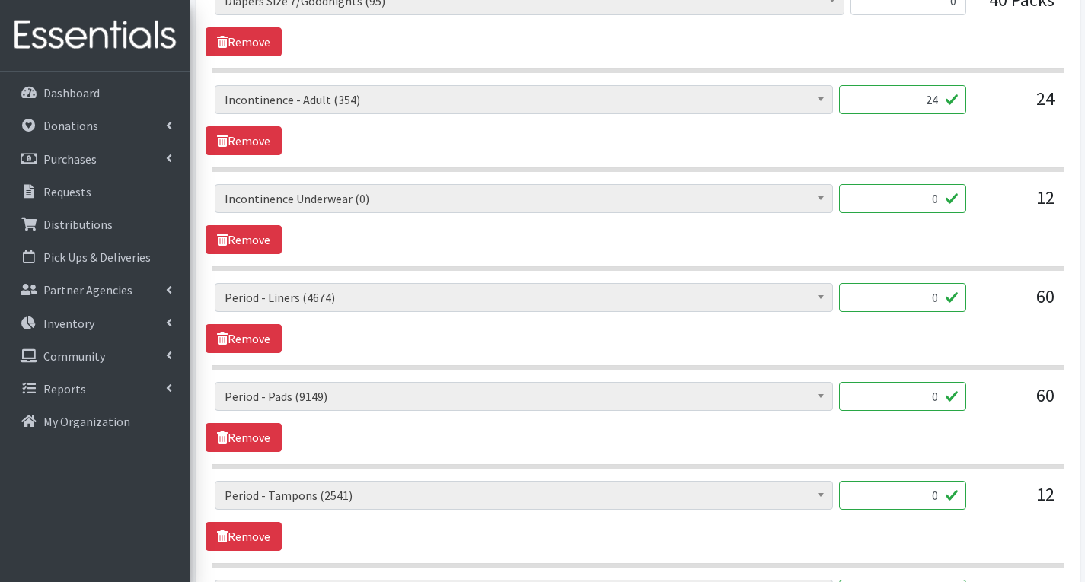
scroll to position [1368, 0]
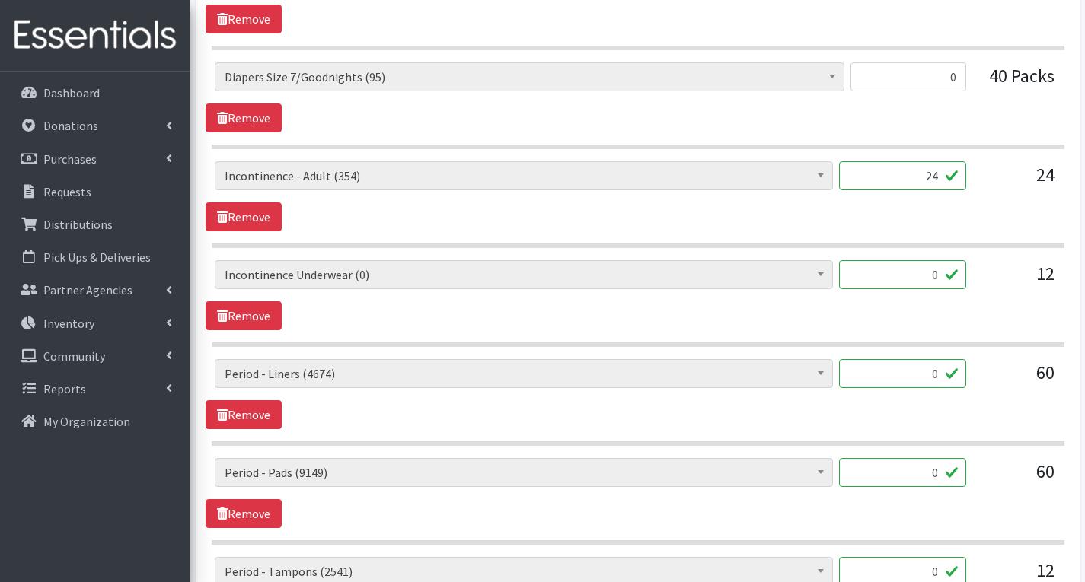
click at [946, 273] on input "0" at bounding box center [902, 274] width 127 height 29
click at [1033, 284] on div "12" at bounding box center [1016, 280] width 76 height 41
click at [942, 277] on input "156" at bounding box center [902, 274] width 127 height 29
type input "1"
type input "266"
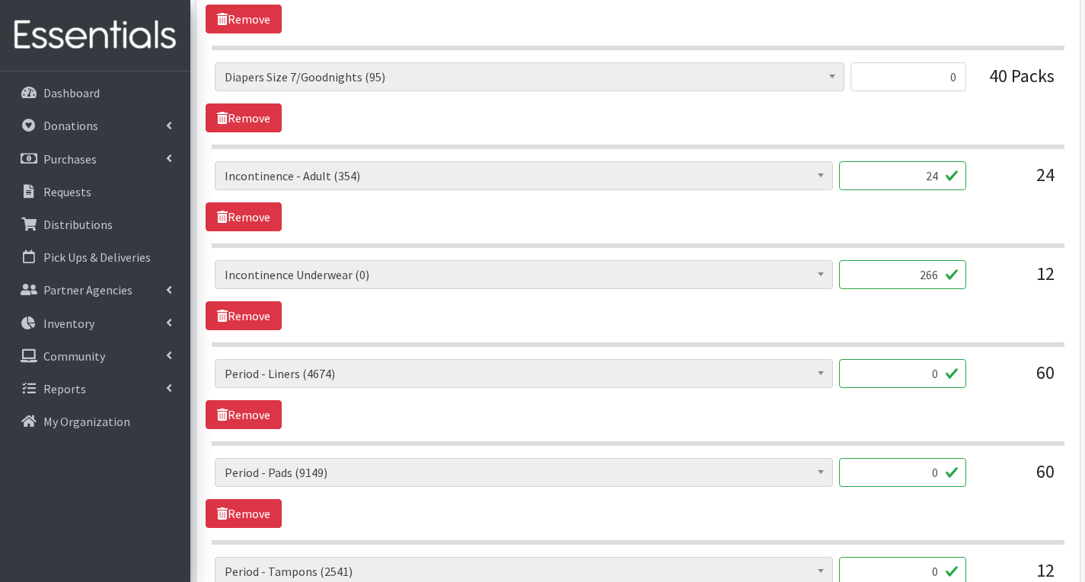
click at [837, 327] on div "# of Children this order will serve (70468) # of Individuals Living in Househol…" at bounding box center [638, 295] width 864 height 70
click at [937, 179] on input "24" at bounding box center [902, 175] width 127 height 29
type input "2"
type input "266"
click at [942, 278] on input "266" at bounding box center [902, 274] width 127 height 29
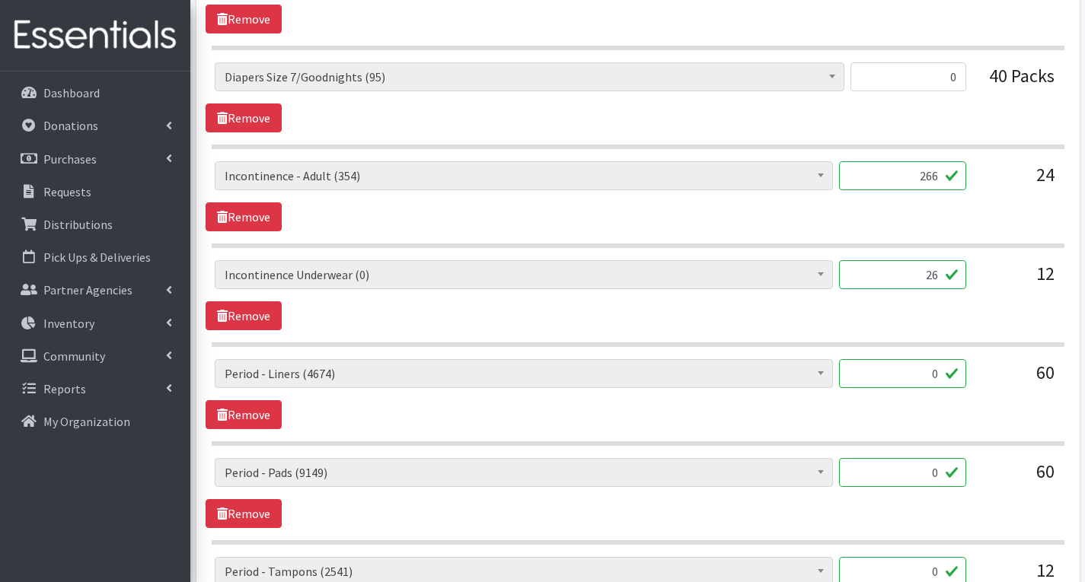
type input "2"
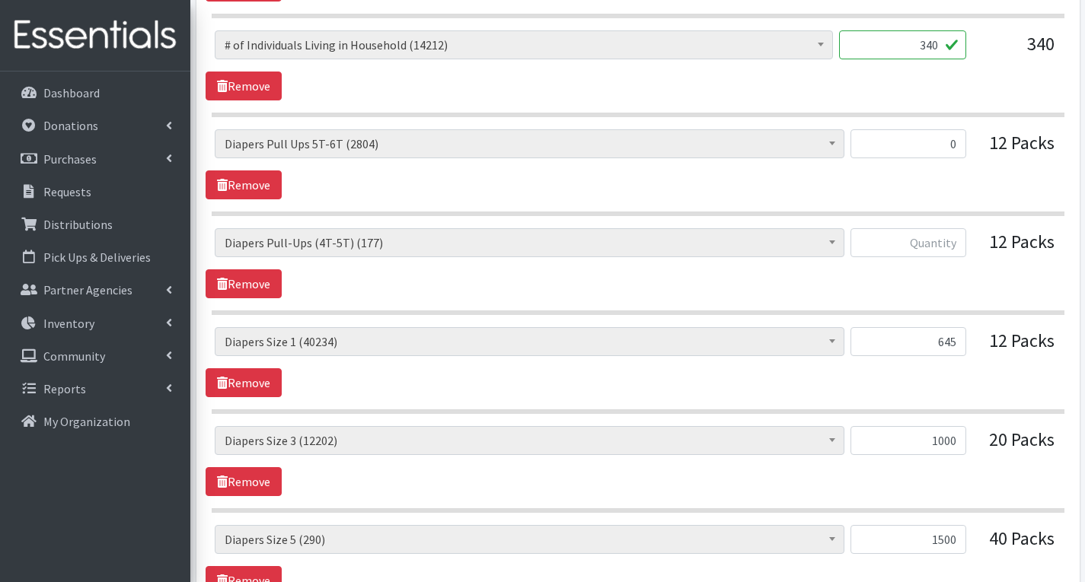
scroll to position [759, 0]
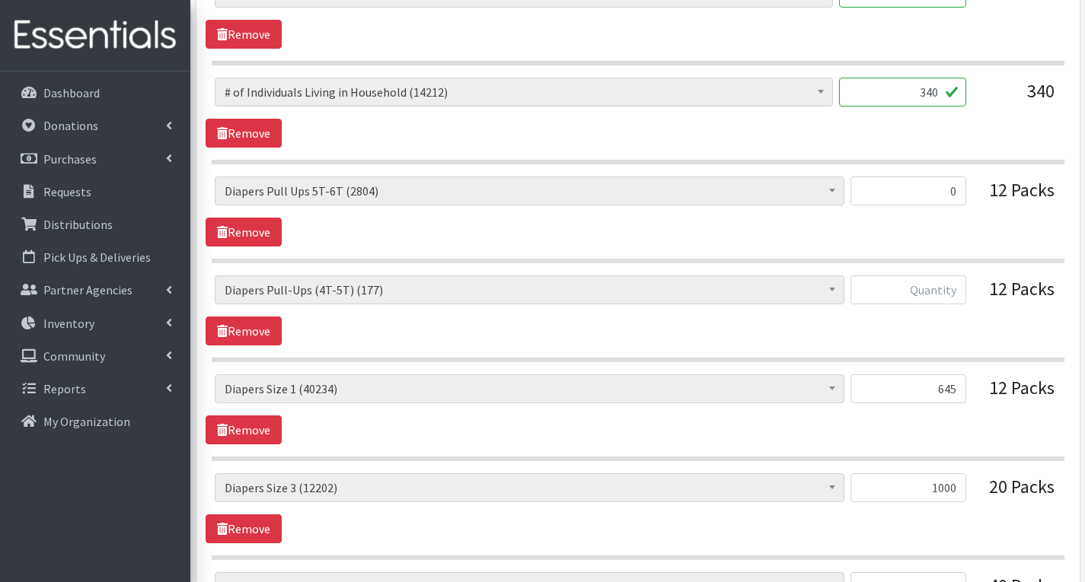
type input "0"
click at [949, 292] on input "text" at bounding box center [908, 290] width 116 height 29
type input "17"
click at [750, 354] on section "# of Children this order will serve (70468) # of Individuals Living in Househol…" at bounding box center [638, 319] width 853 height 87
click at [264, 229] on link "Remove" at bounding box center [244, 232] width 76 height 29
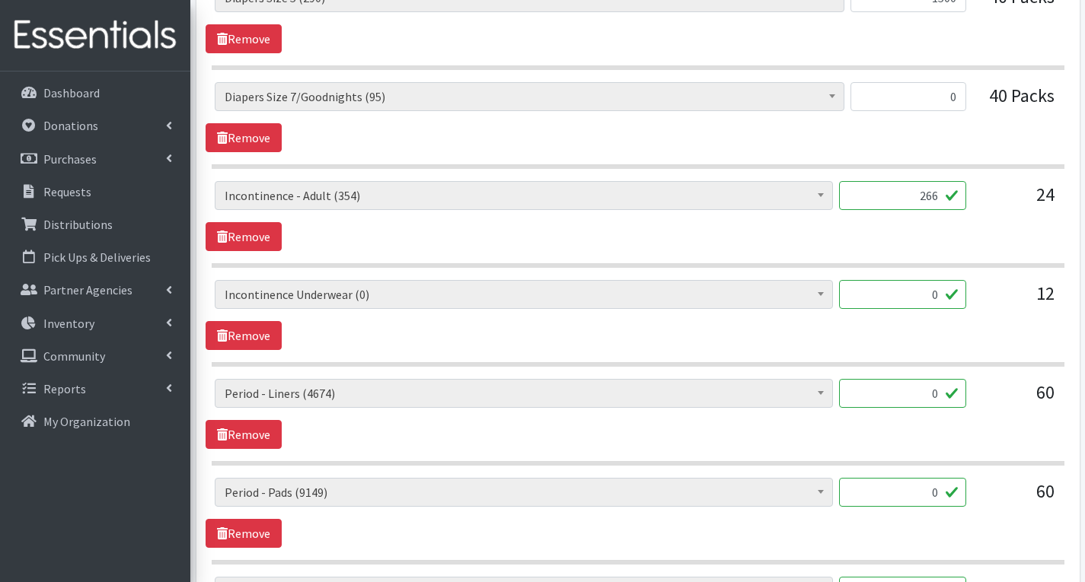
scroll to position [1292, 0]
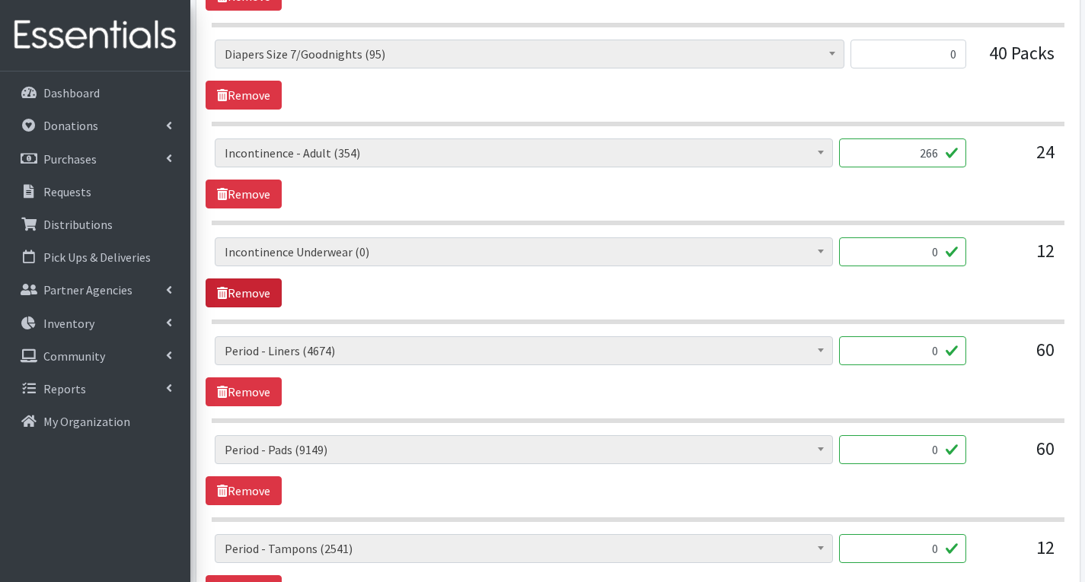
click at [244, 295] on link "Remove" at bounding box center [244, 293] width 76 height 29
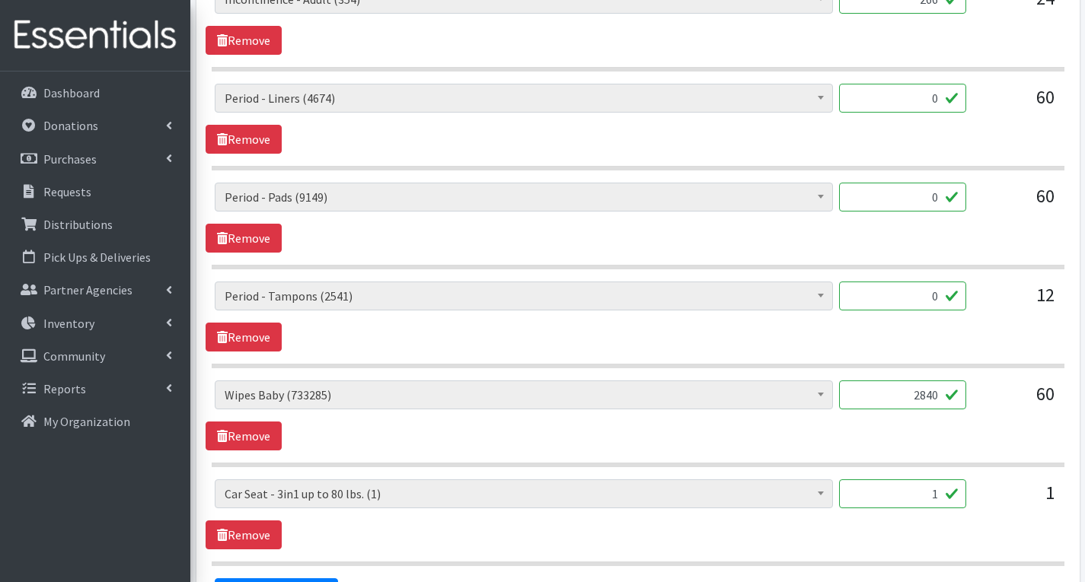
scroll to position [1444, 0]
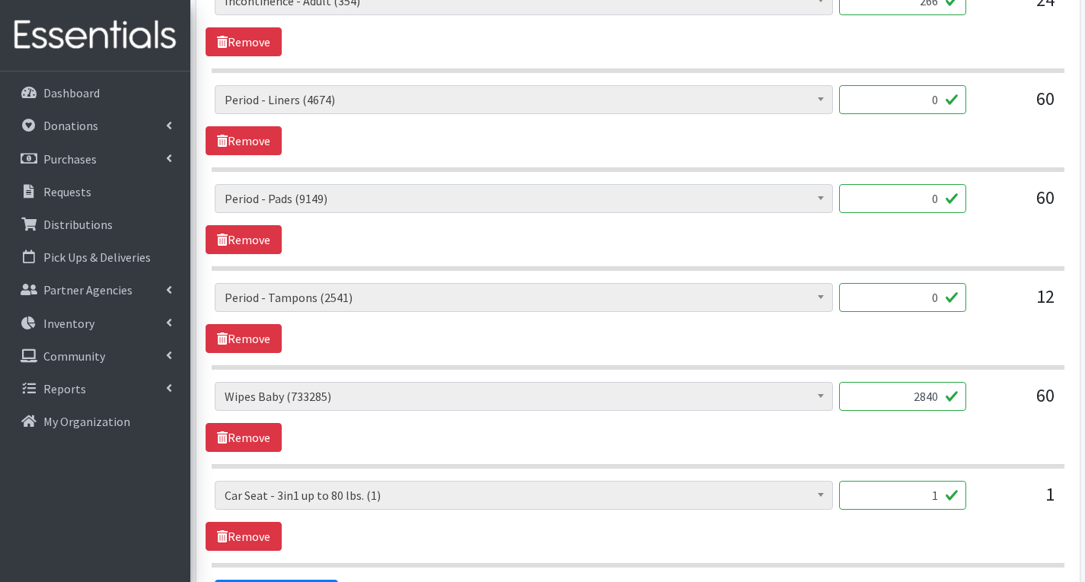
click at [940, 203] on input "0" at bounding box center [902, 198] width 127 height 29
type input "3"
click at [920, 269] on hr at bounding box center [638, 268] width 853 height 5
click at [261, 331] on link "Remove" at bounding box center [244, 338] width 76 height 29
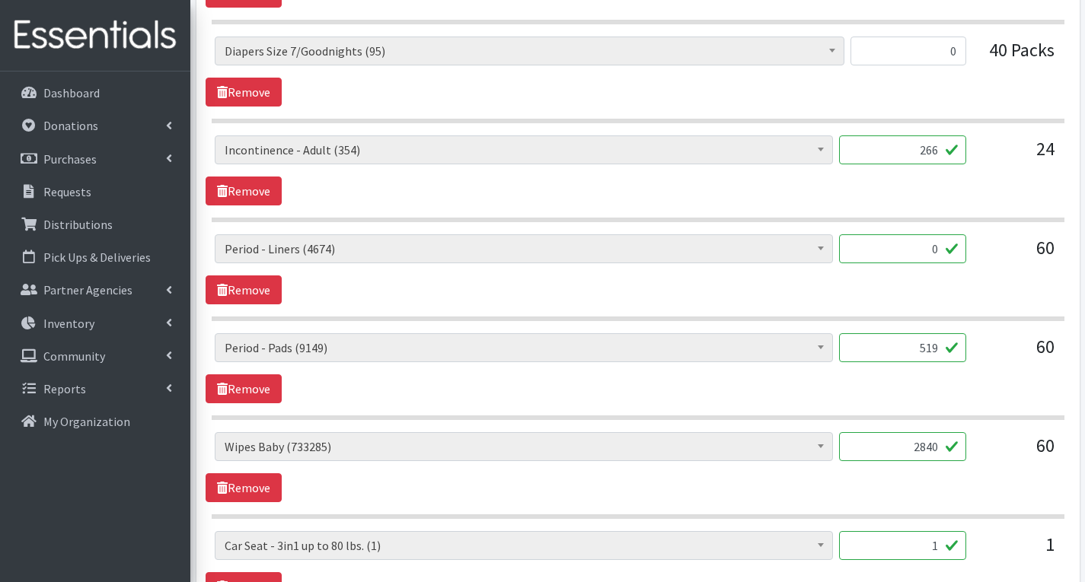
scroll to position [1292, 0]
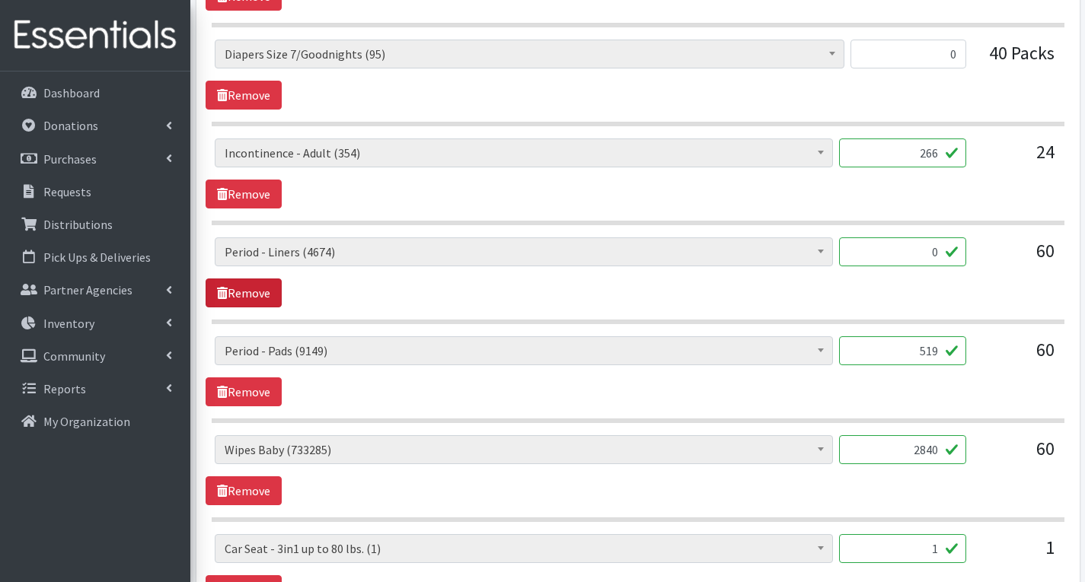
click at [271, 295] on link "Remove" at bounding box center [244, 293] width 76 height 29
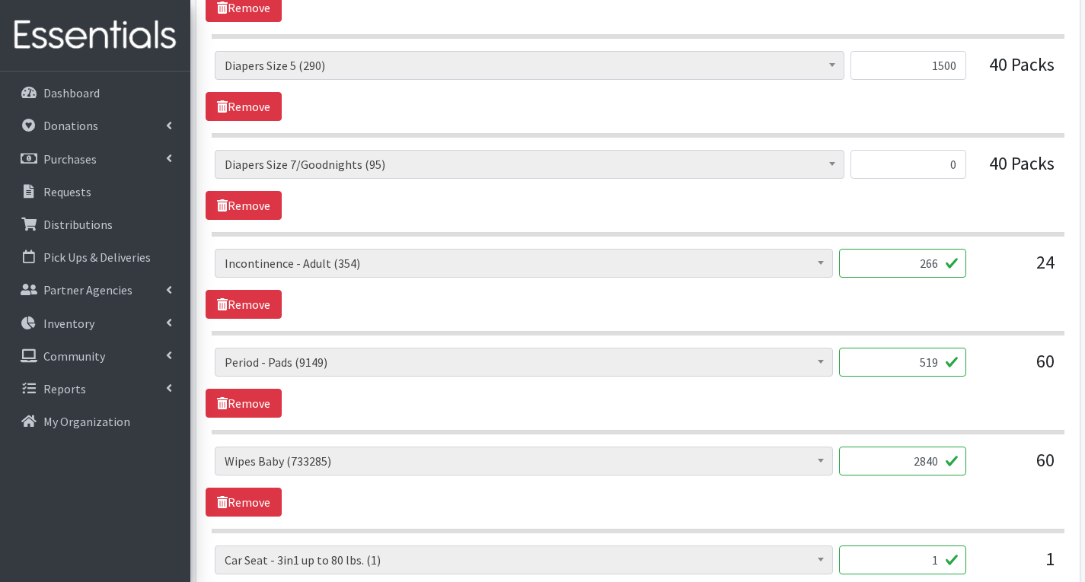
scroll to position [1140, 0]
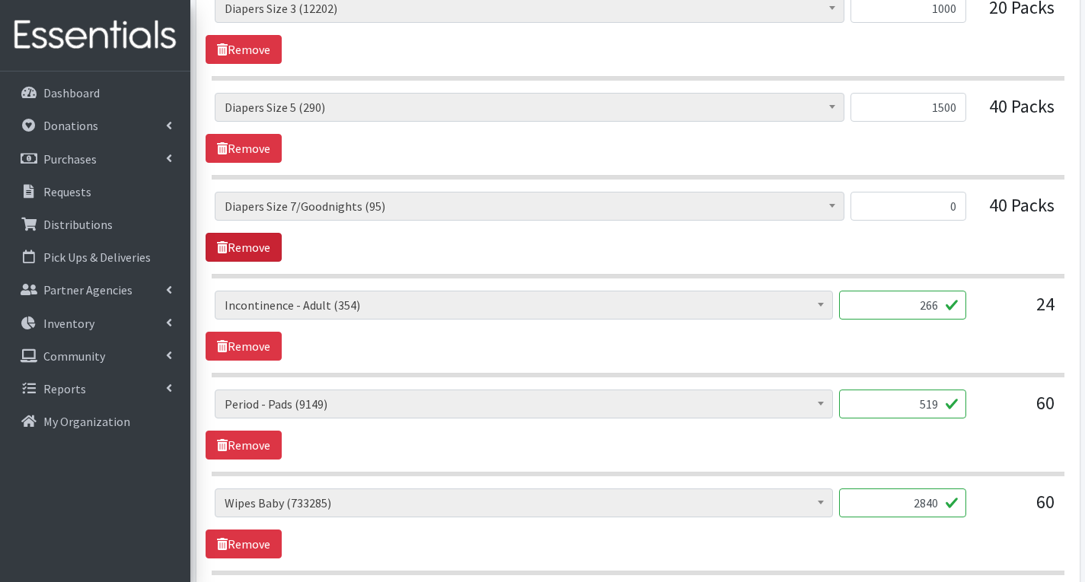
click at [243, 247] on link "Remove" at bounding box center [244, 247] width 76 height 29
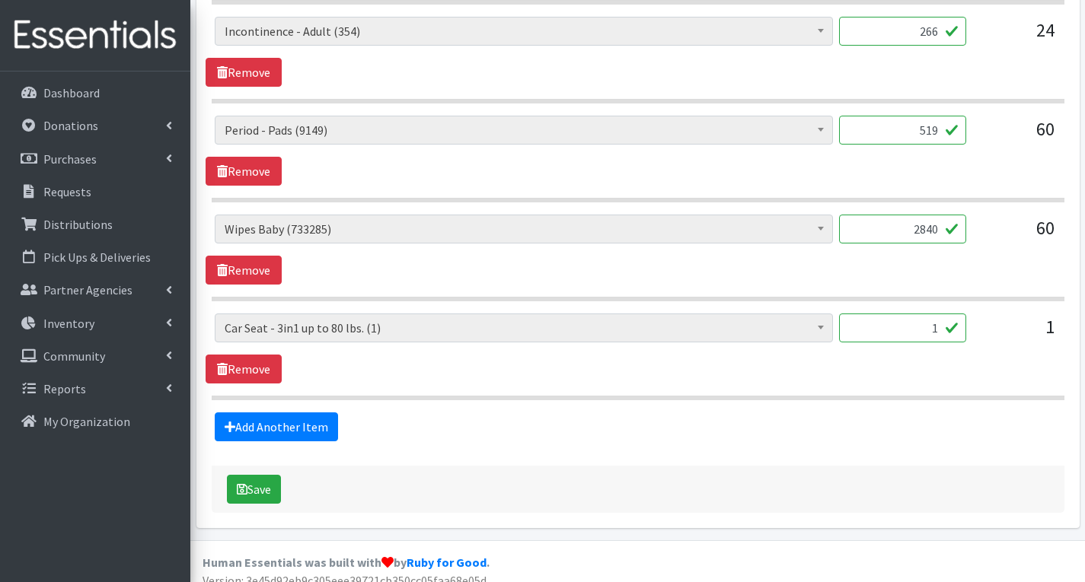
scroll to position [1330, 0]
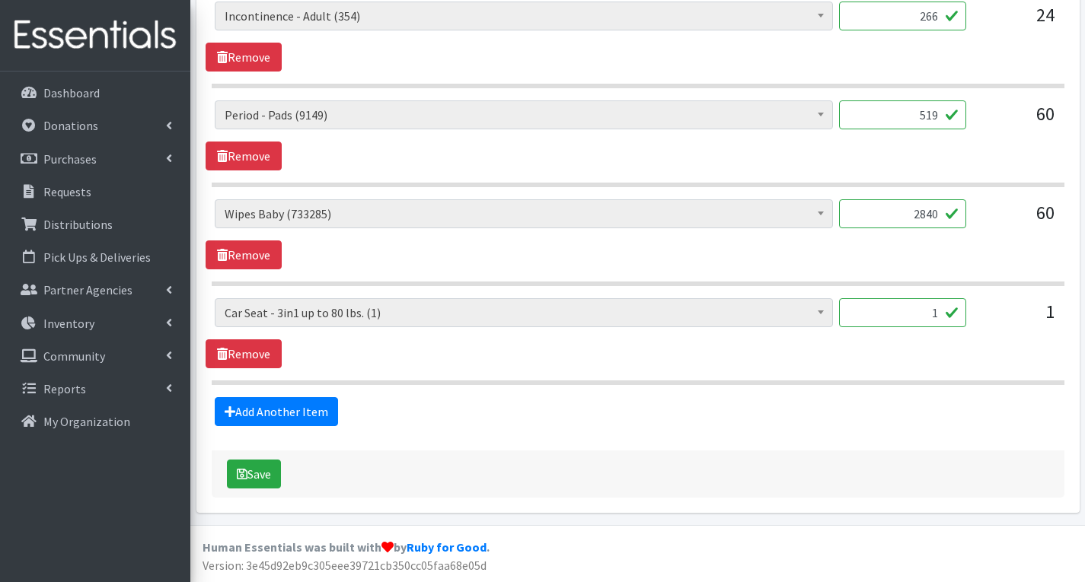
click at [938, 111] on input "519" at bounding box center [902, 114] width 127 height 29
type input "5"
type input "672"
click at [979, 266] on div "# of Children this order will serve (70468) # of Individuals Living in Househol…" at bounding box center [638, 234] width 864 height 70
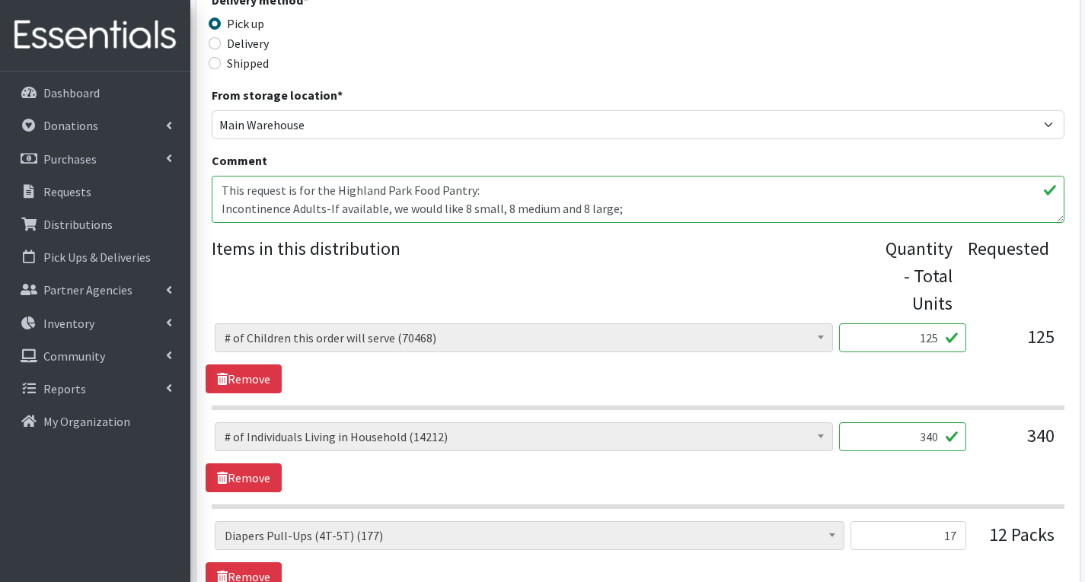
scroll to position [340, 0]
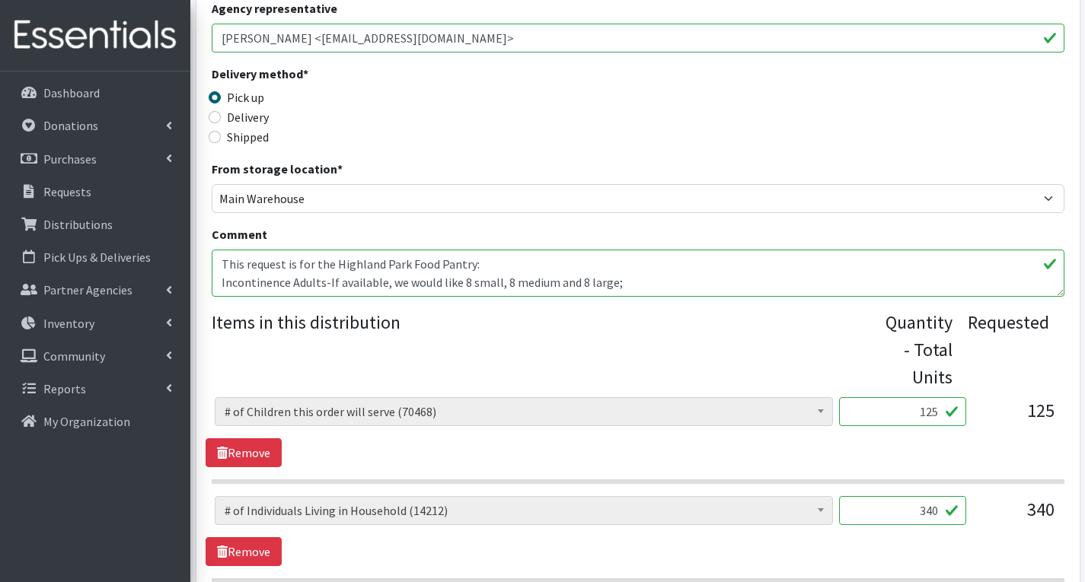
click at [642, 292] on textarea "This request is for the Highland Park Food Pantry: Incontinence Adults-If avail…" at bounding box center [638, 273] width 853 height 47
click at [636, 281] on textarea "This request is for the Highland Park Food Pantry: Incontinence Adults-If avail…" at bounding box center [638, 273] width 853 height 47
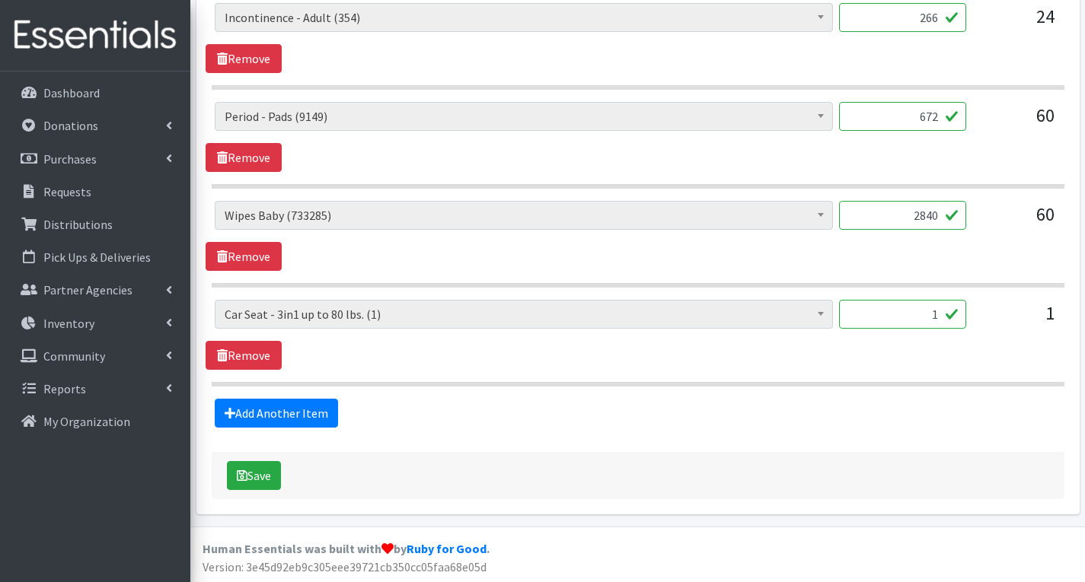
scroll to position [1330, 0]
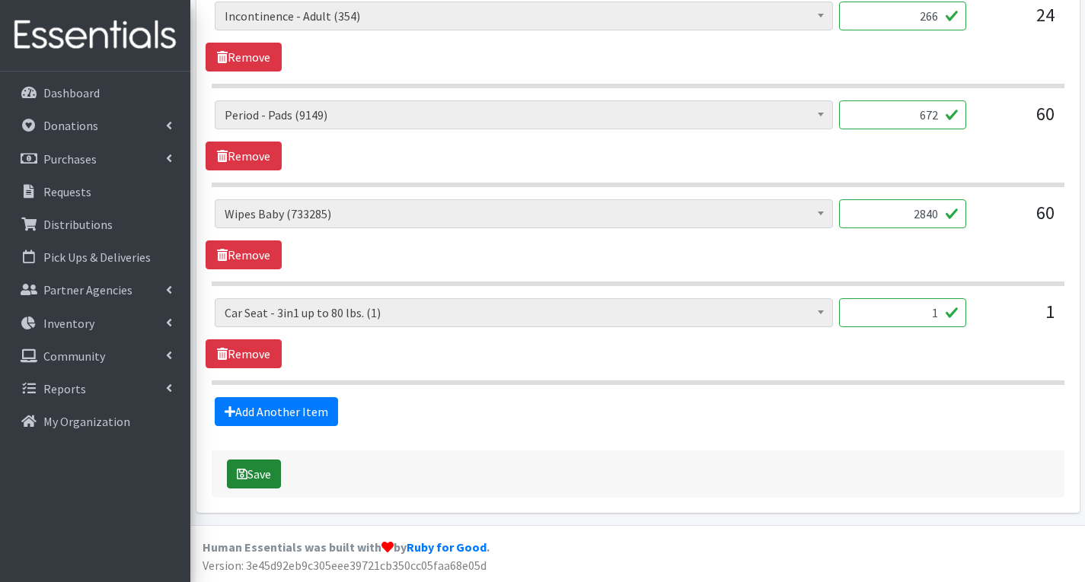
type textarea "This request is for the Highland Park Food Pantry: Incontinence Adults-If avail…"
click at [250, 474] on button "Save" at bounding box center [254, 474] width 54 height 29
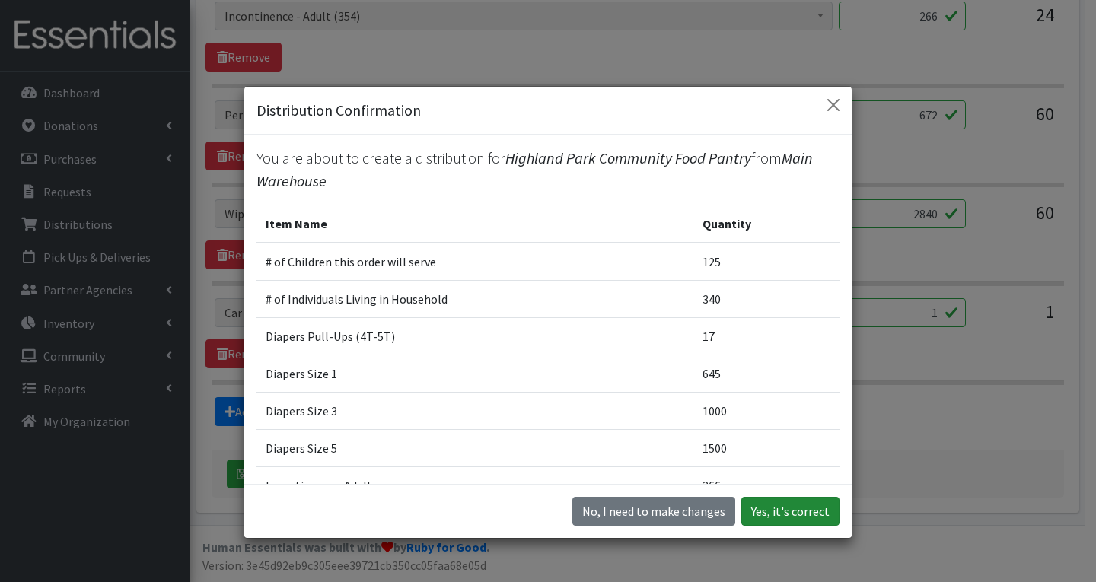
click at [814, 507] on button "Yes, it's correct" at bounding box center [790, 511] width 98 height 29
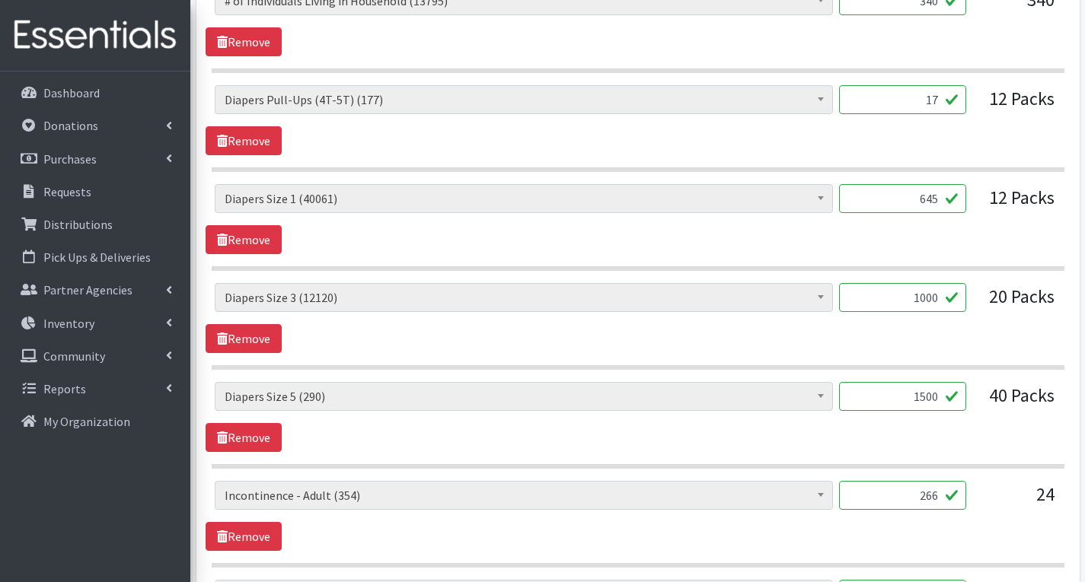
scroll to position [914, 0]
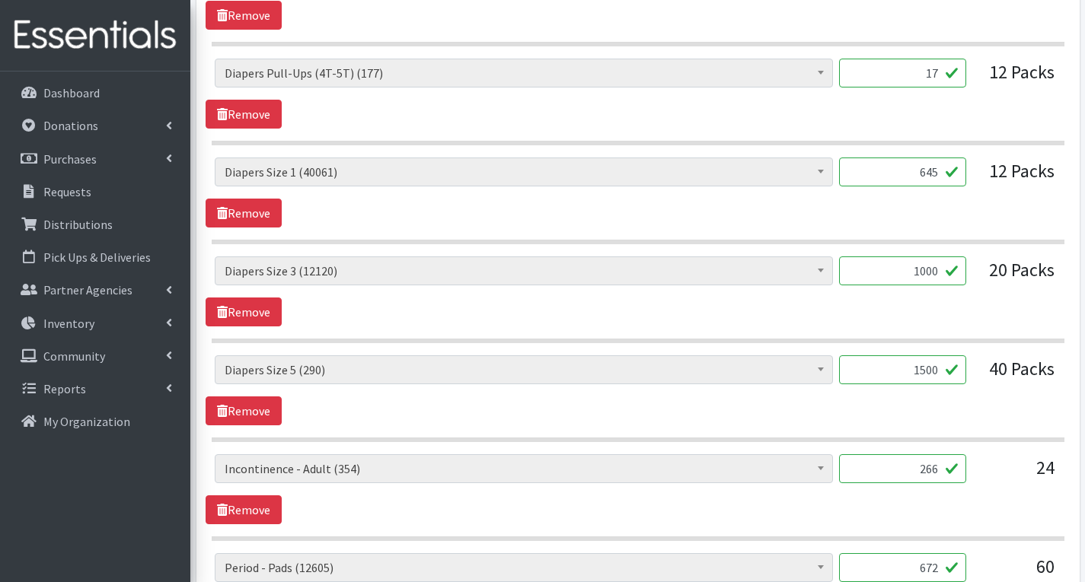
click at [932, 372] on input "1500" at bounding box center [902, 370] width 127 height 29
type input "0"
click at [938, 374] on input "0" at bounding box center [902, 370] width 127 height 29
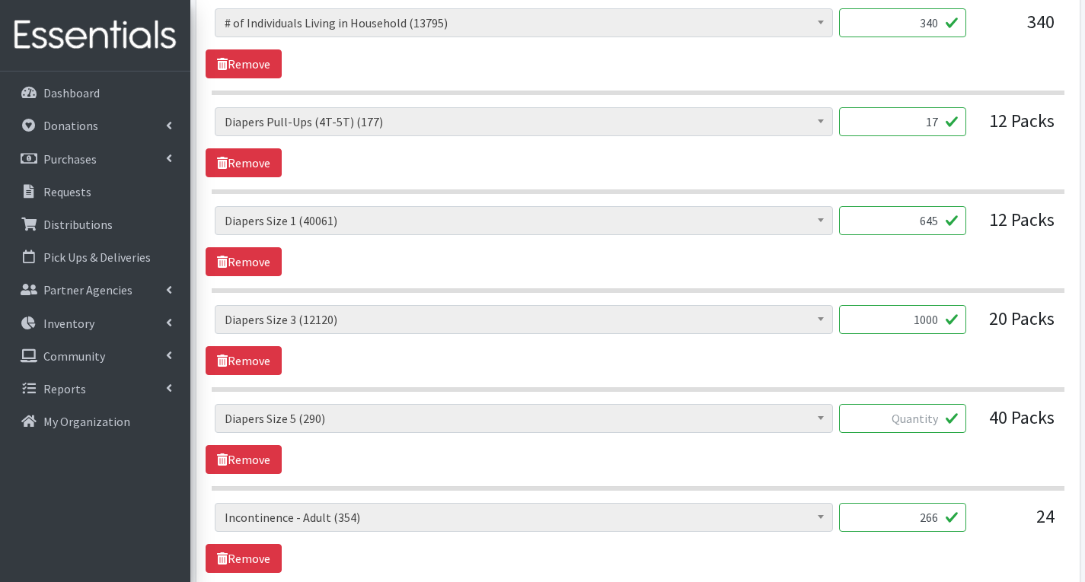
scroll to position [837, 0]
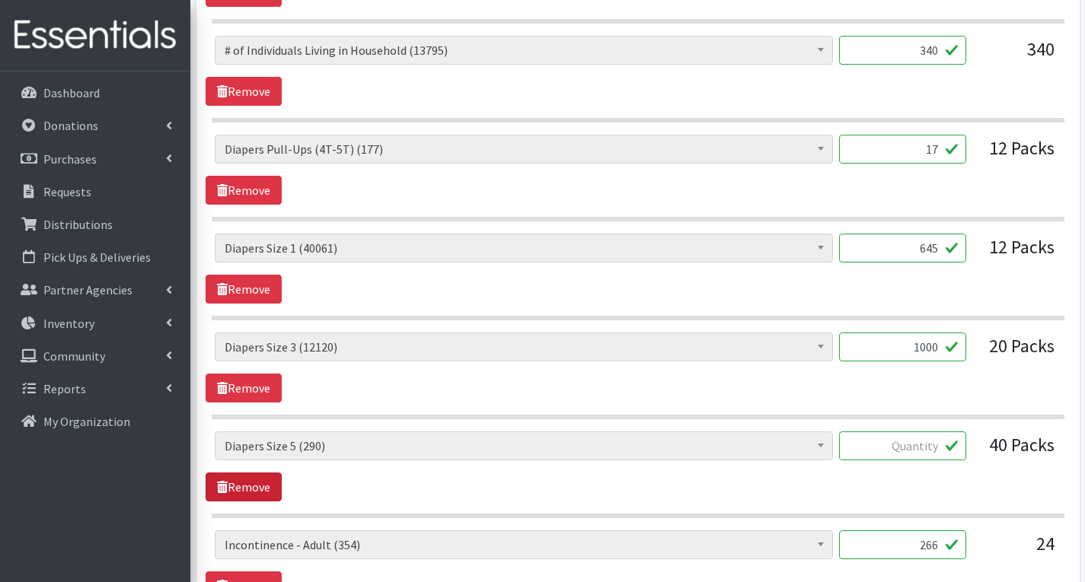
click at [260, 489] on link "Remove" at bounding box center [244, 487] width 76 height 29
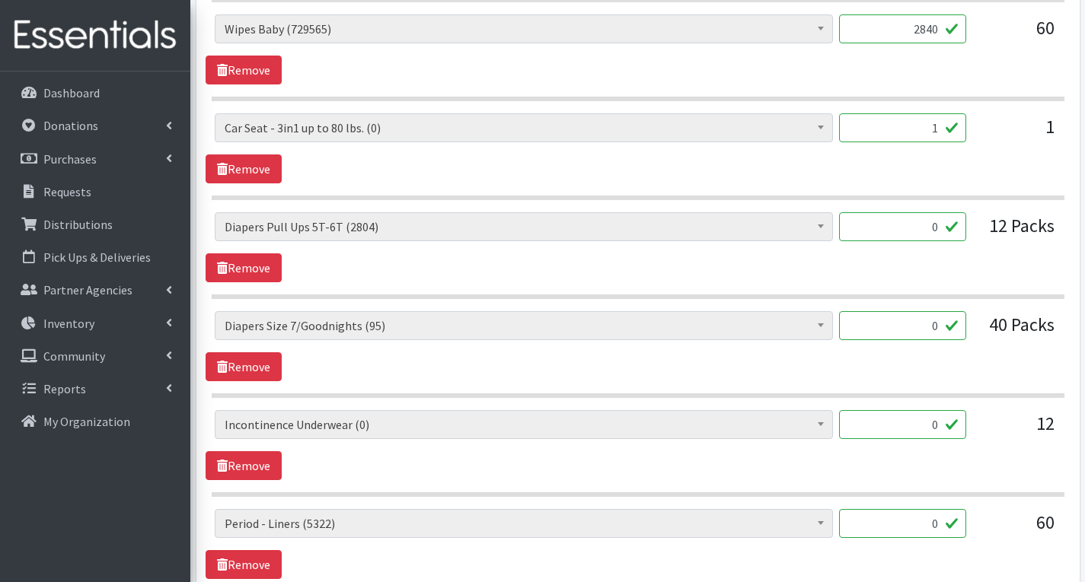
scroll to position [1751, 0]
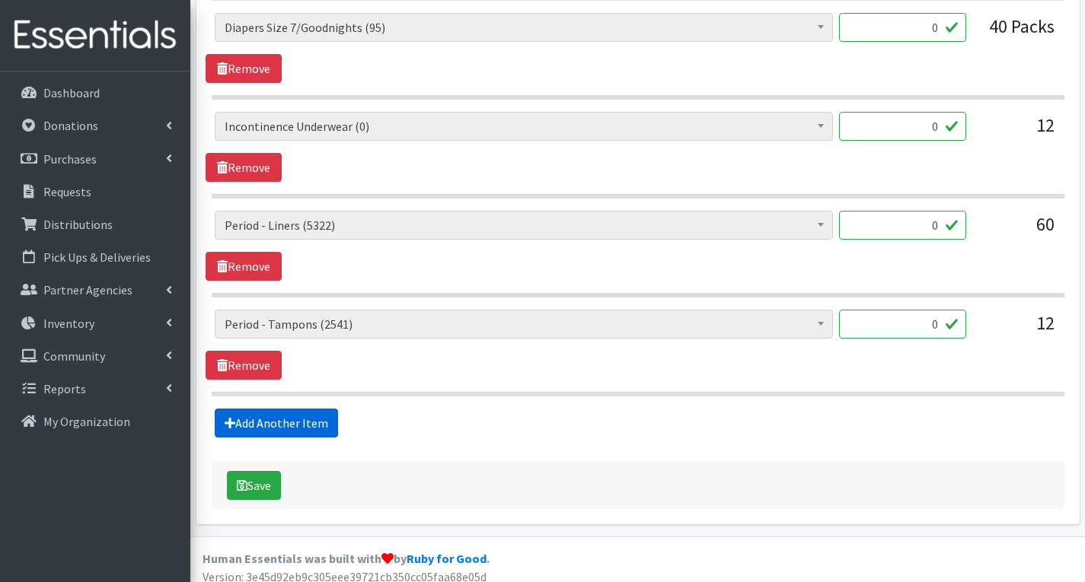
click at [295, 420] on link "Add Another Item" at bounding box center [276, 423] width 123 height 29
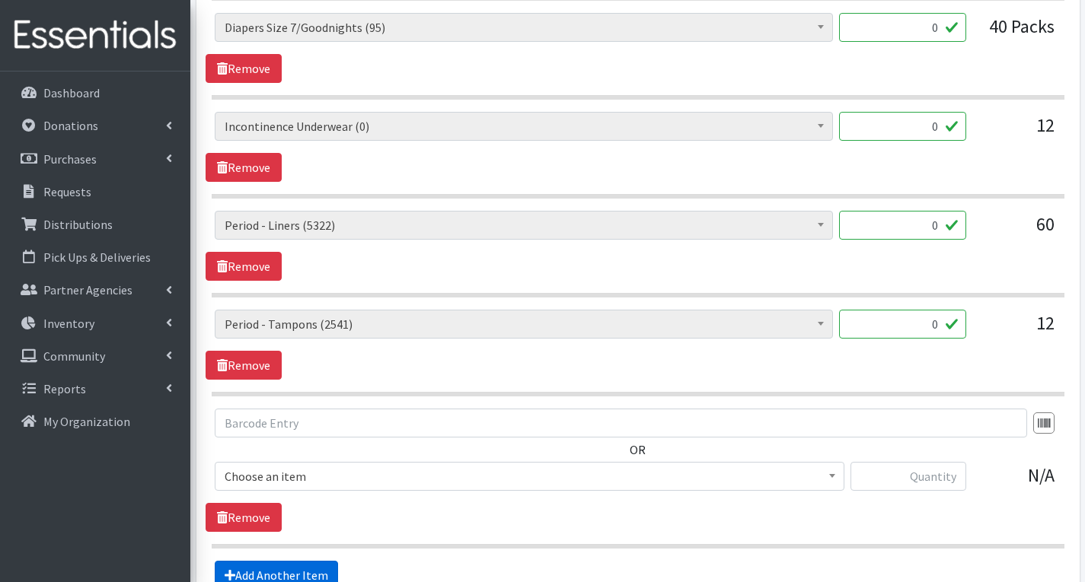
scroll to position [1915, 0]
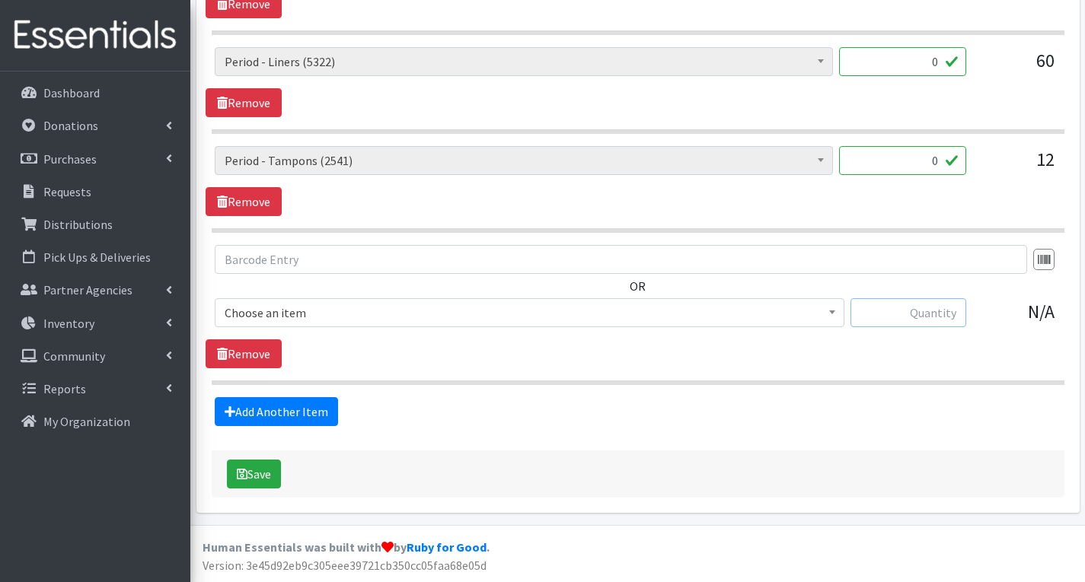
click at [946, 317] on input "text" at bounding box center [908, 312] width 116 height 29
type input "1000"
click at [741, 307] on span "# of Children this order will serve (70330)" at bounding box center [530, 312] width 610 height 21
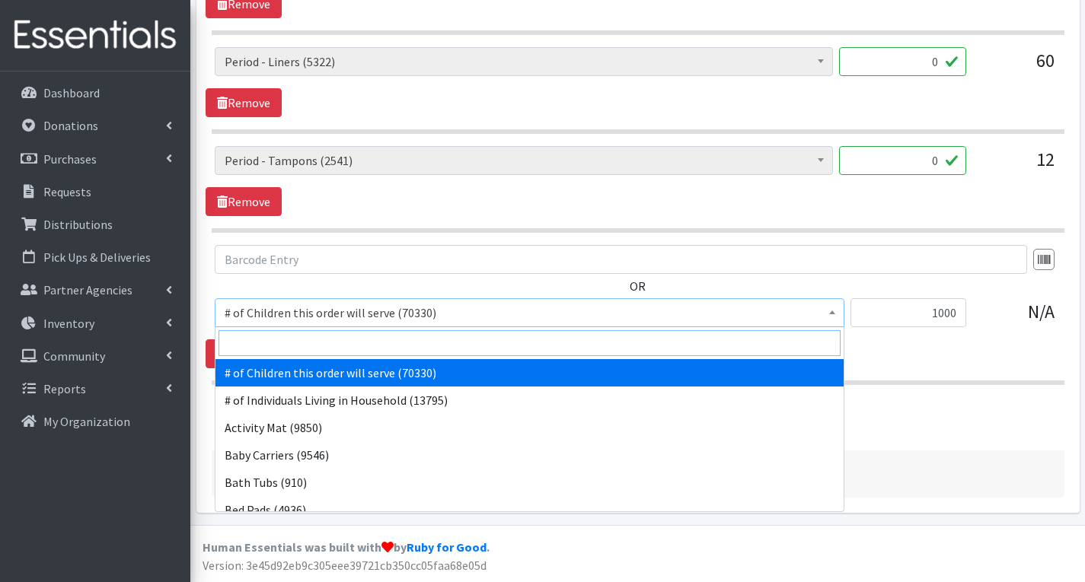
click at [512, 343] on input "search" at bounding box center [529, 343] width 622 height 26
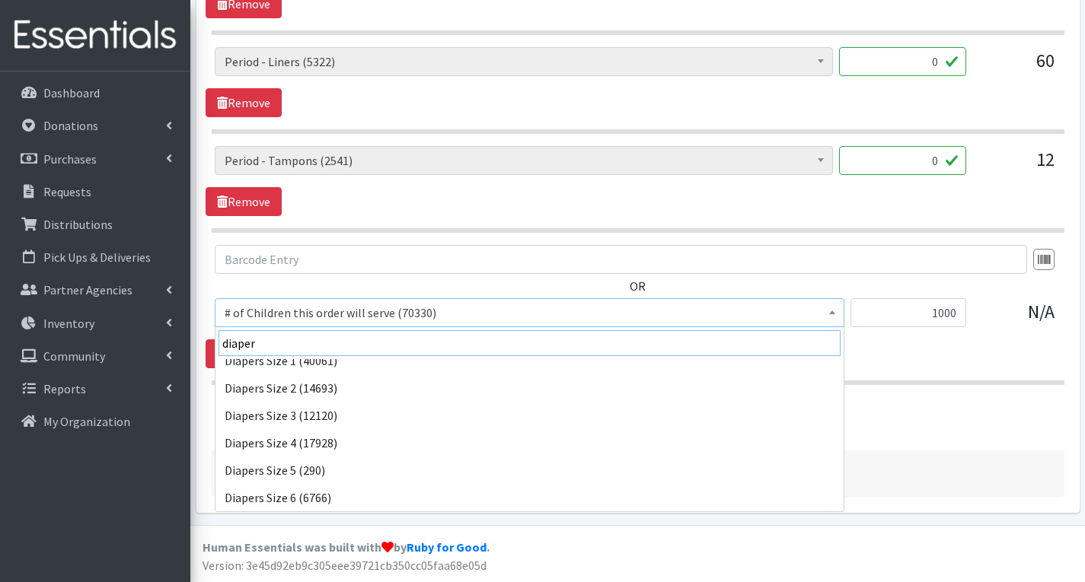
scroll to position [228, 0]
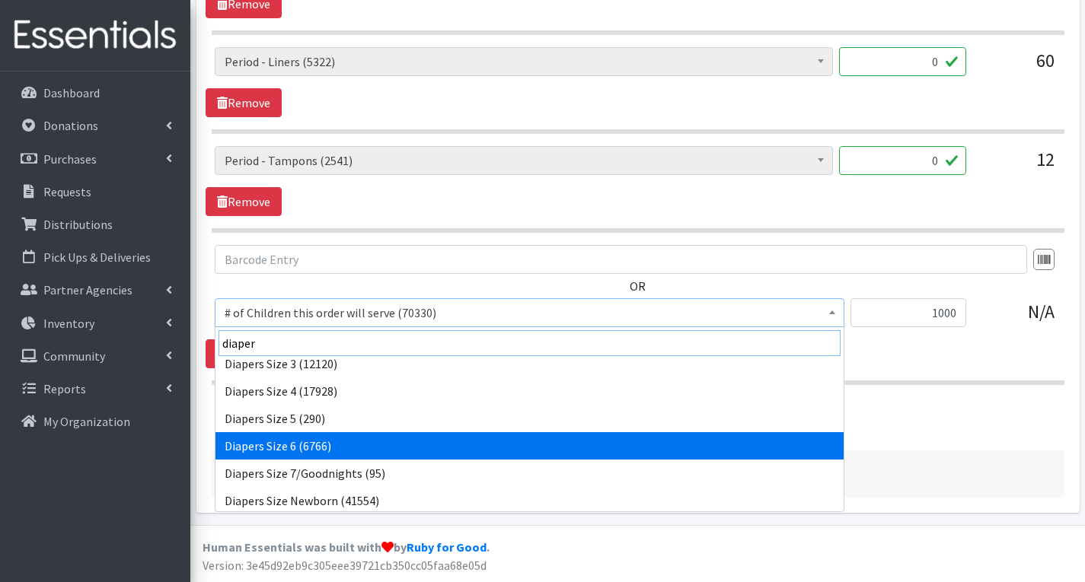
type input "diaper"
select select "1969"
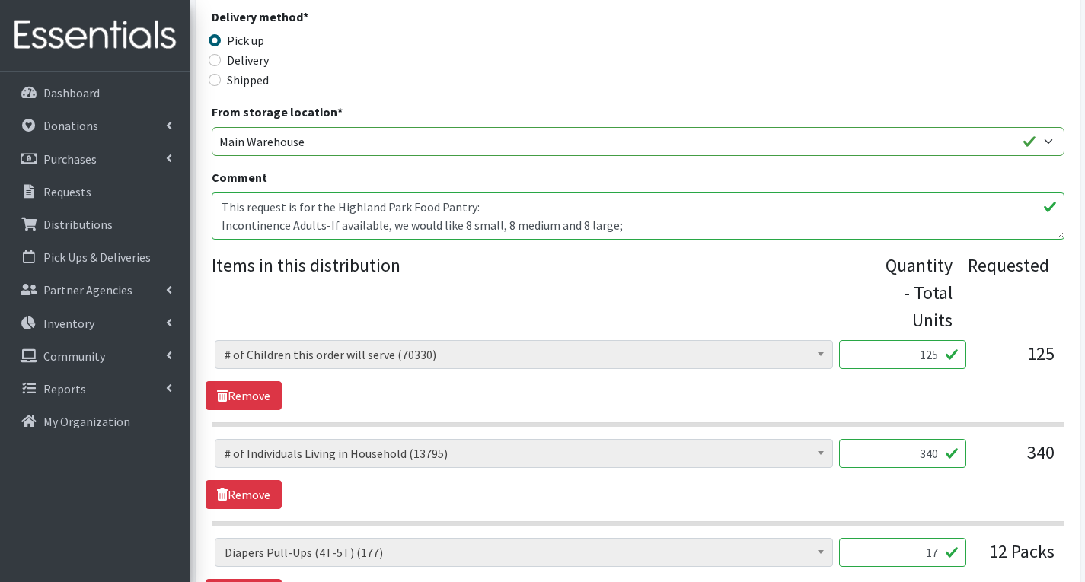
scroll to position [392, 0]
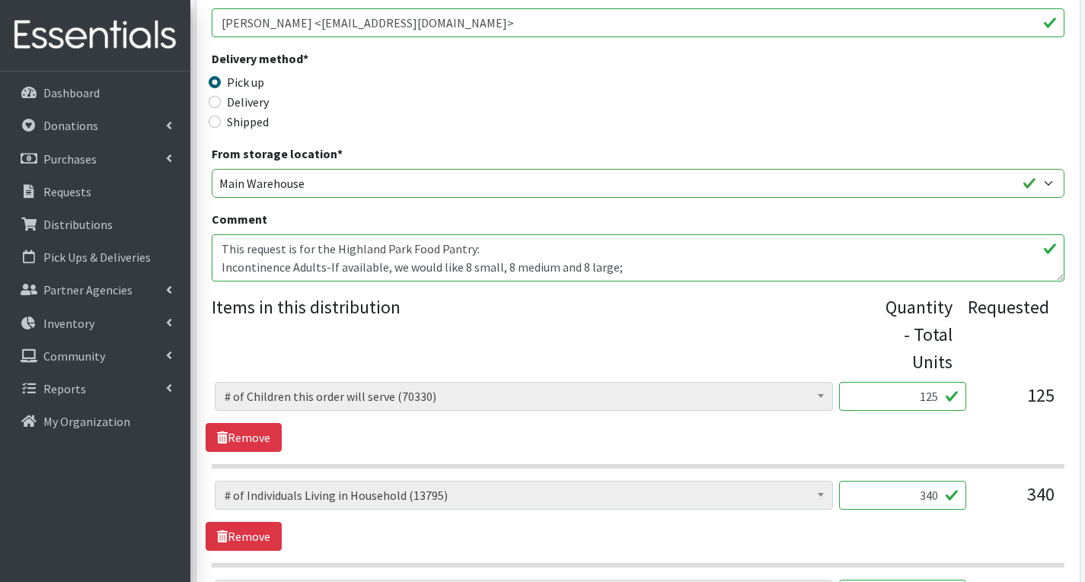
click at [679, 268] on textarea "This request is for the Highland Park Food Pantry: Incontinence Adults-If avail…" at bounding box center [638, 257] width 853 height 47
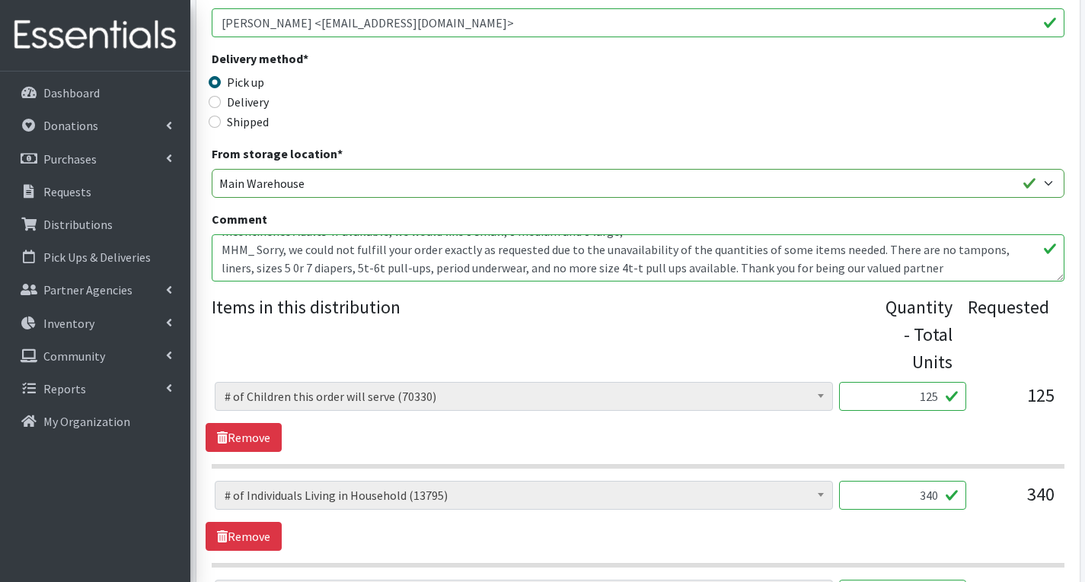
scroll to position [9, 0]
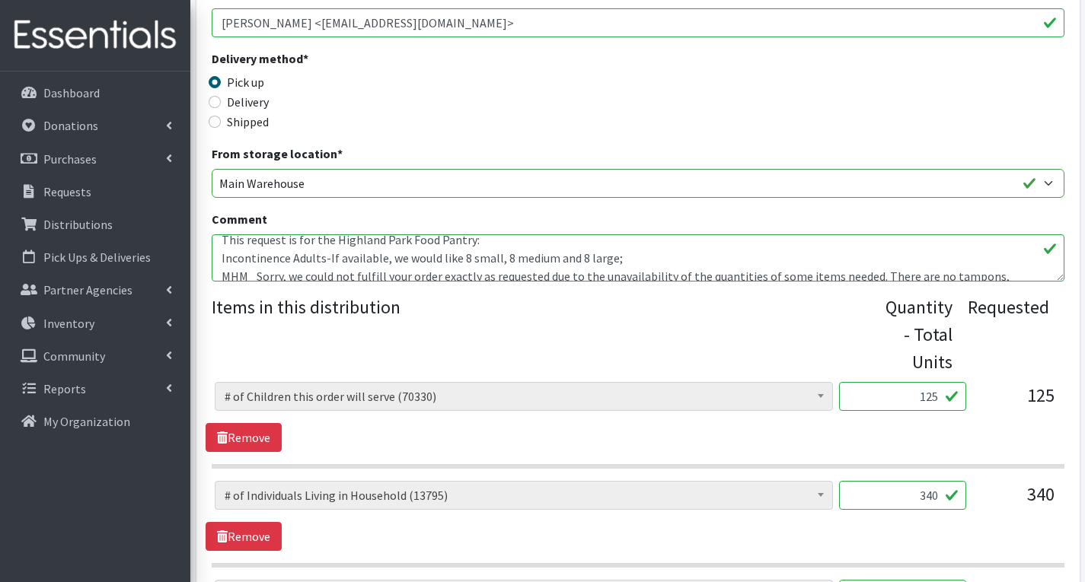
click at [666, 275] on textarea "This request is for the Highland Park Food Pantry: Incontinence Adults-If avail…" at bounding box center [638, 257] width 853 height 47
click at [618, 263] on textarea "This request is for the Highland Park Food Pantry: Incontinence Adults-If avail…" at bounding box center [638, 257] width 853 height 47
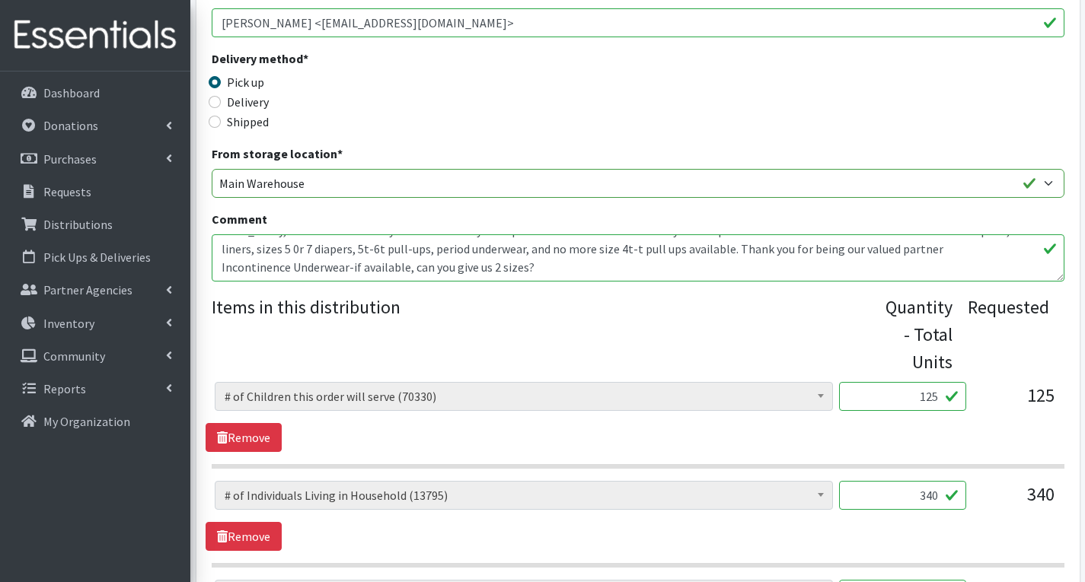
scroll to position [55, 0]
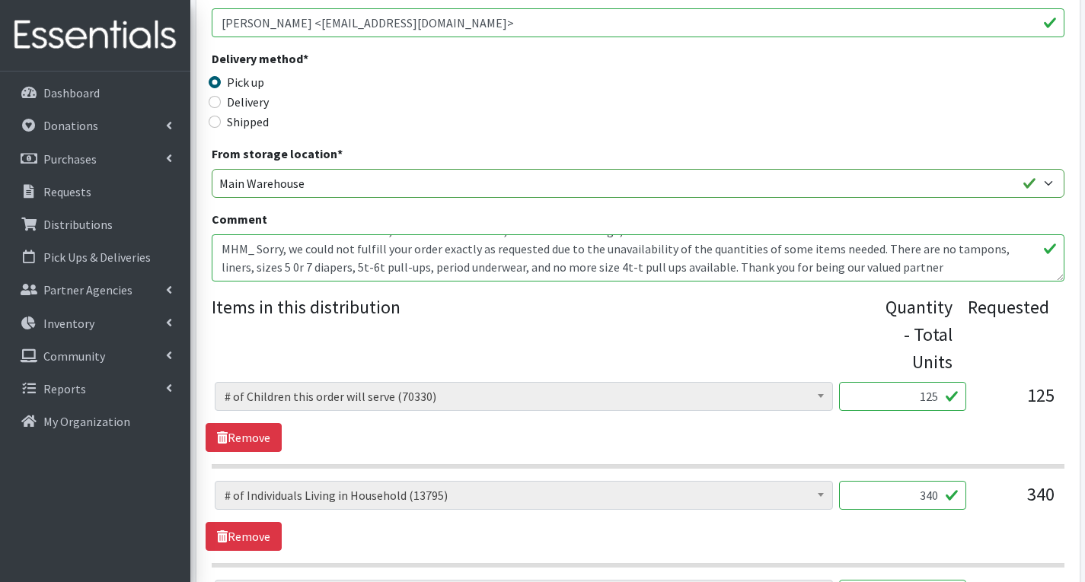
click at [891, 250] on textarea "This request is for the Highland Park Food Pantry: Incontinence Adults-If avail…" at bounding box center [638, 257] width 853 height 47
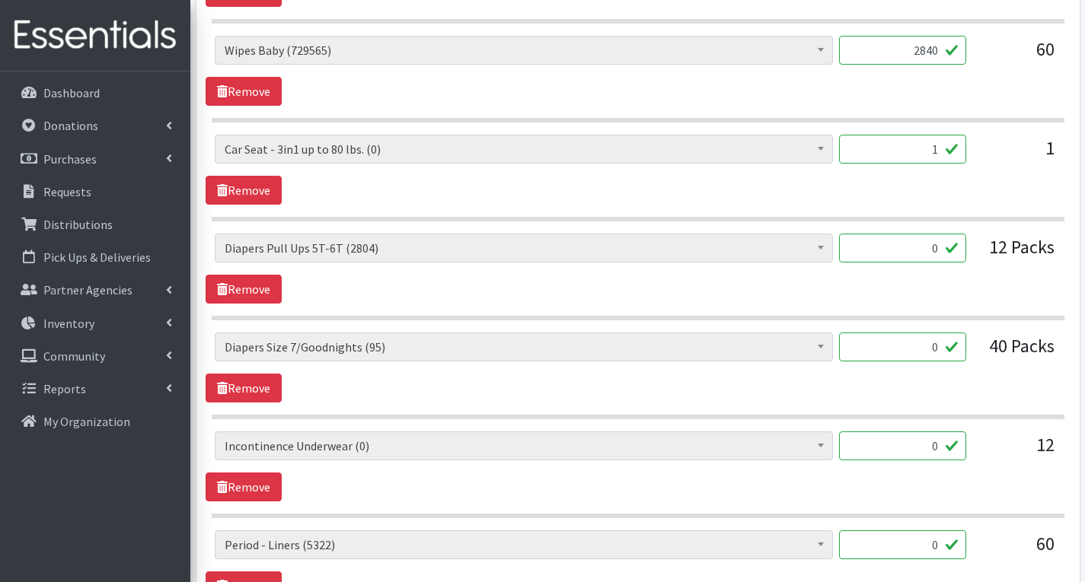
scroll to position [1458, 0]
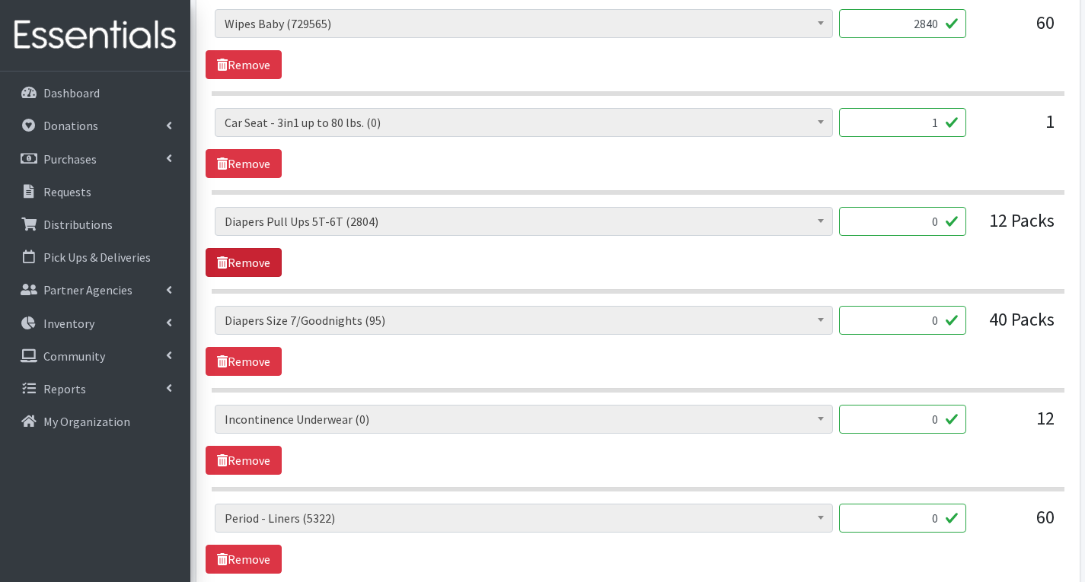
type textarea "This request is for the Highland Park Food Pantry: Incontinence Adults-If avail…"
click at [241, 263] on link "Remove" at bounding box center [244, 262] width 76 height 29
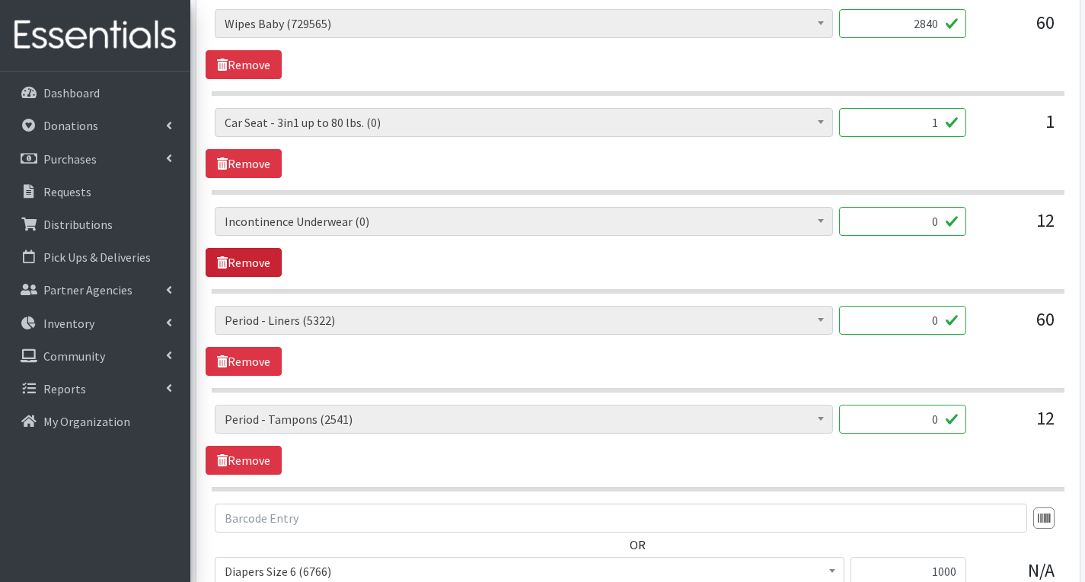
click at [262, 266] on link "Remove" at bounding box center [244, 262] width 76 height 29
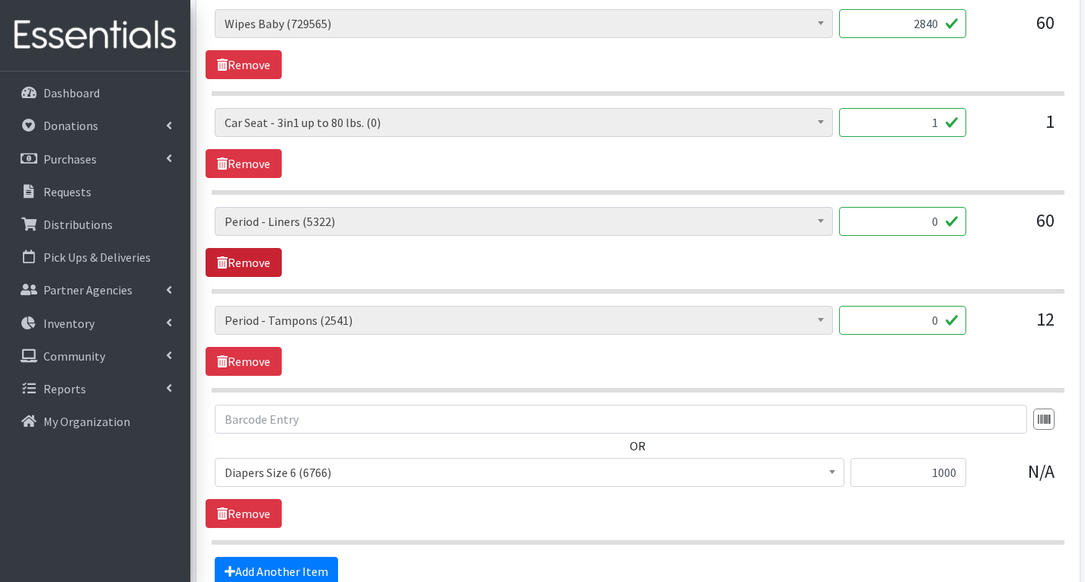
click at [261, 266] on link "Remove" at bounding box center [244, 262] width 76 height 29
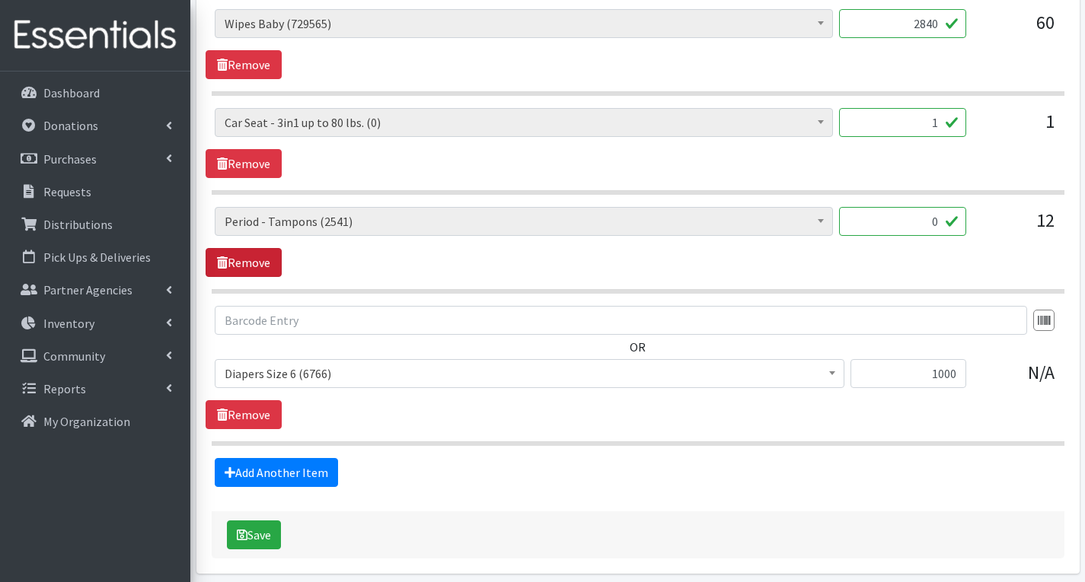
click at [263, 259] on link "Remove" at bounding box center [244, 262] width 76 height 29
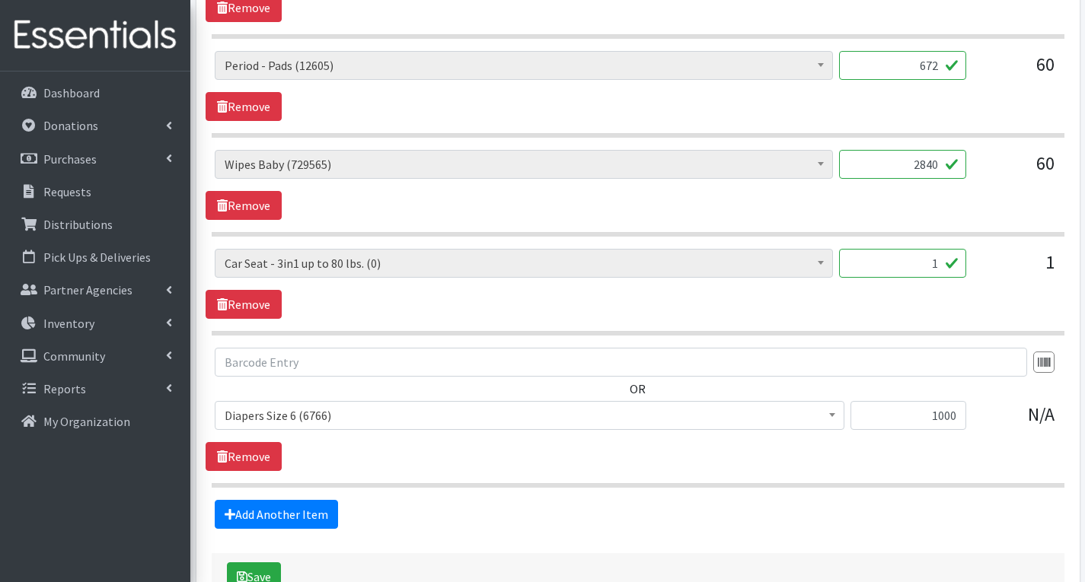
scroll to position [1344, 0]
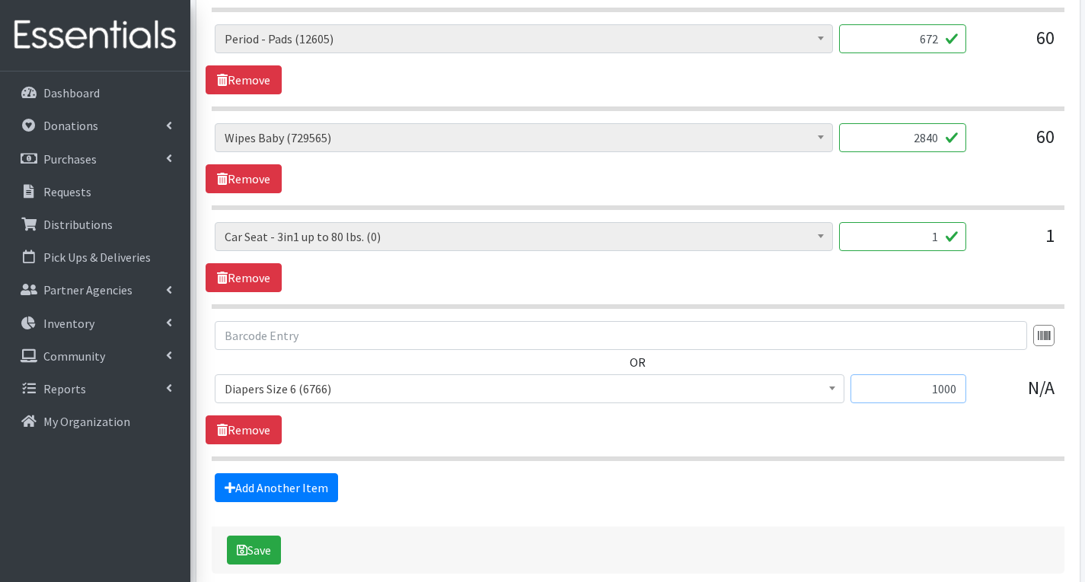
click at [957, 390] on input "1000" at bounding box center [908, 389] width 116 height 29
type input "1"
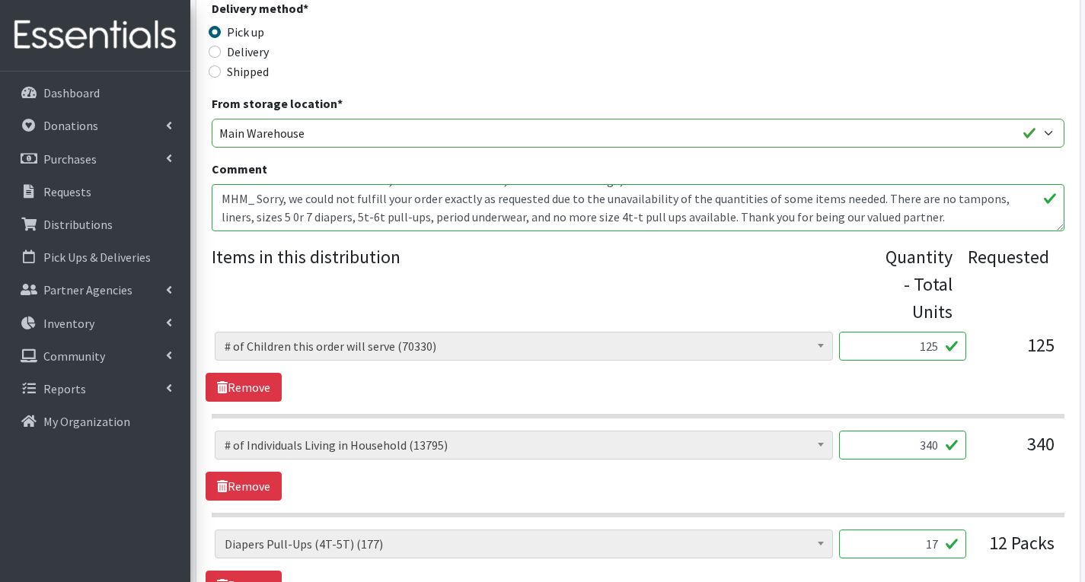
scroll to position [430, 0]
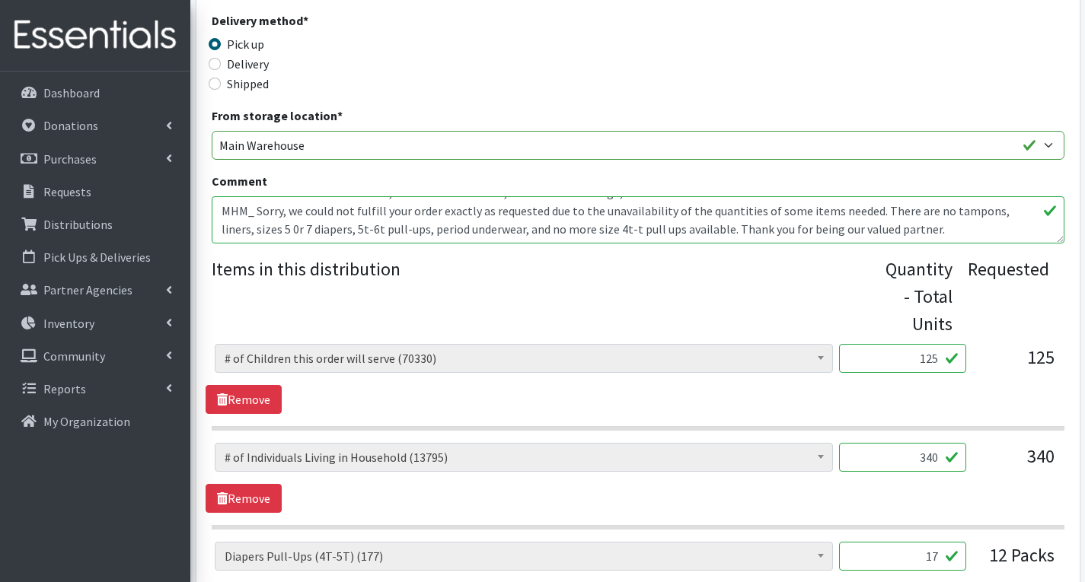
type input "750"
click at [314, 215] on textarea "This request is for the Highland Park Food Pantry: Incontinence Adults-If avail…" at bounding box center [638, 219] width 853 height 47
click at [915, 225] on textarea "This request is for the Highland Park Food Pantry: Incontinence Adults-If avail…" at bounding box center [638, 219] width 853 height 47
click at [780, 226] on textarea "This request is for the Highland Park Food Pantry: Incontinence Adults-If avail…" at bounding box center [638, 219] width 853 height 47
click at [592, 213] on textarea "This request is for the Highland Park Food Pantry: Incontinence Adults-If avail…" at bounding box center [638, 219] width 853 height 47
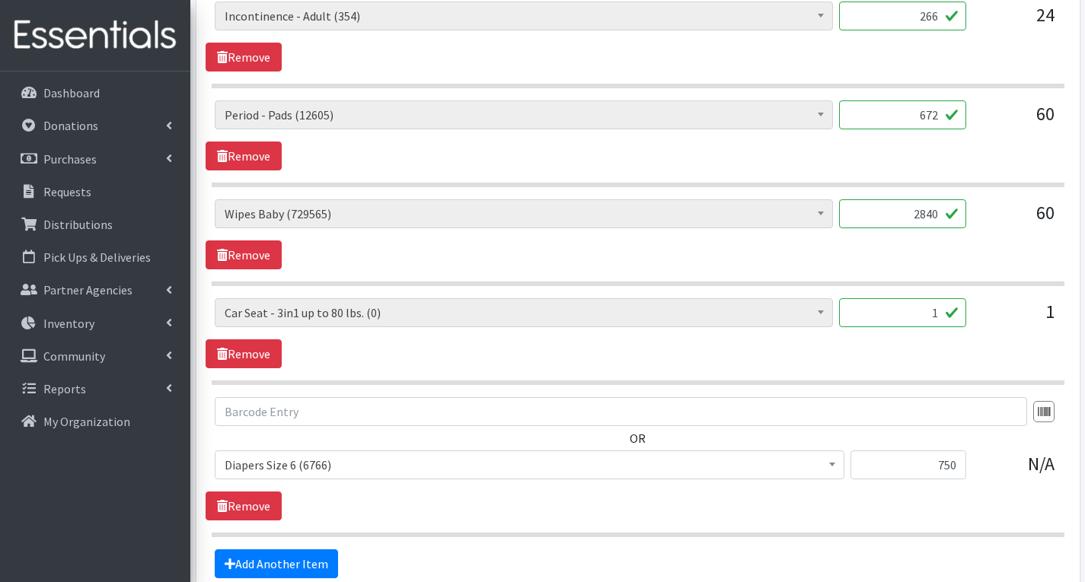
scroll to position [1420, 0]
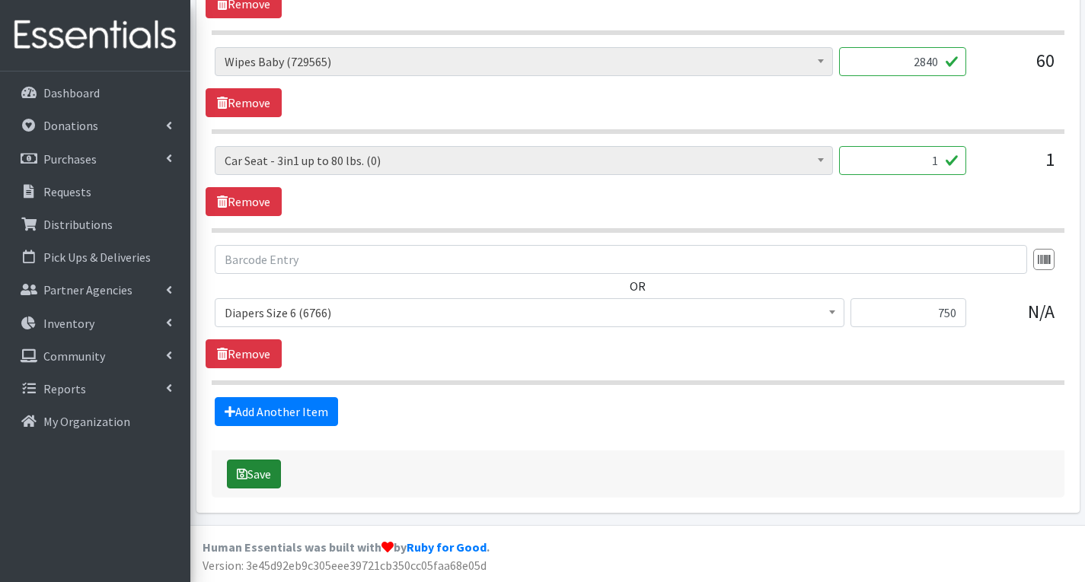
type textarea "This request is for the Highland Park Food Pantry: Incontinence Adults-If avail…"
click at [266, 483] on button "Save" at bounding box center [254, 474] width 54 height 29
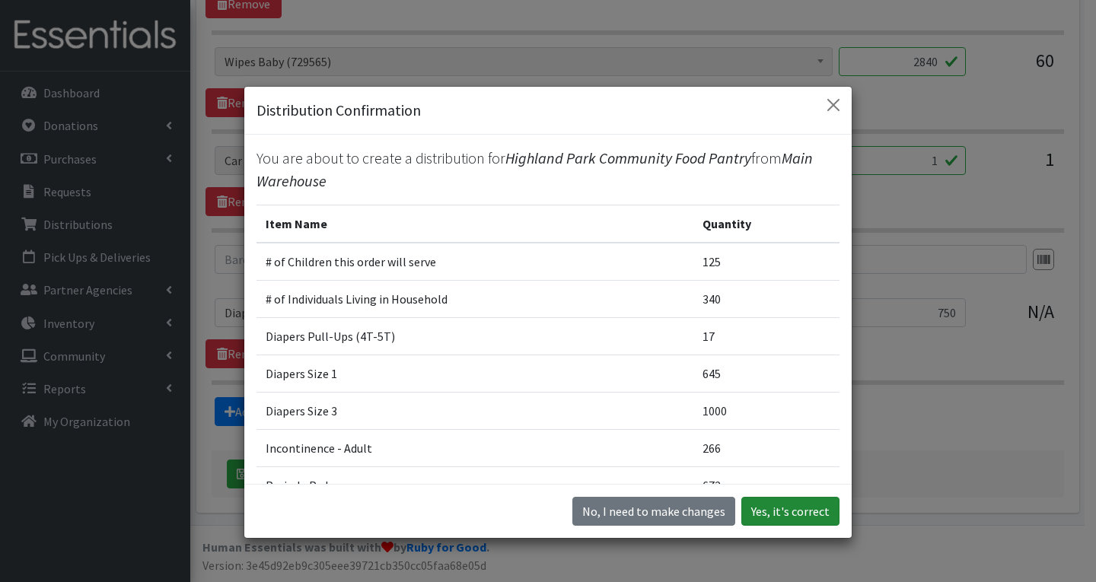
click at [789, 512] on button "Yes, it's correct" at bounding box center [790, 511] width 98 height 29
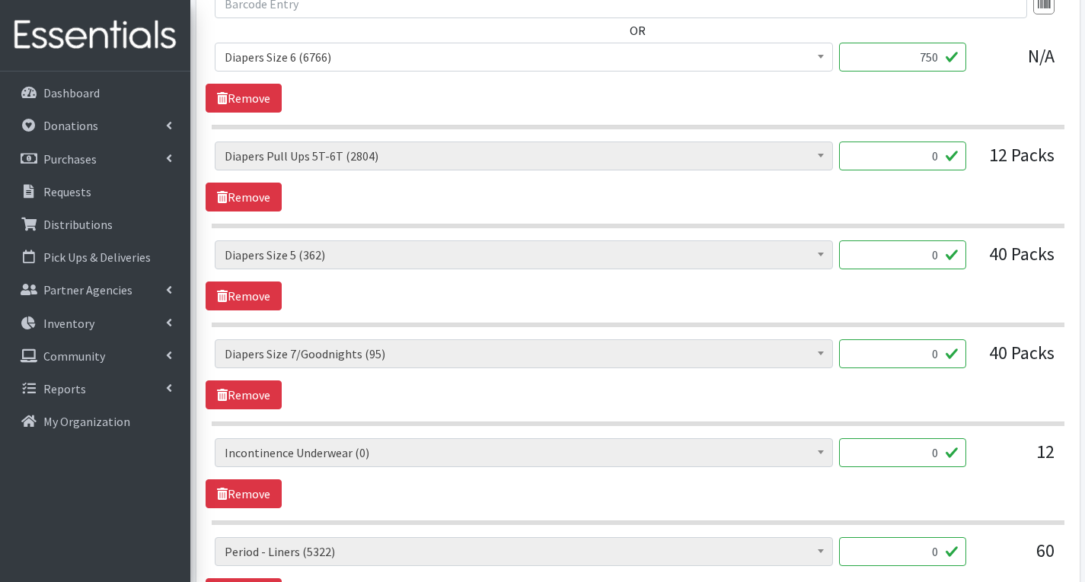
scroll to position [1675, 0]
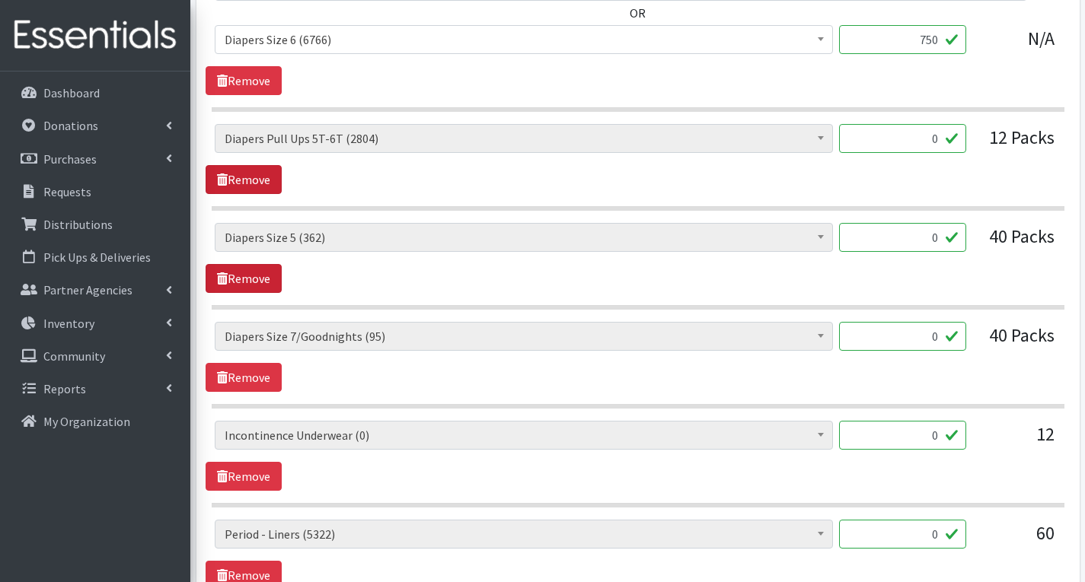
click at [264, 183] on link "Remove" at bounding box center [244, 179] width 76 height 29
click at [265, 182] on link "Remove" at bounding box center [244, 179] width 76 height 29
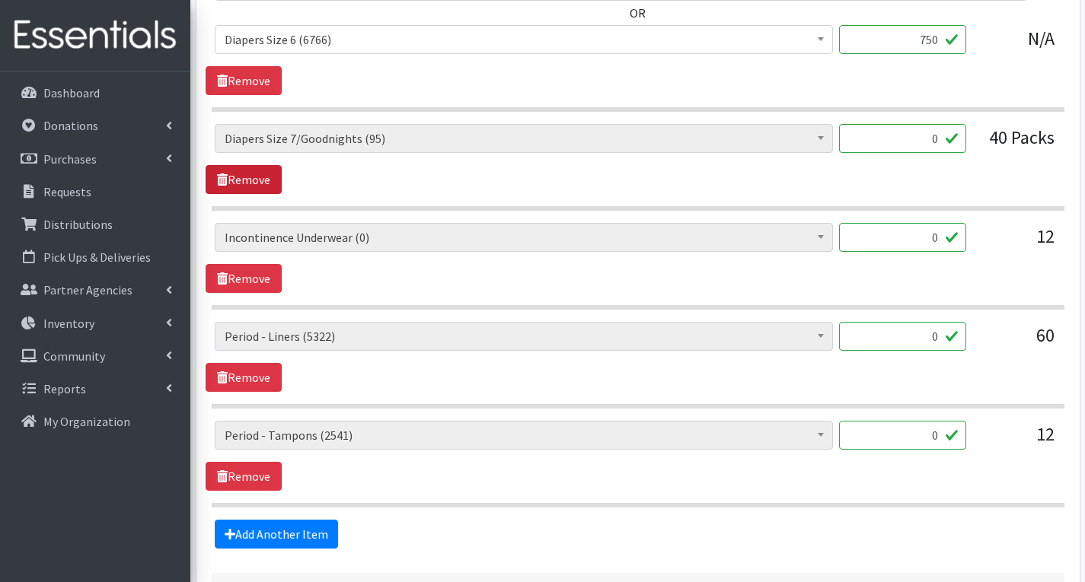
click at [265, 182] on link "Remove" at bounding box center [244, 179] width 76 height 29
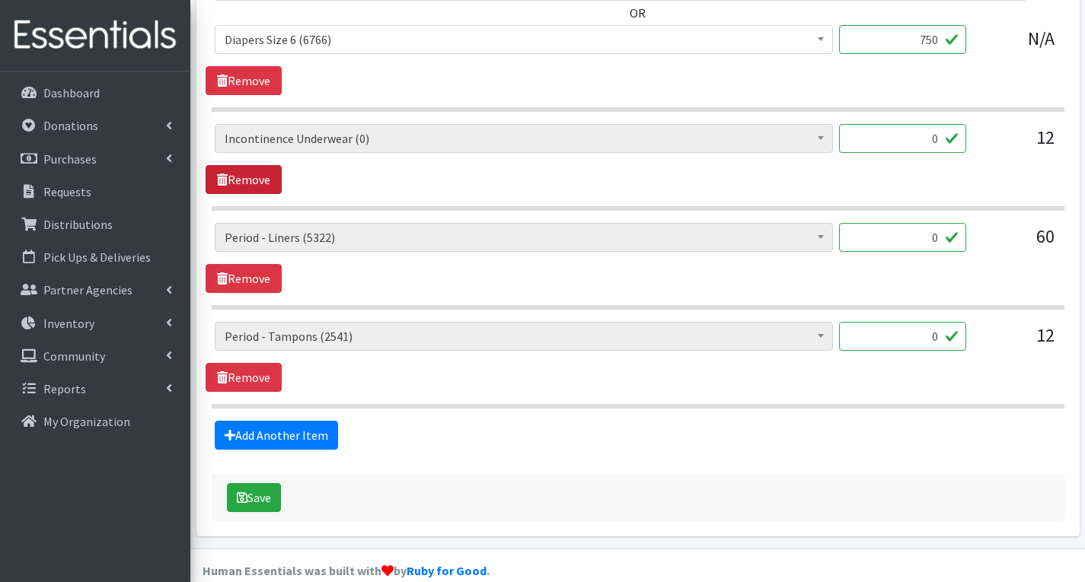
click at [265, 182] on link "Remove" at bounding box center [244, 179] width 76 height 29
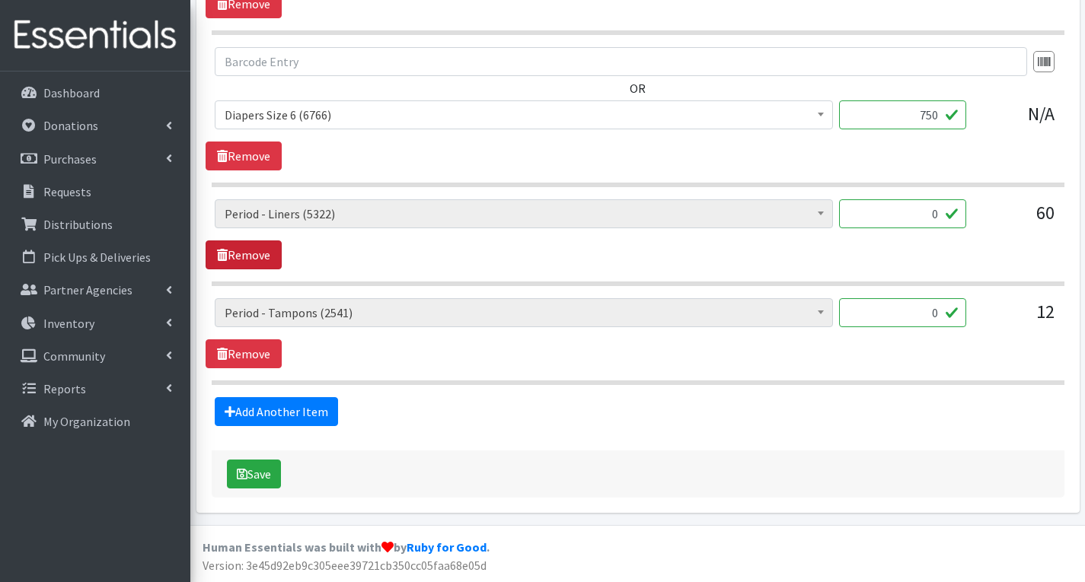
click at [255, 260] on link "Remove" at bounding box center [244, 255] width 76 height 29
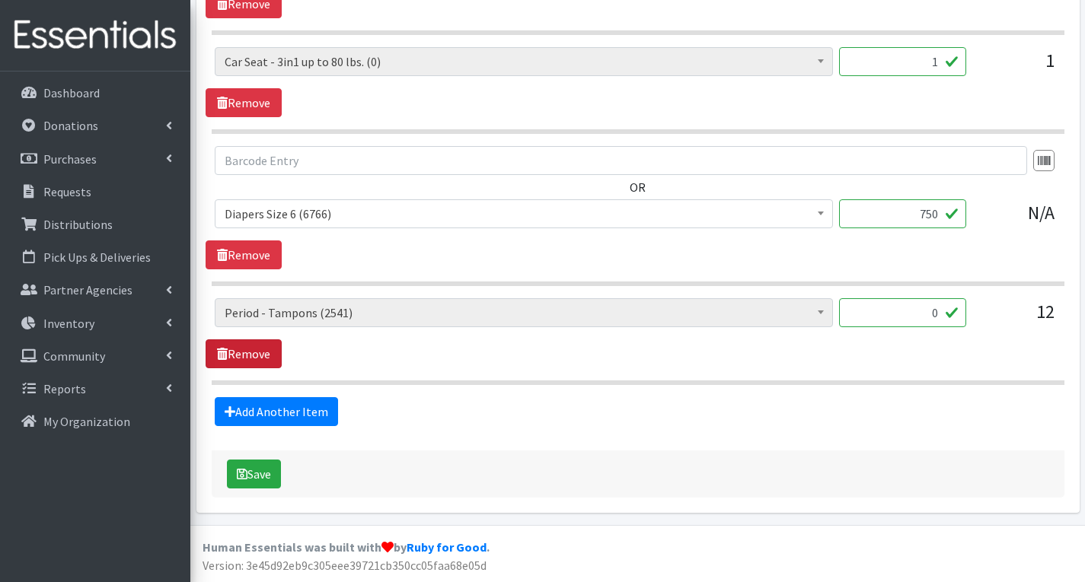
click at [261, 359] on link "Remove" at bounding box center [244, 354] width 76 height 29
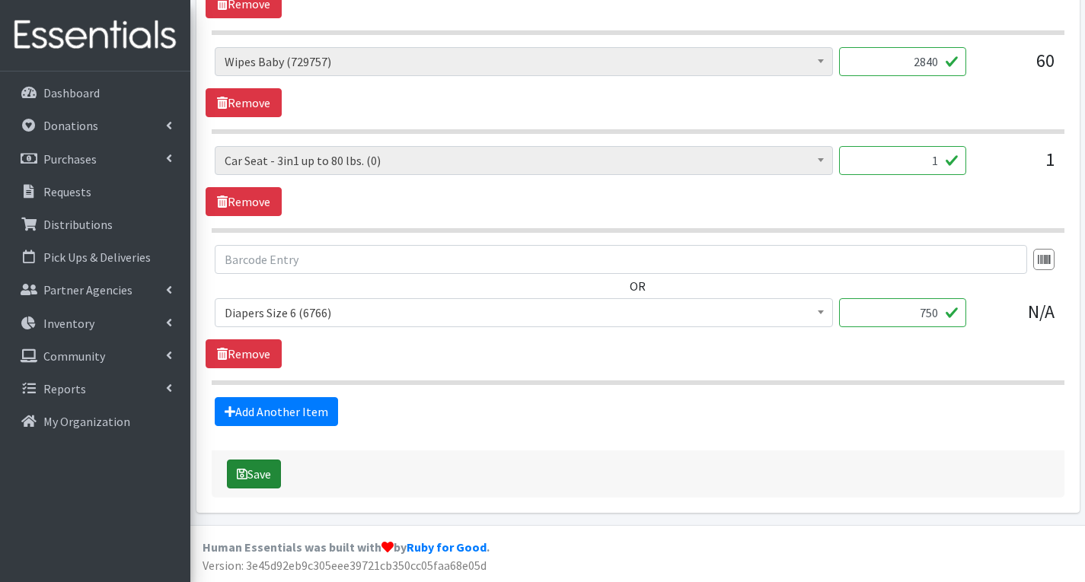
click at [264, 472] on button "Save" at bounding box center [254, 474] width 54 height 29
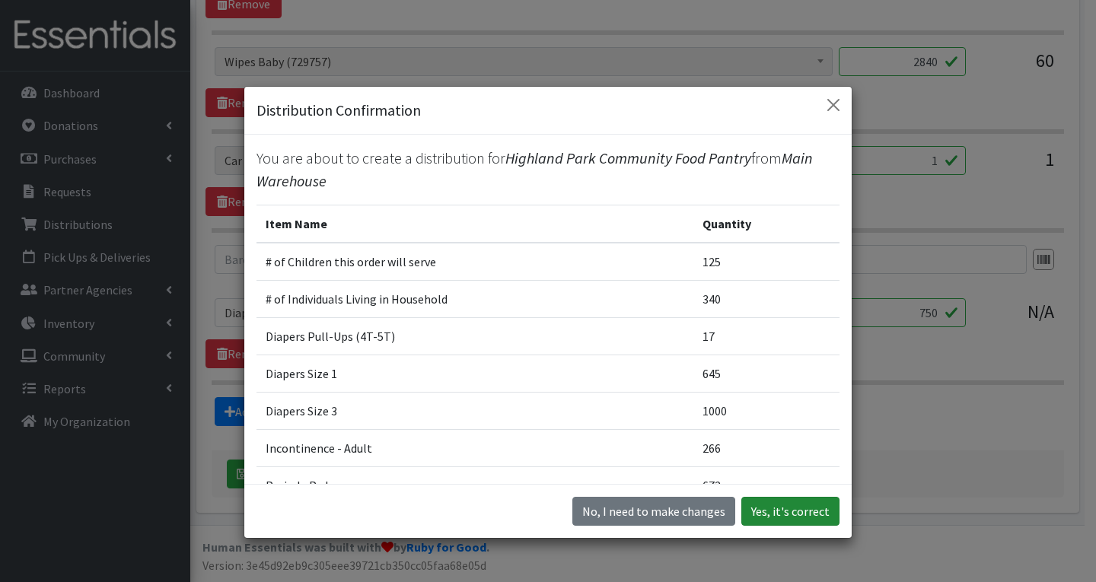
click at [778, 507] on button "Yes, it's correct" at bounding box center [790, 511] width 98 height 29
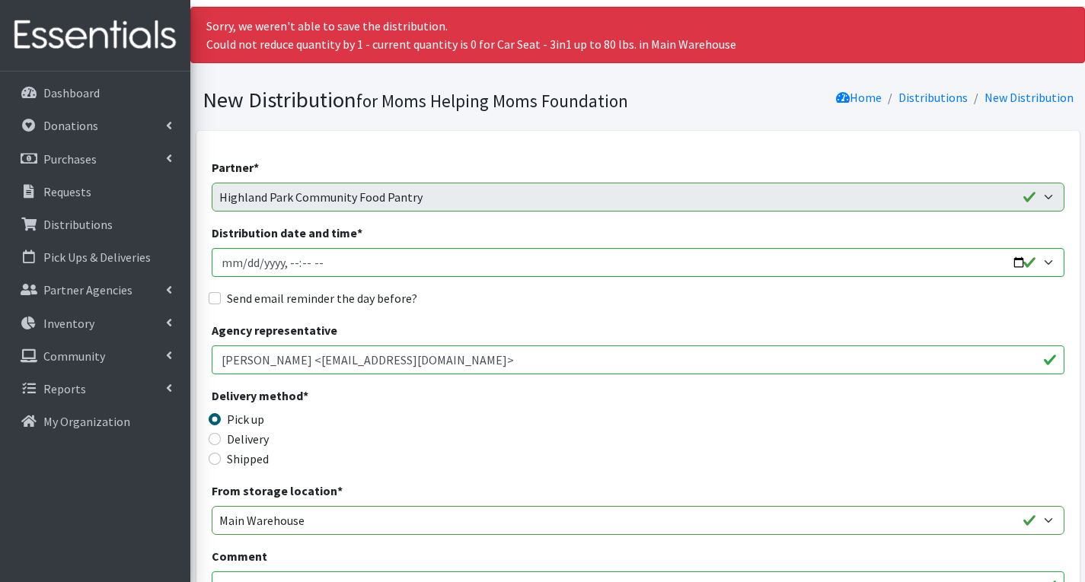
scroll to position [0, 0]
